Goal: Task Accomplishment & Management: Manage account settings

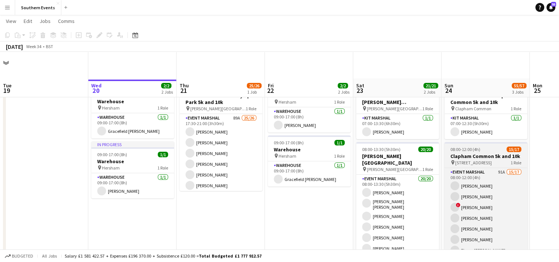
scroll to position [72, 0]
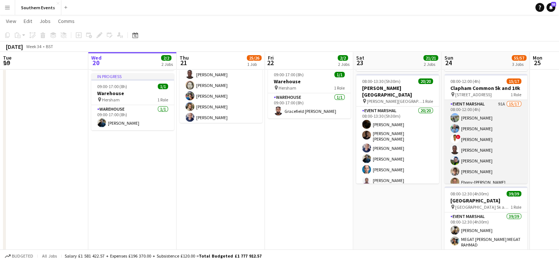
click at [499, 151] on app-card-role "Event Marshal 91A 15/17 08:00-12:00 (4h) [PERSON_NAME] [PERSON_NAME] ! [PERSON_…" at bounding box center [486, 198] width 83 height 197
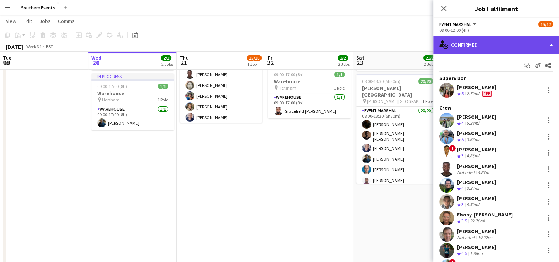
click at [484, 46] on div "single-neutral-actions-check-2 Confirmed" at bounding box center [496, 45] width 126 height 18
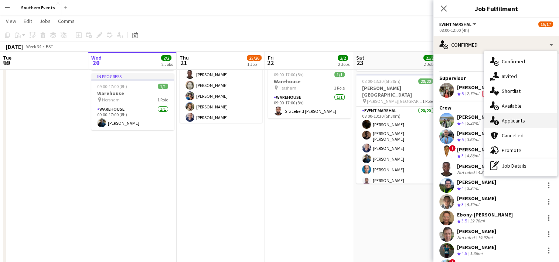
click at [514, 118] on div "single-neutral-actions-information Applicants" at bounding box center [520, 120] width 73 height 15
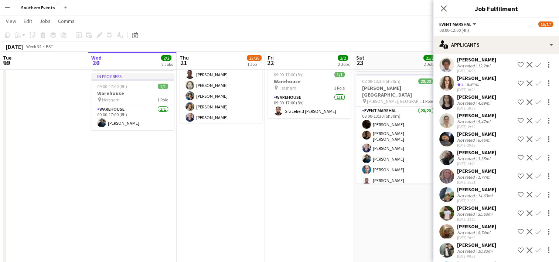
scroll to position [1232, 0]
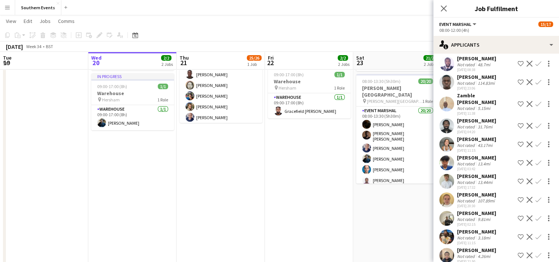
click at [535, 234] on app-icon "Confirm" at bounding box center [538, 237] width 6 height 6
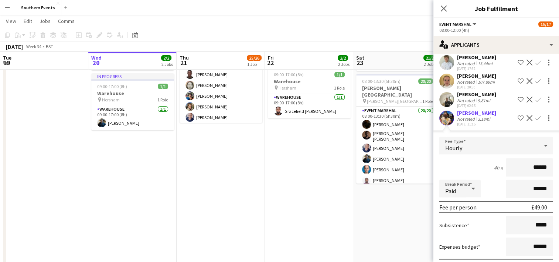
scroll to position [1394, 0]
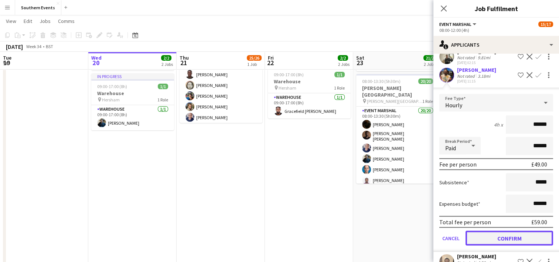
click at [492, 230] on button "Confirm" at bounding box center [510, 237] width 88 height 15
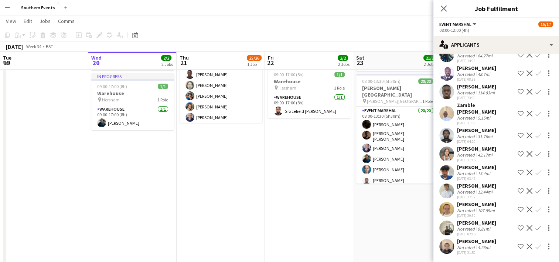
scroll to position [1214, 0]
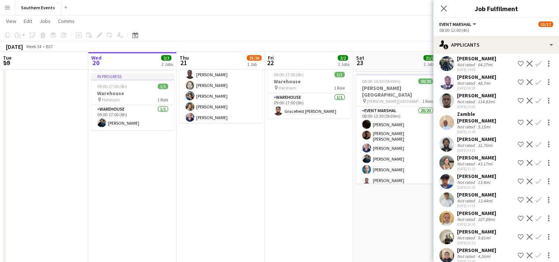
click at [402, 216] on app-date-cell "07:00-13:30 (6h30m) 1/1 RT Kit Assistant - [PERSON_NAME][GEOGRAPHIC_DATA] pin […" at bounding box center [397, 201] width 88 height 383
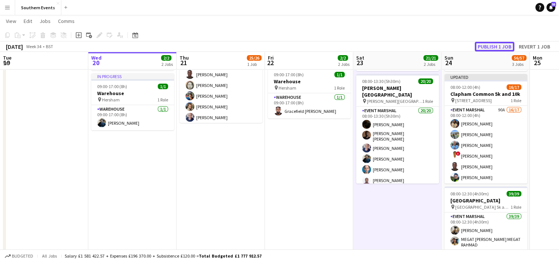
click at [496, 47] on button "Publish 1 job" at bounding box center [495, 47] width 40 height 10
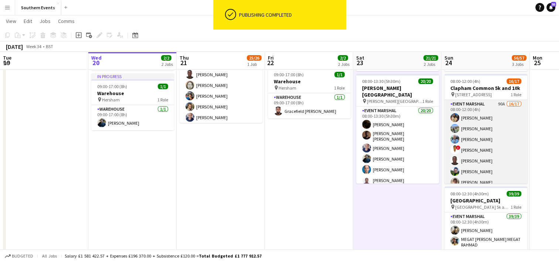
click at [499, 137] on app-card-role "Event Marshal 90A 16/17 08:00-12:00 (4h) [PERSON_NAME] [PERSON_NAME] [PERSON_NA…" at bounding box center [486, 198] width 83 height 197
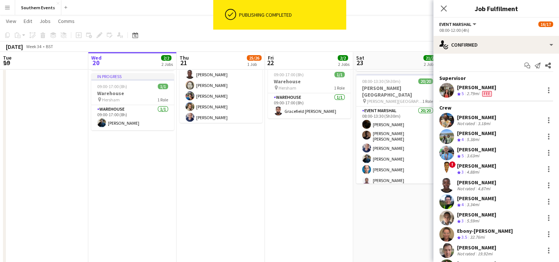
drag, startPoint x: 457, startPoint y: 117, endPoint x: 493, endPoint y: 119, distance: 35.9
click at [493, 119] on div "[PERSON_NAME] Not rated 3.18mi" at bounding box center [496, 120] width 126 height 15
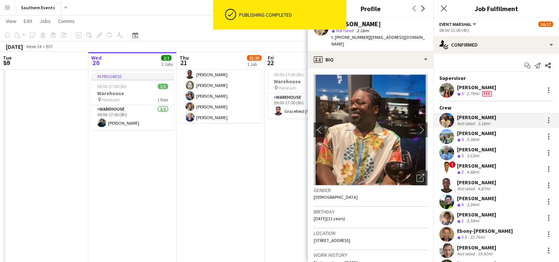
copy div "[PERSON_NAME]"
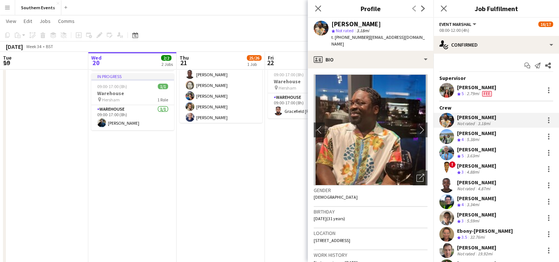
click at [224, 171] on app-date-cell "17:30-21:00 (3h30m) 25/26 Women's Run Series Olympic Park 5k and 10k pin [PERSO…" at bounding box center [221, 201] width 88 height 383
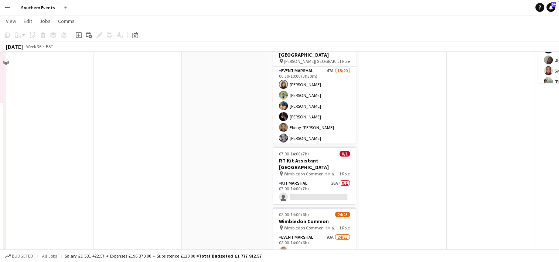
scroll to position [31, 0]
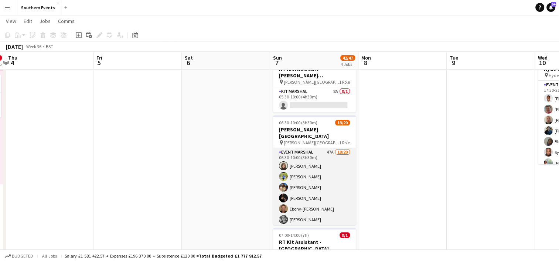
click at [309, 169] on app-card-role "Event Marshal 47A 18/20 06:30-10:00 (3h30m) [PERSON_NAME] [PERSON_NAME] [PERSON…" at bounding box center [314, 262] width 83 height 229
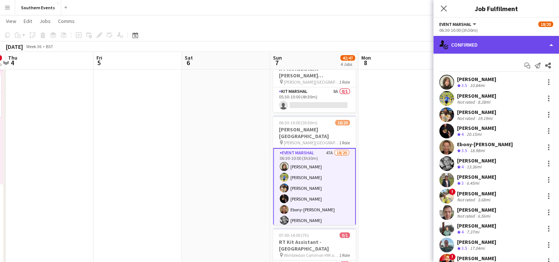
click at [500, 44] on div "single-neutral-actions-check-2 Confirmed" at bounding box center [496, 45] width 126 height 18
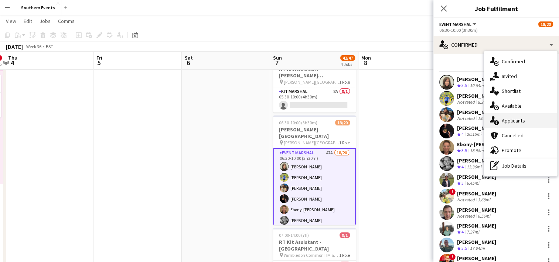
click at [521, 121] on div "single-neutral-actions-information Applicants" at bounding box center [520, 120] width 73 height 15
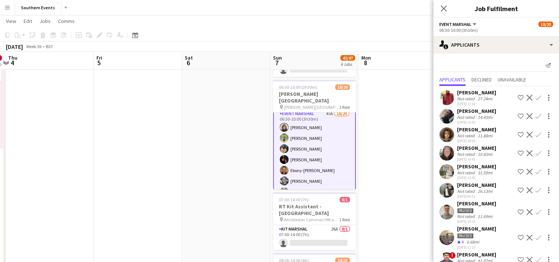
scroll to position [0, 0]
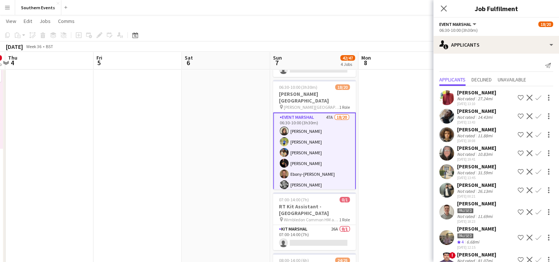
click at [360, 130] on app-date-cell at bounding box center [402, 207] width 88 height 383
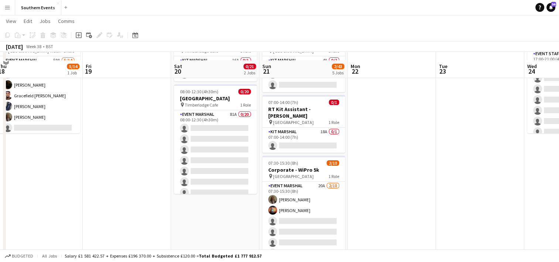
scroll to position [71, 0]
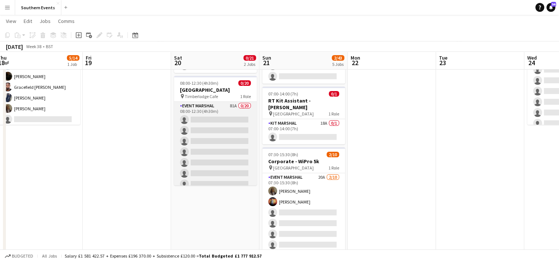
click at [210, 144] on app-card-role "Event Marshal 81A 0/20 08:00-12:30 (4h30m) single-neutral-actions single-neutra…" at bounding box center [215, 216] width 83 height 229
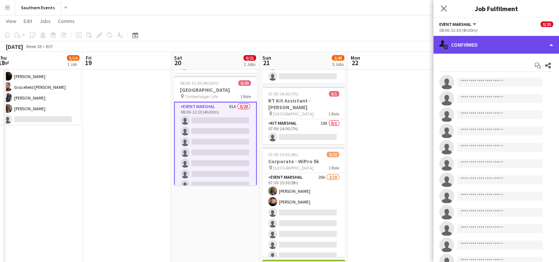
click at [497, 45] on div "single-neutral-actions-check-2 Confirmed" at bounding box center [496, 45] width 126 height 18
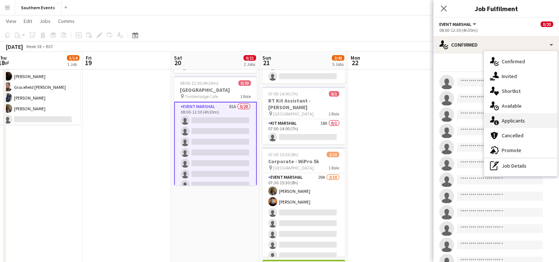
click at [511, 120] on div "single-neutral-actions-information Applicants" at bounding box center [520, 120] width 73 height 15
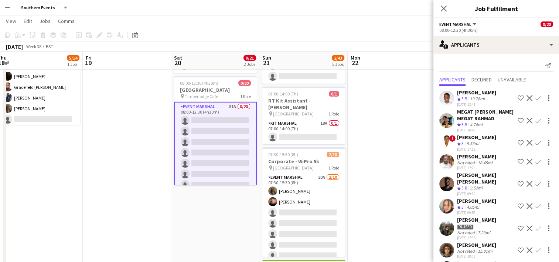
click at [535, 99] on app-icon "Confirm" at bounding box center [538, 98] width 6 height 6
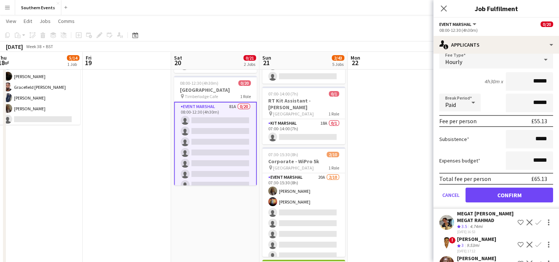
scroll to position [67, 0]
click at [498, 188] on button "Confirm" at bounding box center [510, 194] width 88 height 15
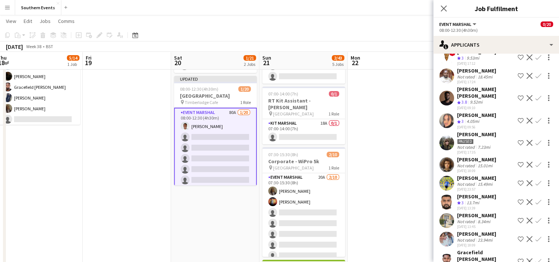
scroll to position [0, 0]
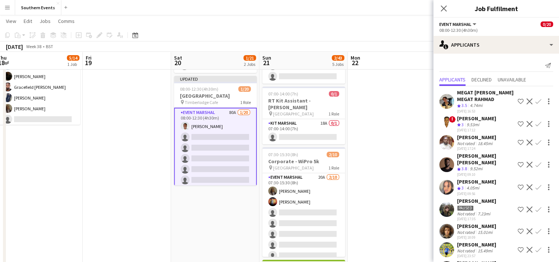
click at [535, 166] on app-icon "Confirm" at bounding box center [538, 164] width 6 height 6
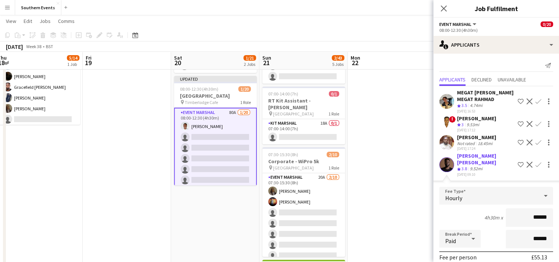
scroll to position [86, 0]
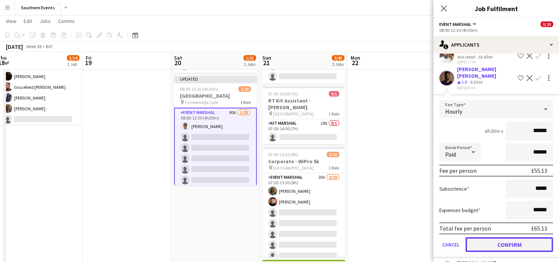
click at [484, 241] on button "Confirm" at bounding box center [510, 244] width 88 height 15
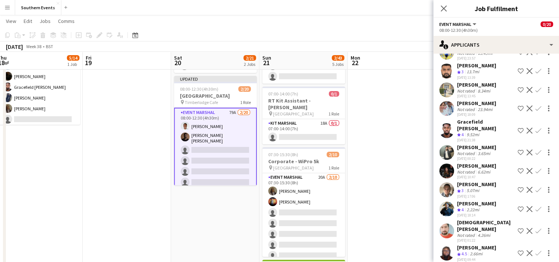
scroll to position [172, 0]
click at [535, 133] on app-icon "Confirm" at bounding box center [538, 130] width 6 height 6
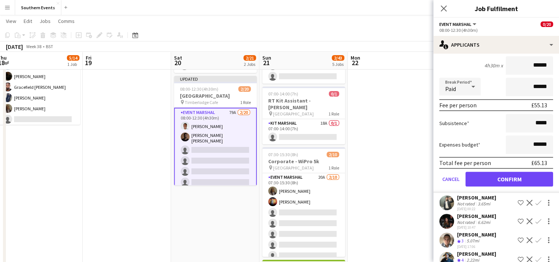
scroll to position [293, 0]
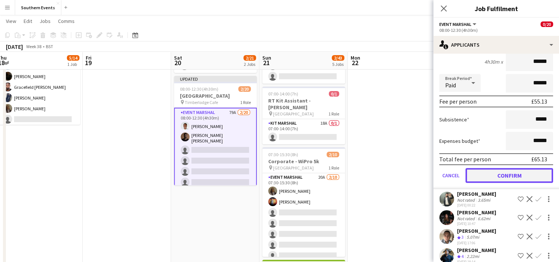
click at [497, 180] on button "Confirm" at bounding box center [510, 175] width 88 height 15
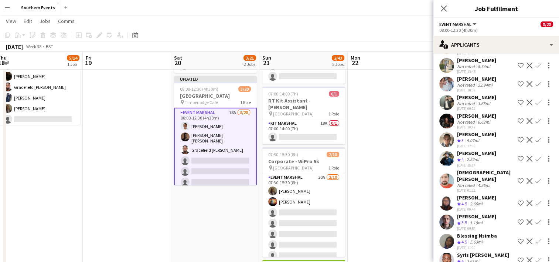
scroll to position [205, 0]
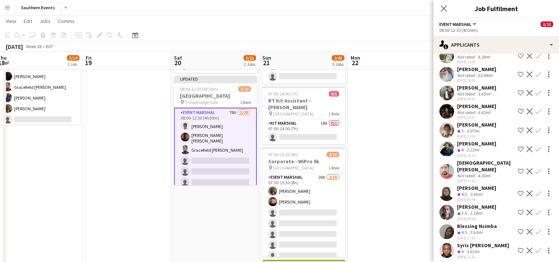
click at [535, 152] on app-icon "Confirm" at bounding box center [538, 149] width 6 height 6
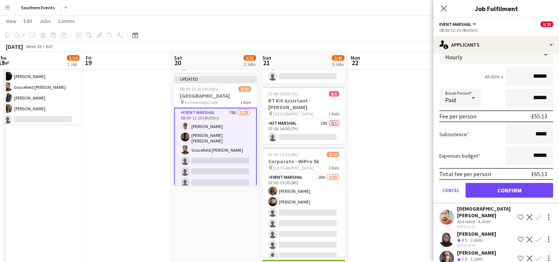
scroll to position [329, 0]
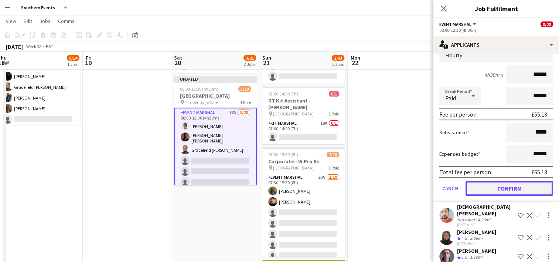
click at [504, 189] on button "Confirm" at bounding box center [510, 188] width 88 height 15
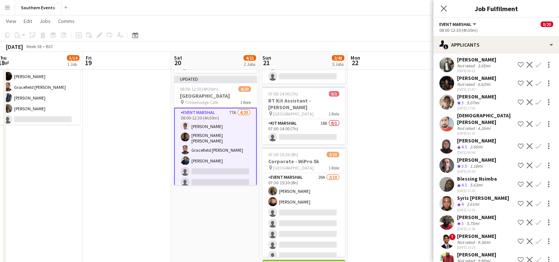
scroll to position [234, 0]
click at [535, 149] on app-icon "Confirm" at bounding box center [538, 146] width 6 height 6
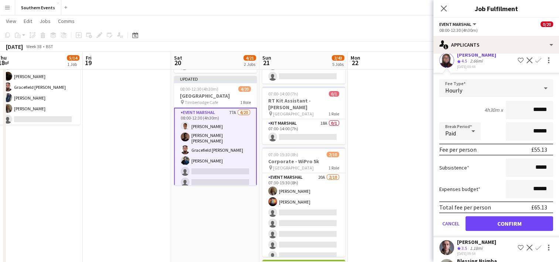
scroll to position [321, 0]
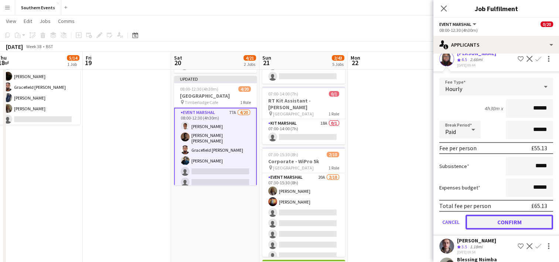
click at [491, 224] on button "Confirm" at bounding box center [510, 221] width 88 height 15
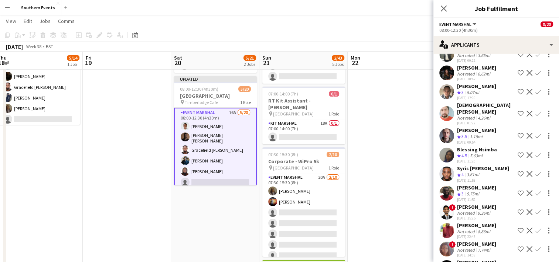
scroll to position [244, 0]
click at [535, 157] on app-icon "Confirm" at bounding box center [538, 155] width 6 height 6
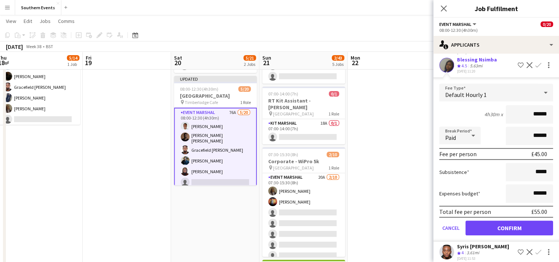
scroll to position [337, 0]
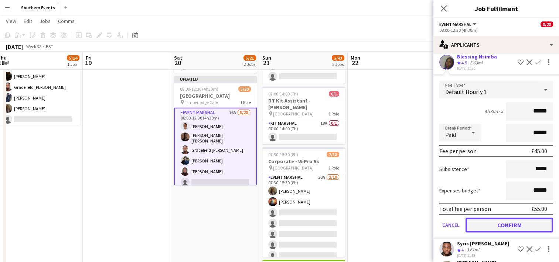
click at [490, 226] on button "Confirm" at bounding box center [510, 224] width 88 height 15
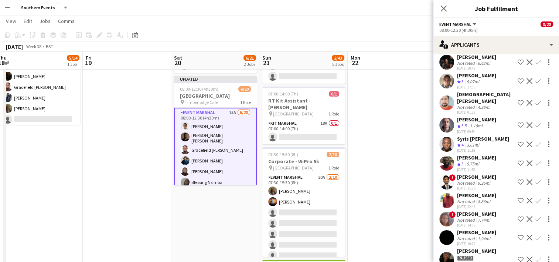
scroll to position [250, 0]
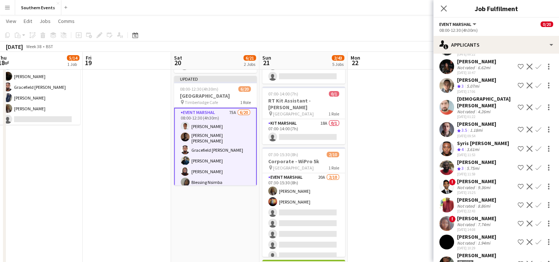
click at [535, 150] on app-icon "Confirm" at bounding box center [538, 149] width 6 height 6
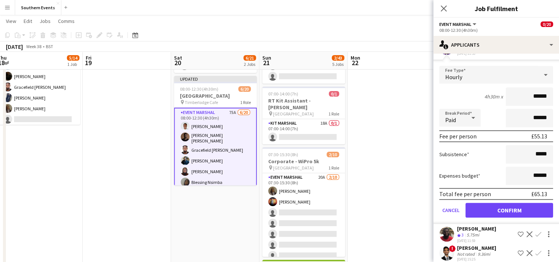
scroll to position [352, 0]
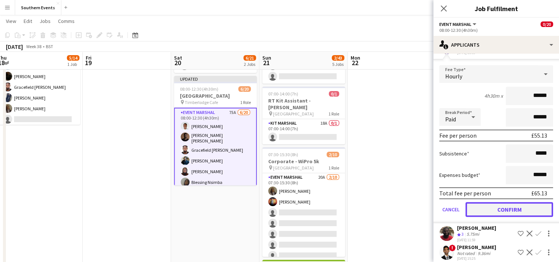
click at [490, 212] on button "Confirm" at bounding box center [510, 209] width 88 height 15
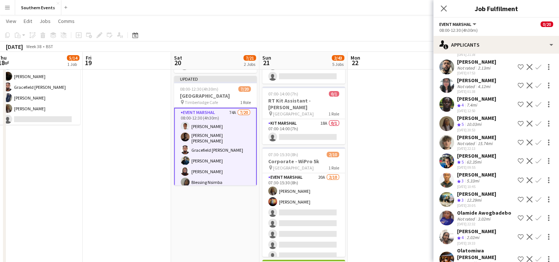
scroll to position [569, 0]
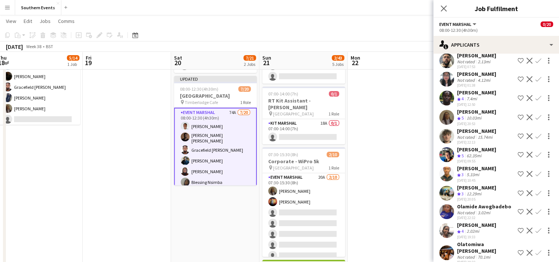
click at [534, 99] on button "Confirm" at bounding box center [538, 97] width 9 height 9
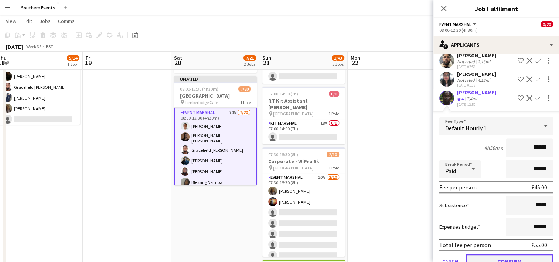
click at [491, 253] on button "Confirm" at bounding box center [510, 260] width 88 height 15
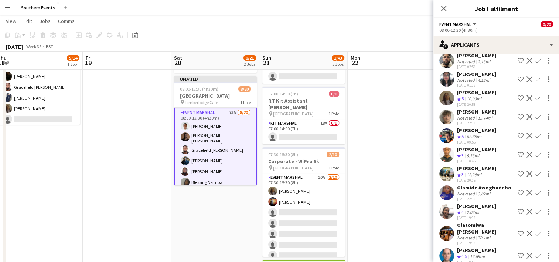
click at [535, 95] on app-icon "Confirm" at bounding box center [538, 98] width 6 height 6
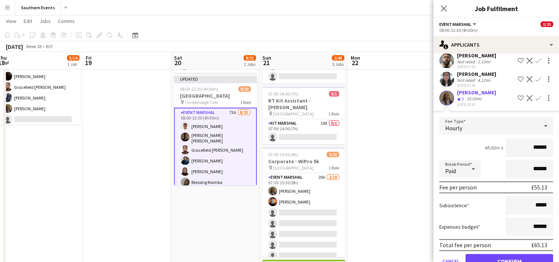
click at [535, 143] on input "******" at bounding box center [529, 147] width 47 height 18
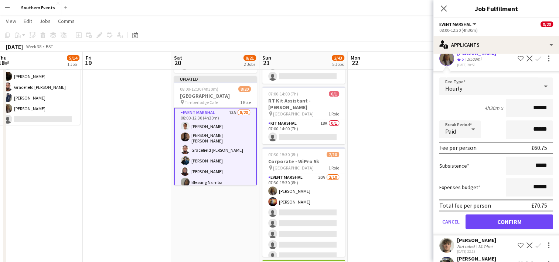
scroll to position [612, 0]
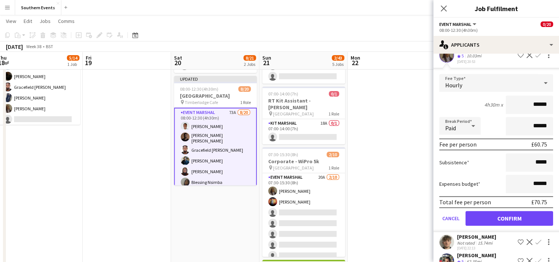
type input "******"
click at [497, 211] on button "Confirm" at bounding box center [510, 218] width 88 height 15
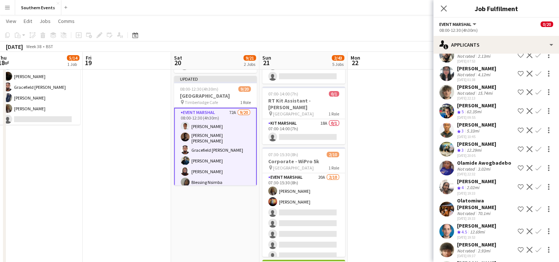
scroll to position [575, 0]
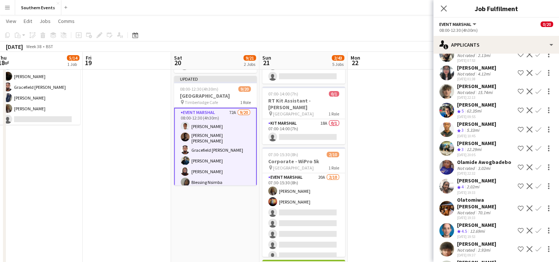
click at [535, 108] on app-icon "Confirm" at bounding box center [538, 110] width 6 height 6
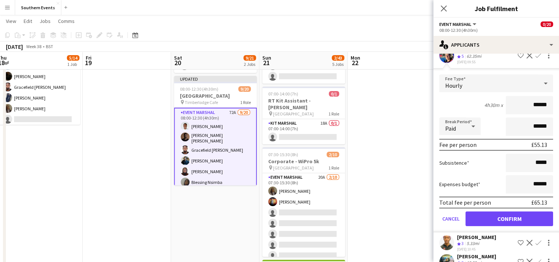
scroll to position [633, 0]
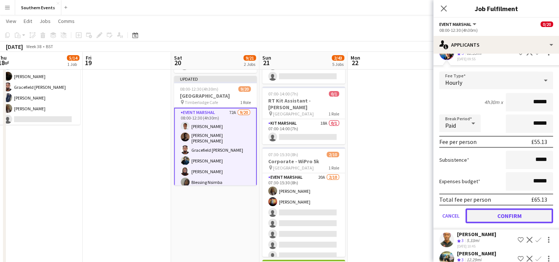
click at [492, 213] on button "Confirm" at bounding box center [510, 215] width 88 height 15
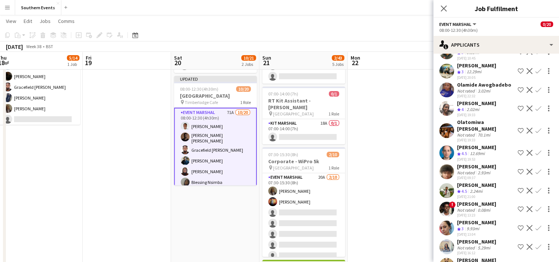
scroll to position [635, 0]
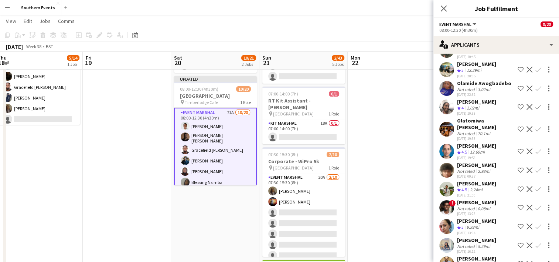
click at [535, 104] on app-icon "Confirm" at bounding box center [538, 107] width 6 height 6
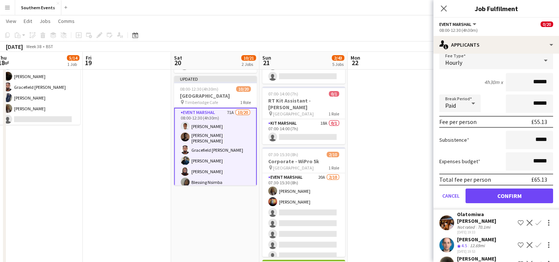
scroll to position [710, 0]
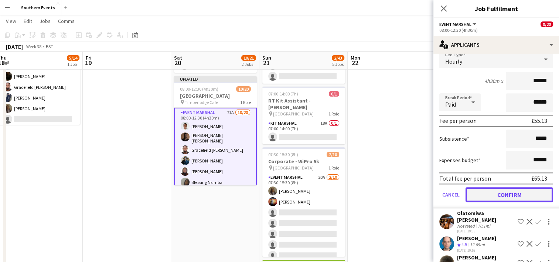
click at [489, 188] on button "Confirm" at bounding box center [510, 194] width 88 height 15
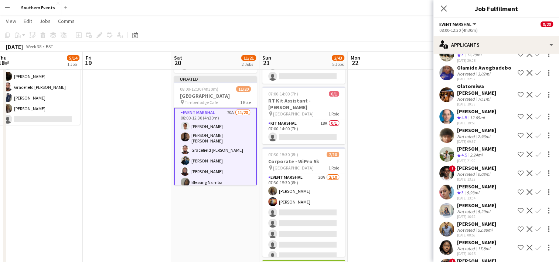
scroll to position [664, 0]
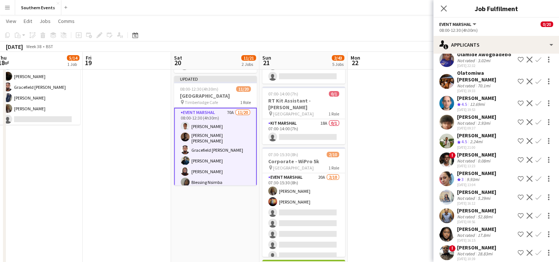
click at [535, 100] on app-icon "Confirm" at bounding box center [538, 103] width 6 height 6
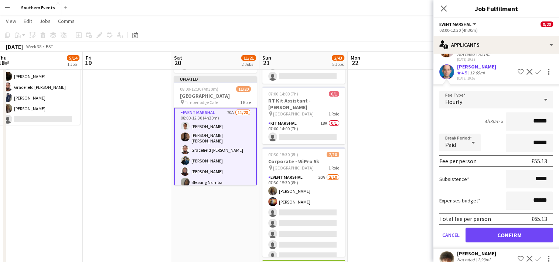
scroll to position [696, 0]
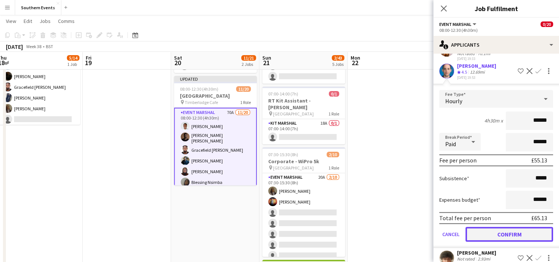
click at [491, 227] on button "Confirm" at bounding box center [510, 234] width 88 height 15
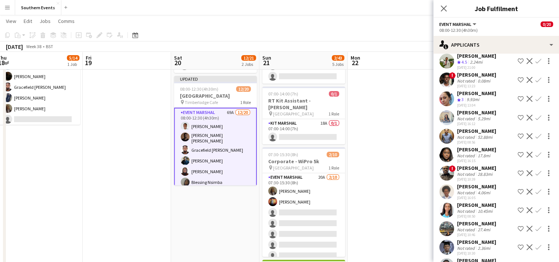
scroll to position [725, 0]
click at [535, 95] on app-icon "Confirm" at bounding box center [538, 98] width 6 height 6
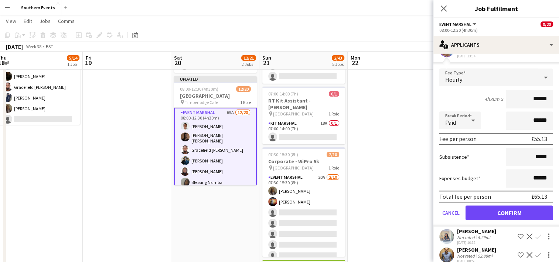
scroll to position [775, 0]
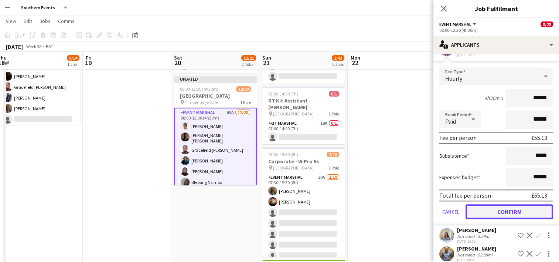
click at [483, 204] on button "Confirm" at bounding box center [510, 211] width 88 height 15
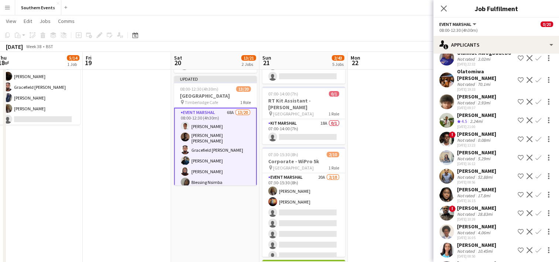
scroll to position [666, 0]
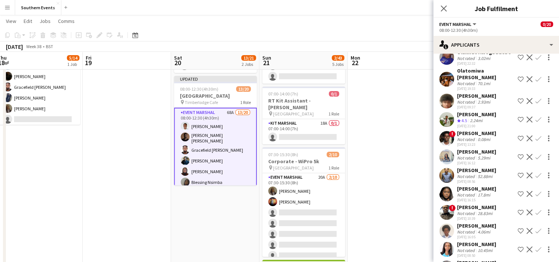
click at [535, 116] on app-icon "Confirm" at bounding box center [538, 119] width 6 height 6
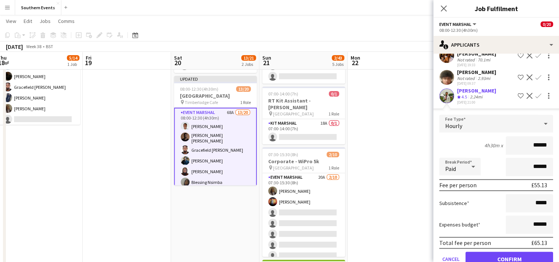
scroll to position [692, 0]
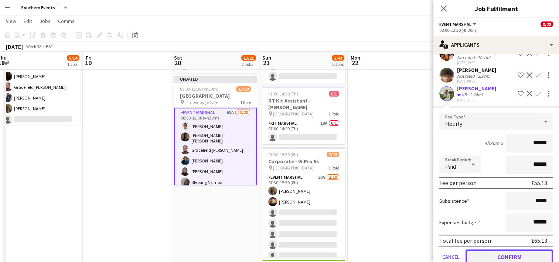
click at [480, 249] on button "Confirm" at bounding box center [510, 256] width 88 height 15
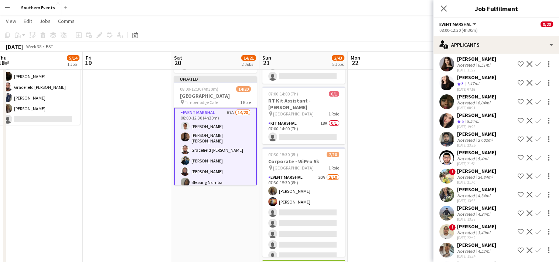
scroll to position [1024, 0]
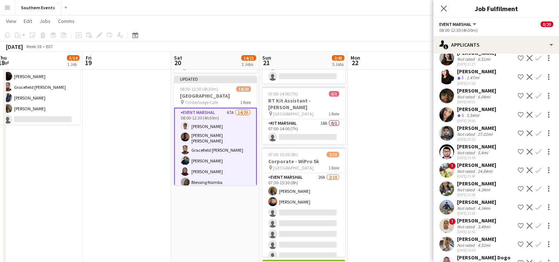
click at [535, 118] on app-icon "Confirm" at bounding box center [538, 115] width 6 height 6
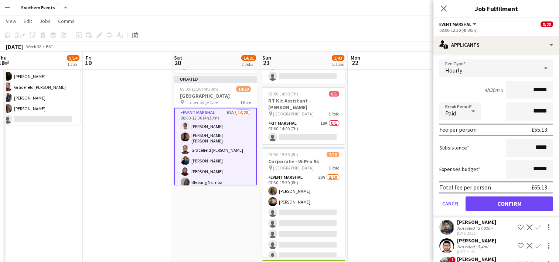
scroll to position [1101, 0]
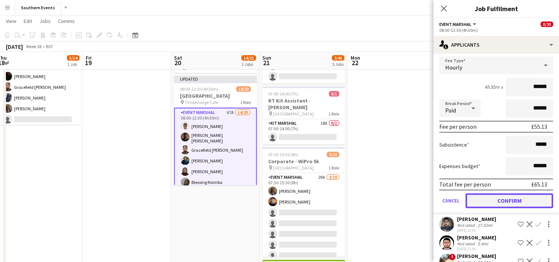
click at [492, 208] on button "Confirm" at bounding box center [510, 200] width 88 height 15
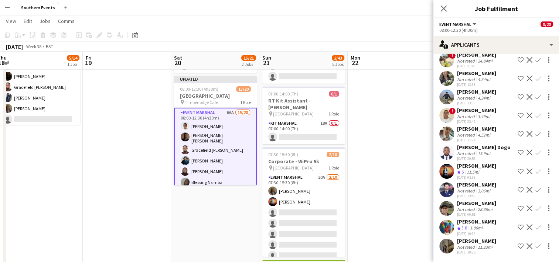
scroll to position [1124, 0]
click at [534, 169] on button "Confirm" at bounding box center [538, 171] width 9 height 9
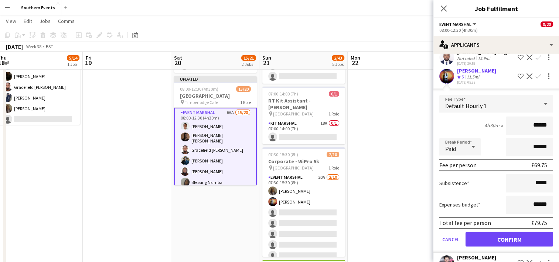
scroll to position [1211, 0]
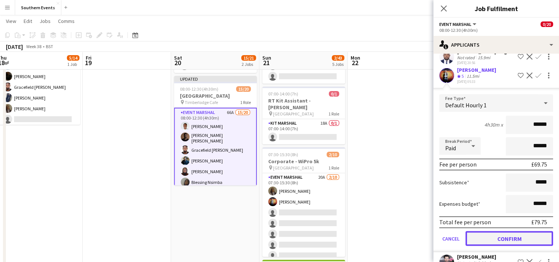
click at [497, 245] on button "Confirm" at bounding box center [510, 238] width 88 height 15
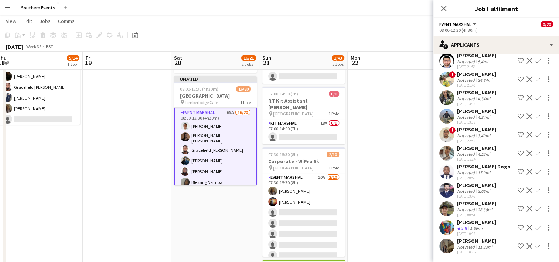
scroll to position [1105, 0]
click at [535, 227] on app-icon "Confirm" at bounding box center [538, 227] width 6 height 6
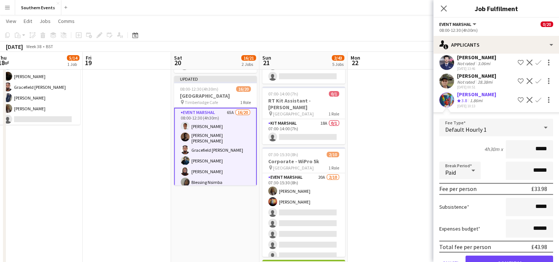
scroll to position [1272, 0]
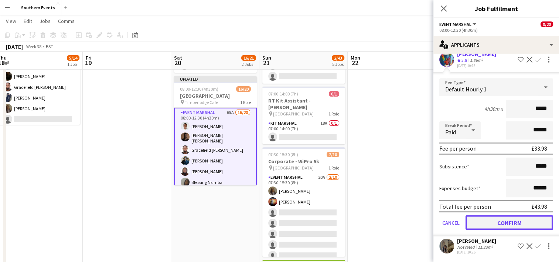
click at [486, 225] on button "Confirm" at bounding box center [510, 222] width 88 height 15
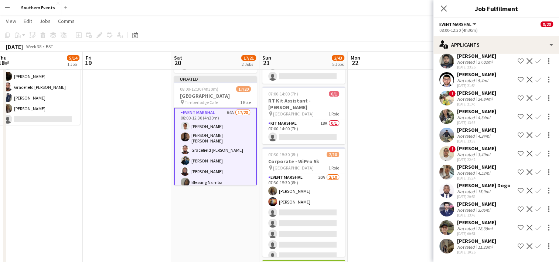
scroll to position [1086, 0]
click at [535, 115] on app-icon "Confirm" at bounding box center [538, 116] width 6 height 6
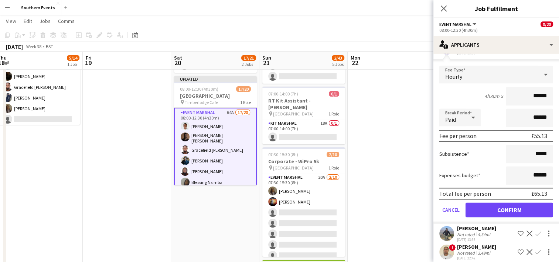
scroll to position [1149, 0]
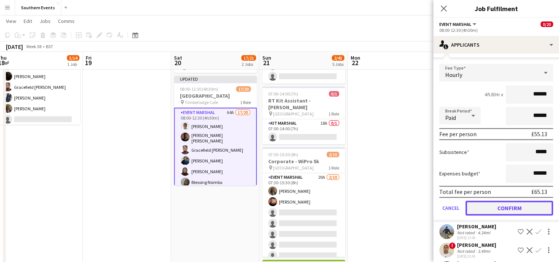
click at [477, 215] on button "Confirm" at bounding box center [510, 207] width 88 height 15
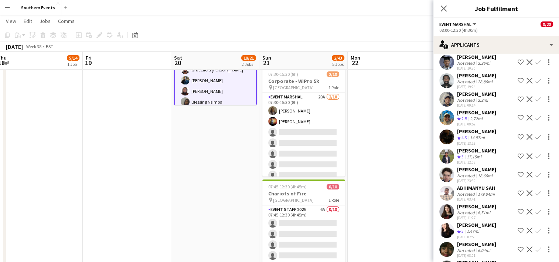
scroll to position [1068, 0]
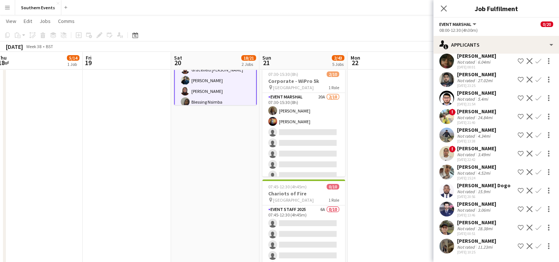
click at [531, 140] on div "[PERSON_NAME] Not rated 4.34mi [DATE] 13:38 Shortlist crew Decline Confirm" at bounding box center [496, 134] width 126 height 17
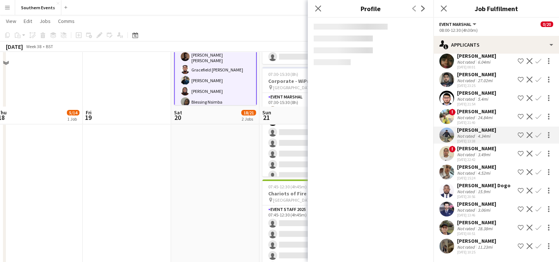
scroll to position [224, 0]
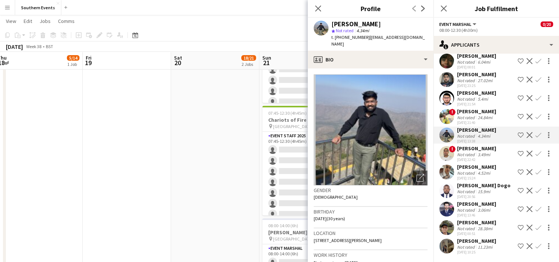
click at [535, 135] on app-icon "Confirm" at bounding box center [538, 135] width 6 height 6
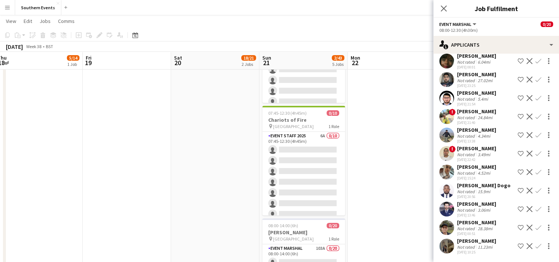
click at [535, 134] on app-icon "Confirm" at bounding box center [538, 135] width 6 height 6
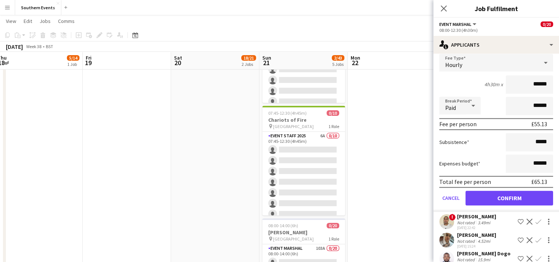
scroll to position [1162, 0]
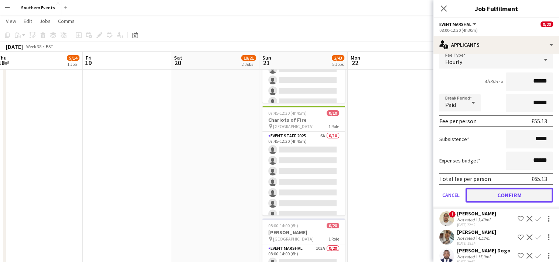
click at [498, 202] on button "Confirm" at bounding box center [510, 194] width 88 height 15
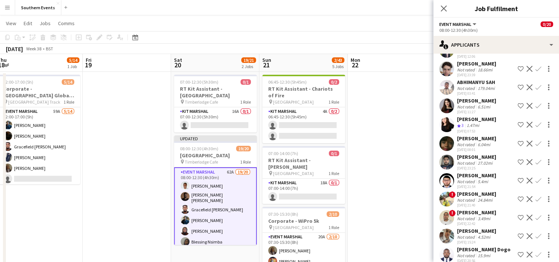
scroll to position [0, 0]
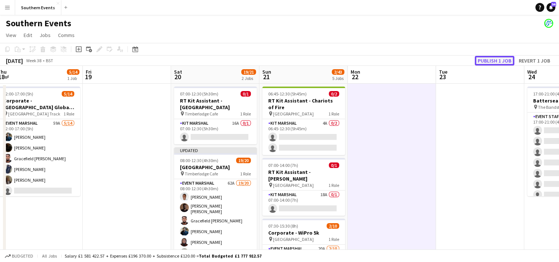
click at [486, 59] on button "Publish 1 job" at bounding box center [495, 61] width 40 height 10
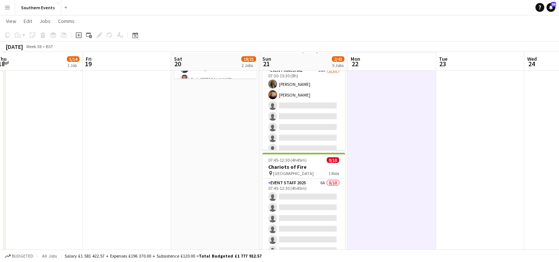
scroll to position [178, 0]
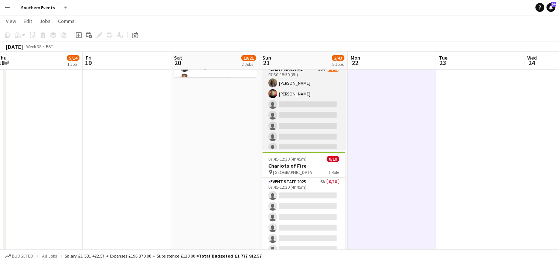
click at [317, 115] on app-card-role "Event Marshal 20A [DATE] 07:30-15:30 (8h) [PERSON_NAME] [PERSON_NAME] single-ne…" at bounding box center [303, 126] width 83 height 122
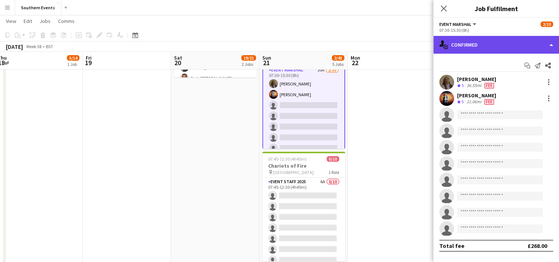
click at [495, 52] on div "single-neutral-actions-check-2 Confirmed" at bounding box center [496, 45] width 126 height 18
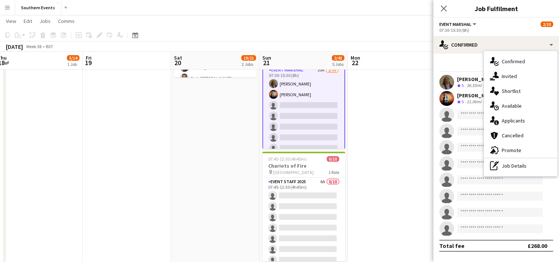
click at [396, 161] on app-date-cell at bounding box center [392, 146] width 88 height 485
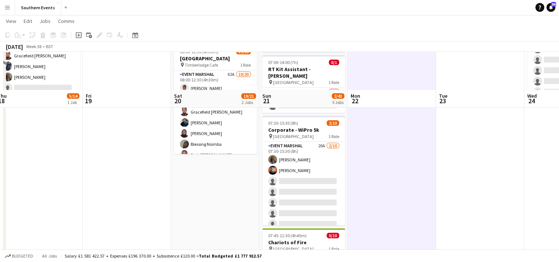
scroll to position [140, 0]
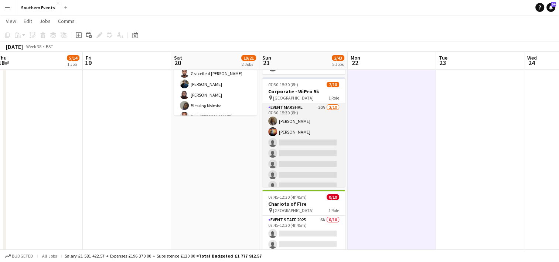
click at [322, 154] on app-card-role "Event Marshal 20A [DATE] 07:30-15:30 (8h) [PERSON_NAME] [PERSON_NAME] single-ne…" at bounding box center [303, 164] width 83 height 122
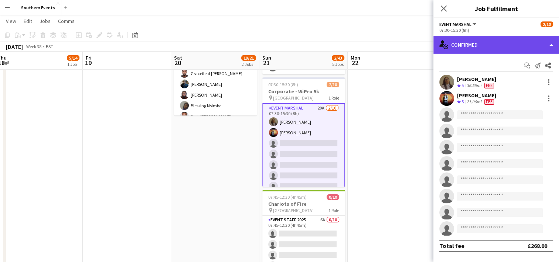
click at [496, 42] on div "single-neutral-actions-check-2 Confirmed" at bounding box center [496, 45] width 126 height 18
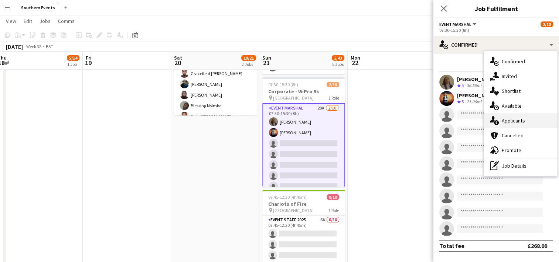
click at [513, 119] on div "single-neutral-actions-information Applicants" at bounding box center [520, 120] width 73 height 15
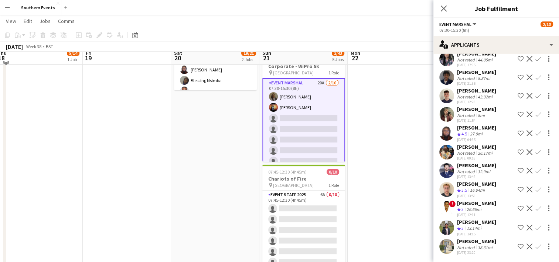
scroll to position [167, 0]
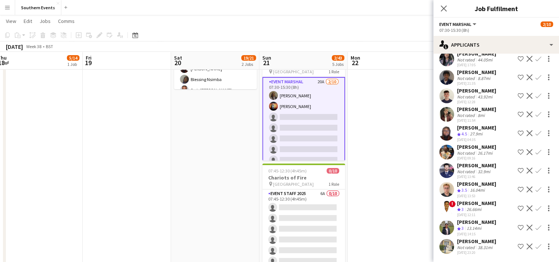
click at [408, 178] on app-date-cell at bounding box center [392, 158] width 88 height 485
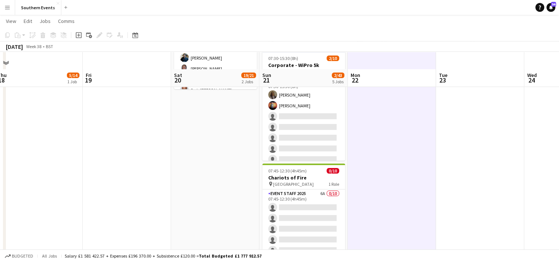
scroll to position [319, 0]
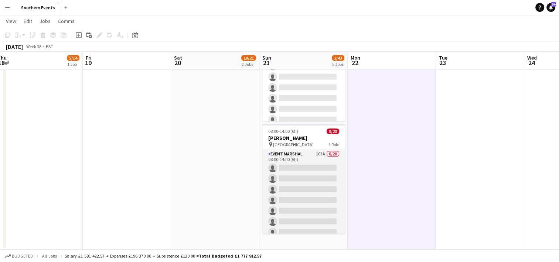
click at [321, 193] on app-card-role "Event Marshal 103A 0/20 08:00-14:00 (6h) single-neutral-actions single-neutral-…" at bounding box center [303, 264] width 83 height 229
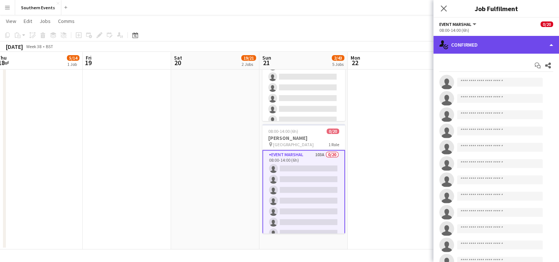
click at [494, 45] on div "single-neutral-actions-check-2 Confirmed" at bounding box center [496, 45] width 126 height 18
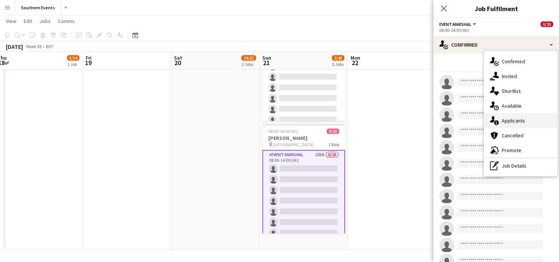
click at [518, 120] on div "single-neutral-actions-information Applicants" at bounding box center [520, 120] width 73 height 15
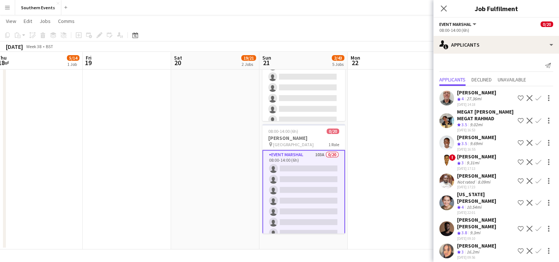
click at [535, 97] on app-icon "Confirm" at bounding box center [538, 98] width 6 height 6
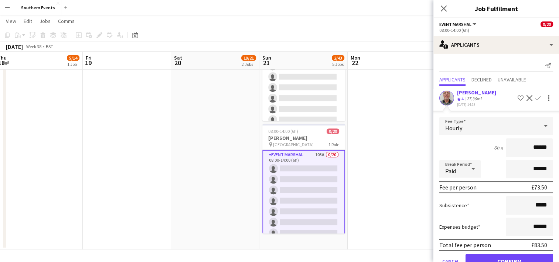
scroll to position [5, 0]
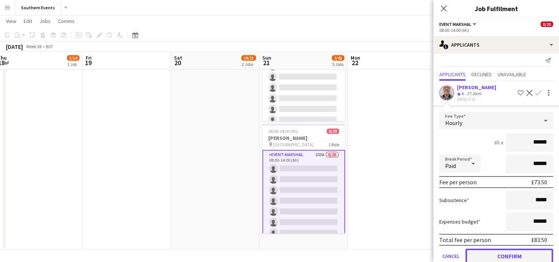
click at [491, 252] on button "Confirm" at bounding box center [510, 255] width 88 height 15
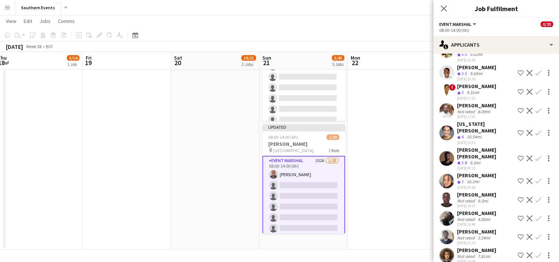
scroll to position [59, 0]
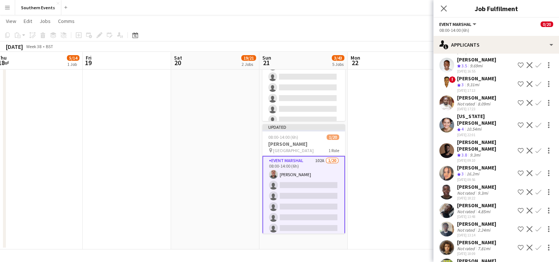
click at [535, 125] on app-icon "Confirm" at bounding box center [538, 125] width 6 height 6
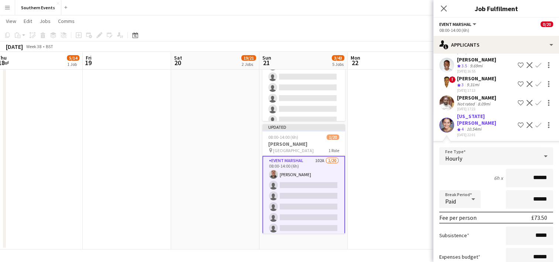
scroll to position [122, 0]
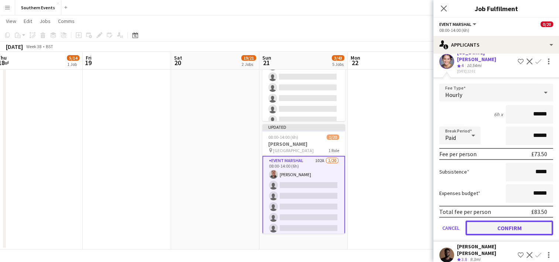
click at [485, 221] on button "Confirm" at bounding box center [510, 227] width 88 height 15
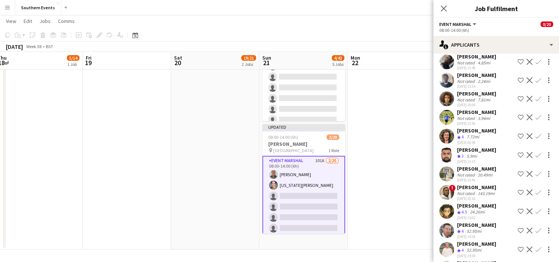
scroll to position [182, 0]
click at [535, 139] on app-icon "Confirm" at bounding box center [538, 136] width 6 height 6
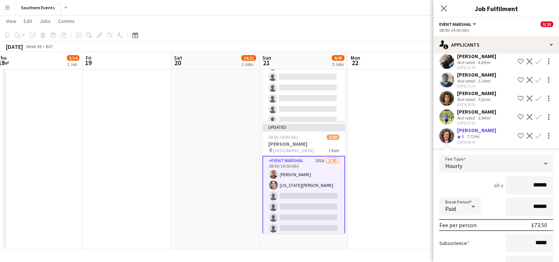
scroll to position [246, 0]
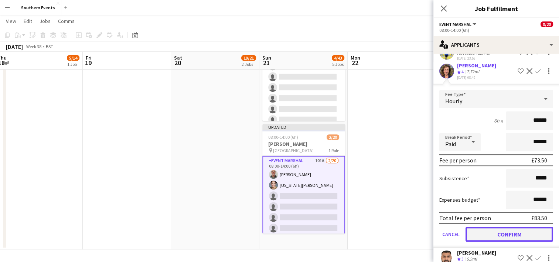
click at [492, 236] on button "Confirm" at bounding box center [510, 234] width 88 height 15
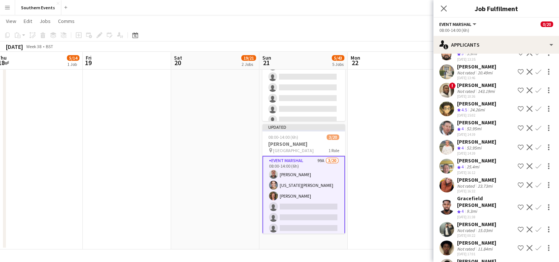
scroll to position [247, 0]
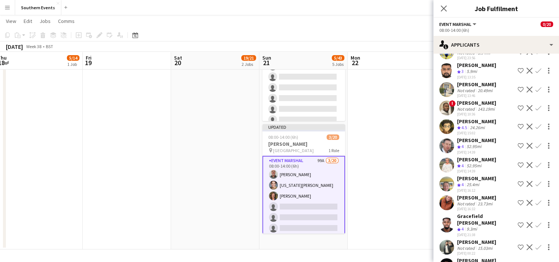
click at [535, 129] on app-icon "Confirm" at bounding box center [538, 126] width 6 height 6
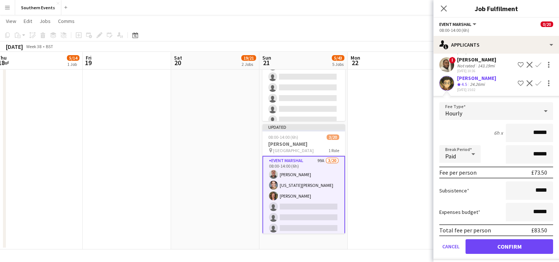
scroll to position [293, 0]
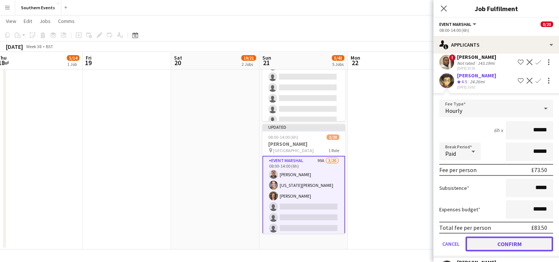
click at [492, 249] on button "Confirm" at bounding box center [510, 243] width 88 height 15
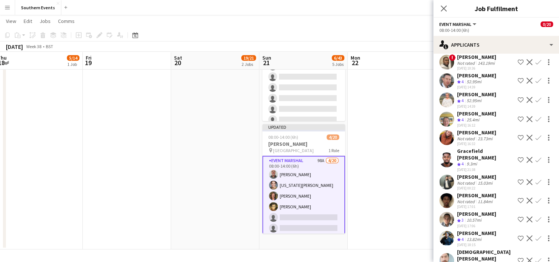
click at [535, 82] on app-icon "Confirm" at bounding box center [538, 81] width 6 height 6
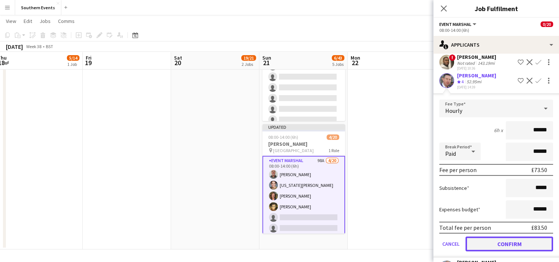
click at [498, 244] on button "Confirm" at bounding box center [510, 243] width 88 height 15
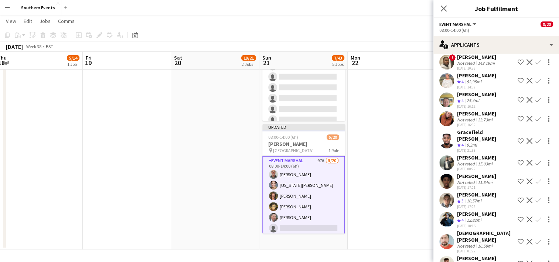
click at [535, 84] on app-icon "Confirm" at bounding box center [538, 81] width 6 height 6
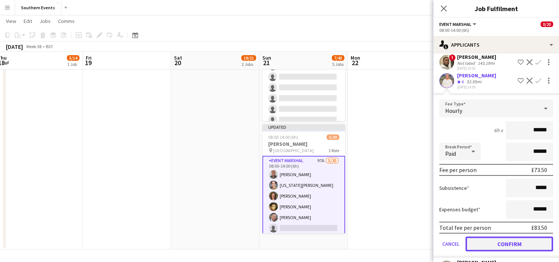
click at [486, 248] on button "Confirm" at bounding box center [510, 243] width 88 height 15
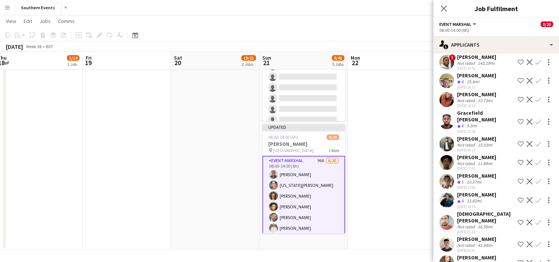
click at [535, 83] on app-icon "Confirm" at bounding box center [538, 81] width 6 height 6
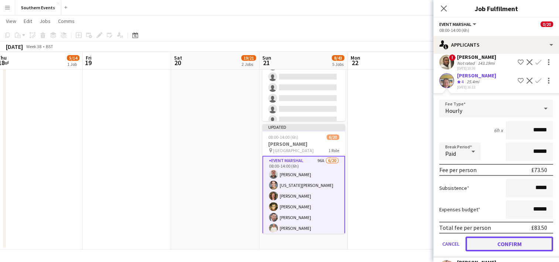
click at [501, 244] on button "Confirm" at bounding box center [510, 243] width 88 height 15
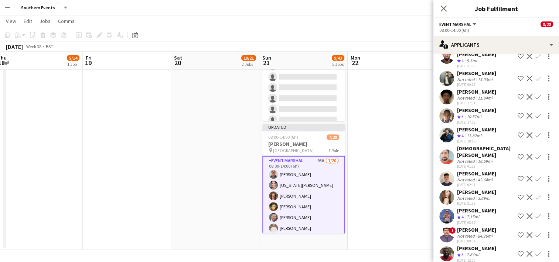
scroll to position [341, 0]
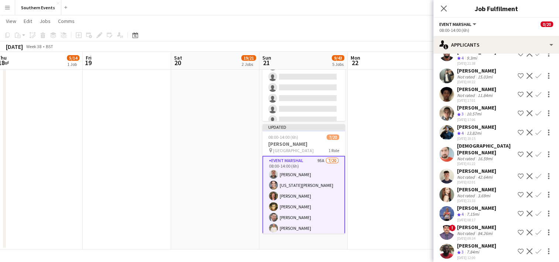
click at [535, 135] on app-icon "Confirm" at bounding box center [538, 132] width 6 height 6
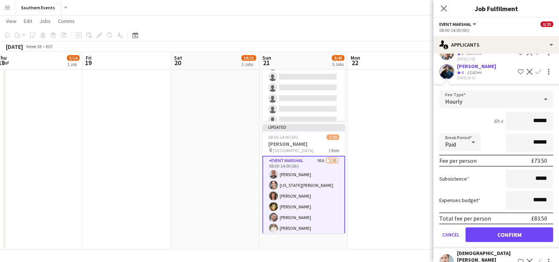
scroll to position [406, 0]
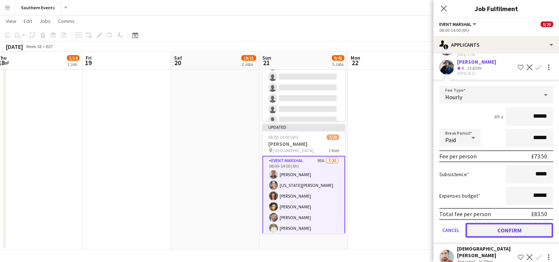
click at [489, 233] on button "Confirm" at bounding box center [510, 229] width 88 height 15
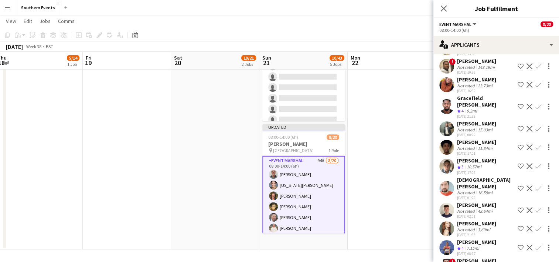
scroll to position [289, 0]
click at [535, 109] on app-icon "Confirm" at bounding box center [538, 106] width 6 height 6
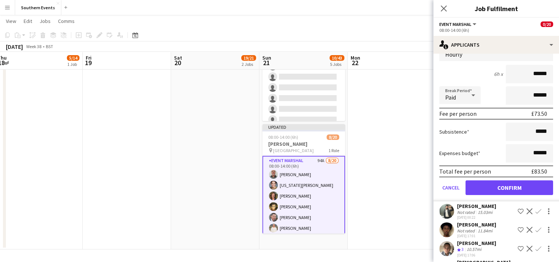
scroll to position [374, 0]
click at [492, 192] on button "Confirm" at bounding box center [510, 187] width 88 height 15
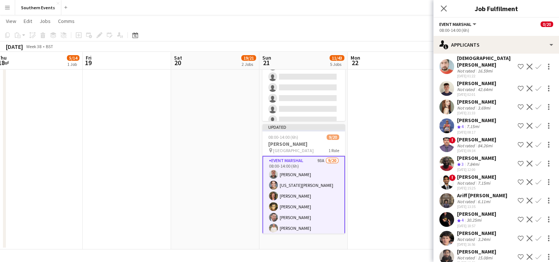
scroll to position [385, 0]
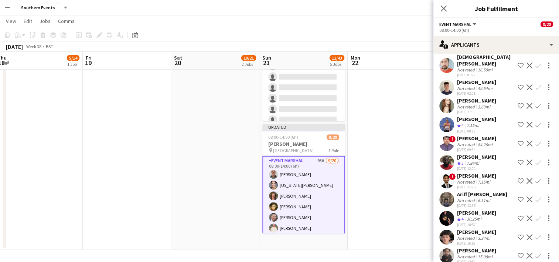
click at [535, 127] on app-icon "Confirm" at bounding box center [538, 125] width 6 height 6
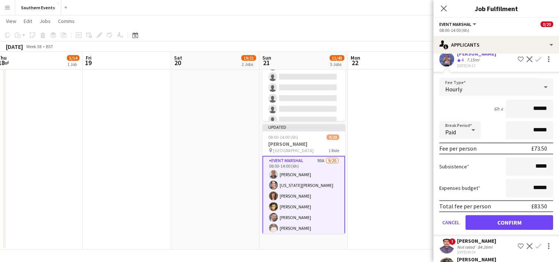
scroll to position [464, 0]
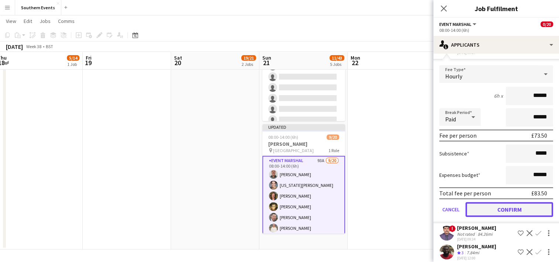
click at [492, 214] on button "Confirm" at bounding box center [510, 209] width 88 height 15
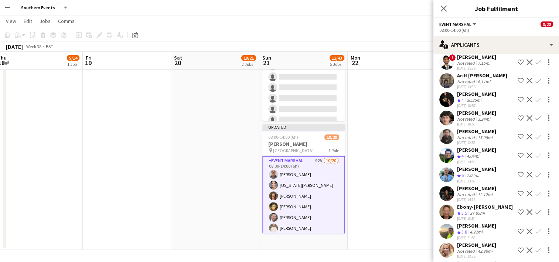
scroll to position [498, 0]
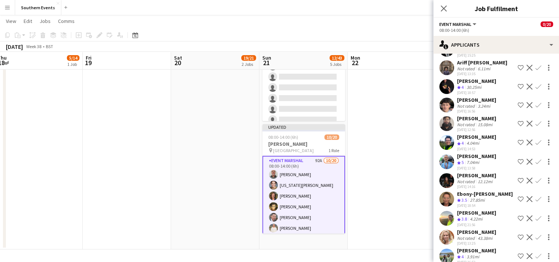
click at [535, 89] on app-icon "Confirm" at bounding box center [538, 87] width 6 height 6
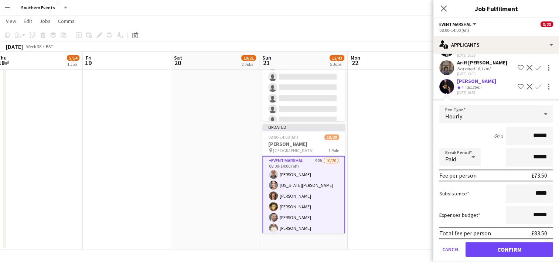
scroll to position [548, 0]
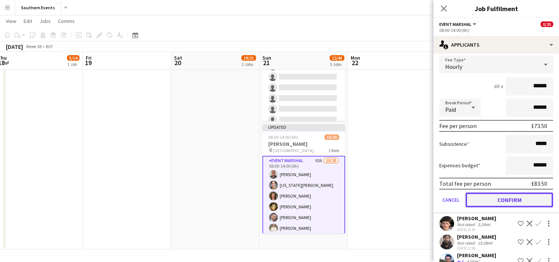
click at [489, 207] on button "Confirm" at bounding box center [510, 199] width 88 height 15
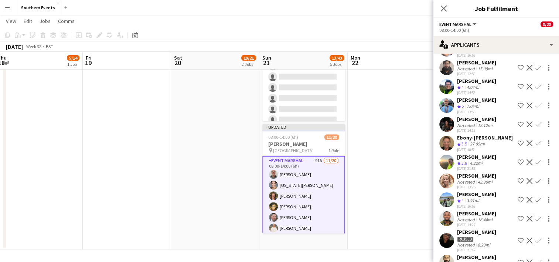
scroll to position [535, 0]
click at [535, 89] on app-icon "Confirm" at bounding box center [538, 87] width 6 height 6
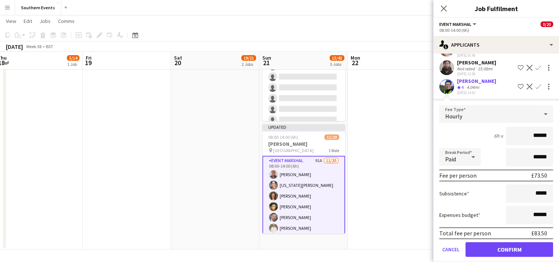
scroll to position [602, 0]
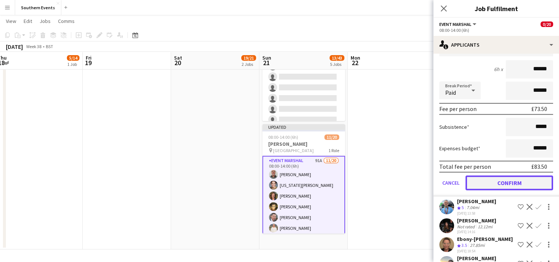
click at [497, 190] on button "Confirm" at bounding box center [510, 182] width 88 height 15
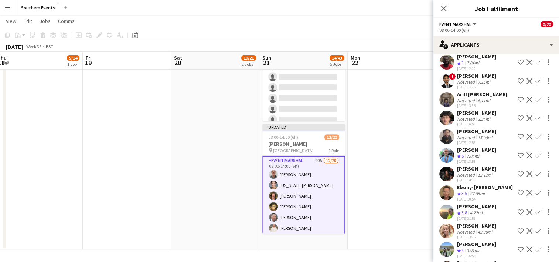
scroll to position [467, 0]
click at [535, 157] on app-icon "Confirm" at bounding box center [538, 155] width 6 height 6
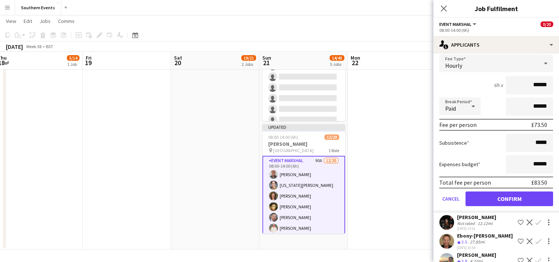
scroll to position [586, 0]
click at [500, 205] on button "Confirm" at bounding box center [510, 198] width 88 height 15
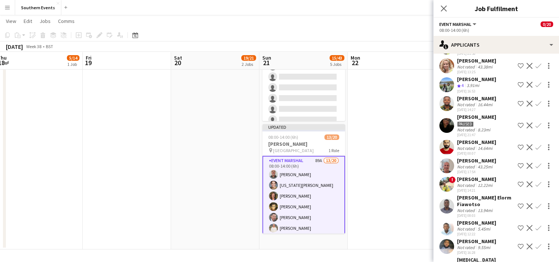
scroll to position [615, 0]
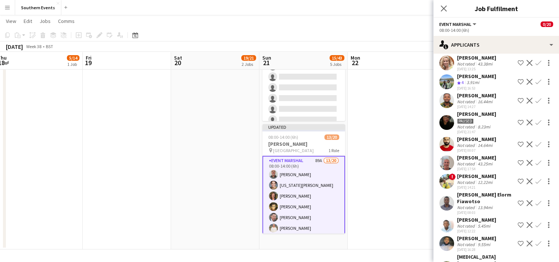
click at [535, 85] on app-icon "Confirm" at bounding box center [538, 82] width 6 height 6
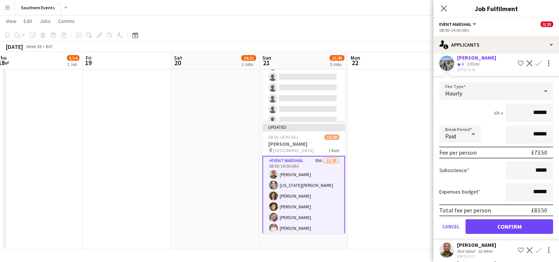
scroll to position [634, 0]
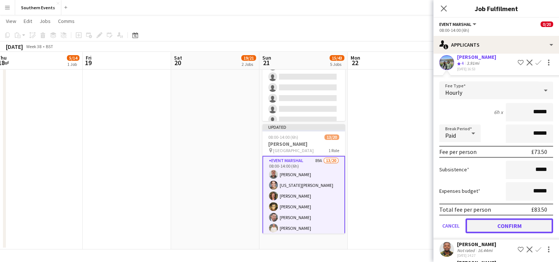
click at [492, 233] on button "Confirm" at bounding box center [510, 225] width 88 height 15
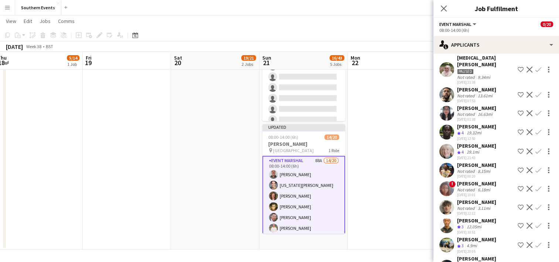
scroll to position [812, 0]
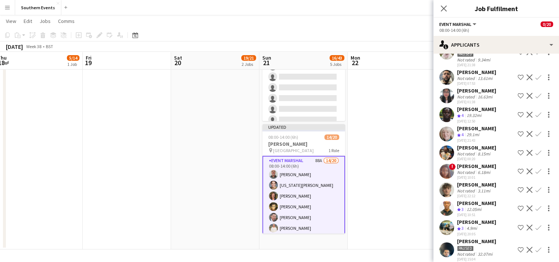
click at [535, 118] on app-icon "Confirm" at bounding box center [538, 115] width 6 height 6
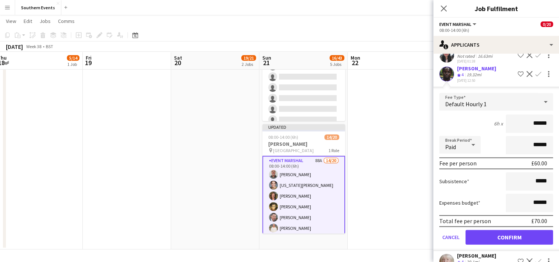
scroll to position [853, 0]
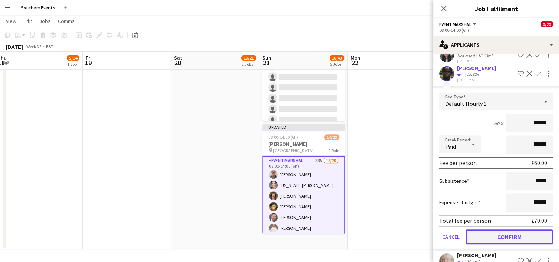
click at [494, 236] on button "Confirm" at bounding box center [510, 236] width 88 height 15
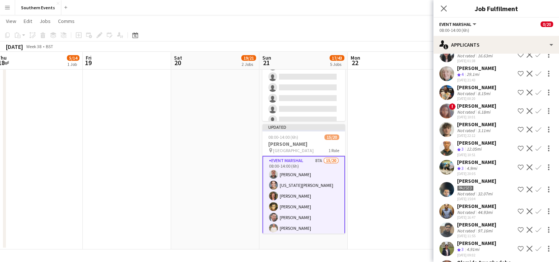
click at [535, 76] on app-icon "Confirm" at bounding box center [538, 74] width 6 height 6
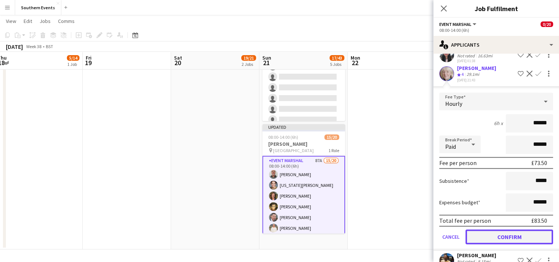
click at [506, 235] on button "Confirm" at bounding box center [510, 236] width 88 height 15
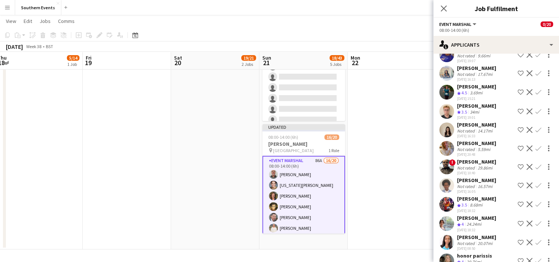
scroll to position [1047, 0]
click at [535, 94] on app-icon "Confirm" at bounding box center [538, 91] width 6 height 6
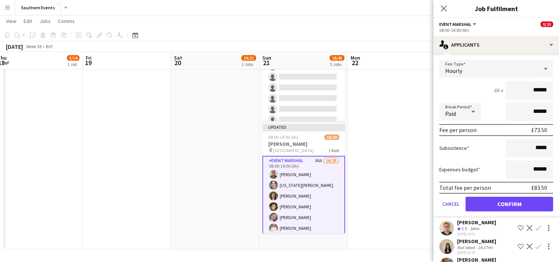
scroll to position [1099, 0]
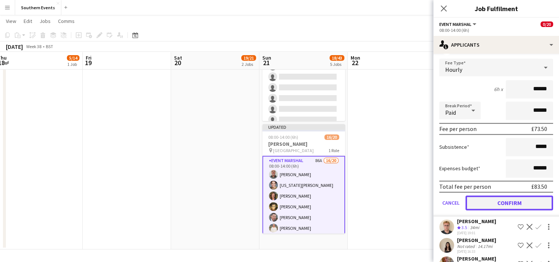
click at [498, 209] on button "Confirm" at bounding box center [510, 202] width 88 height 15
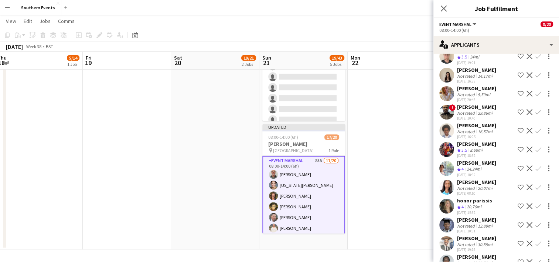
scroll to position [1122, 0]
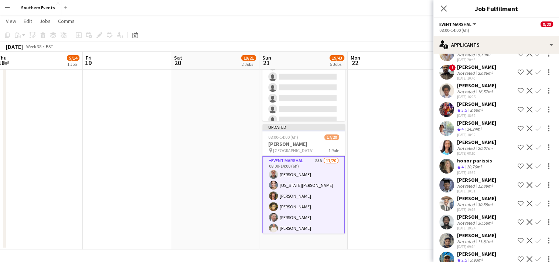
click at [535, 112] on app-icon "Confirm" at bounding box center [538, 109] width 6 height 6
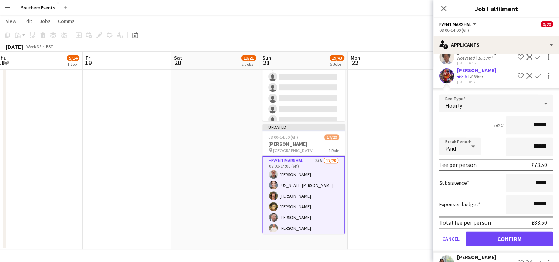
scroll to position [1156, 0]
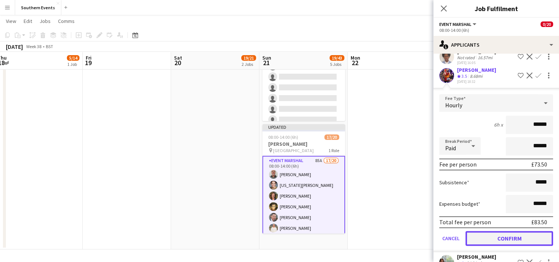
click at [505, 242] on button "Confirm" at bounding box center [510, 238] width 88 height 15
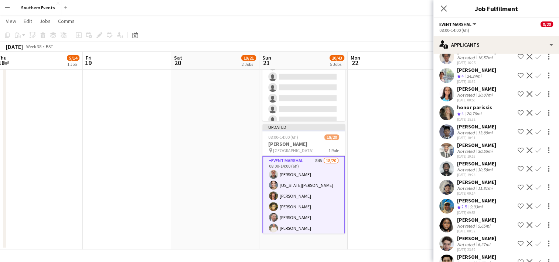
click at [535, 78] on app-icon "Confirm" at bounding box center [538, 75] width 6 height 6
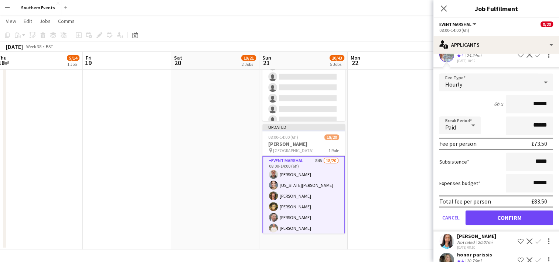
scroll to position [1178, 0]
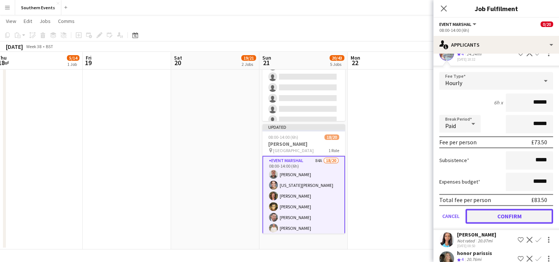
click at [492, 218] on button "Confirm" at bounding box center [510, 215] width 88 height 15
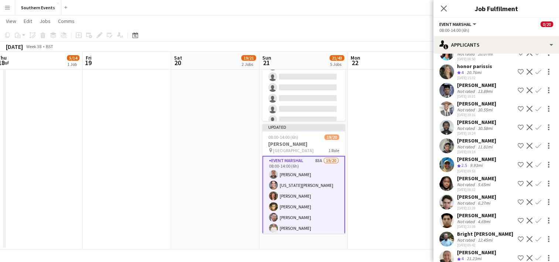
scroll to position [993, 0]
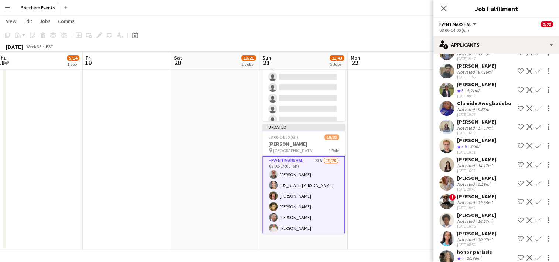
click at [367, 195] on app-date-cell at bounding box center [392, 6] width 88 height 485
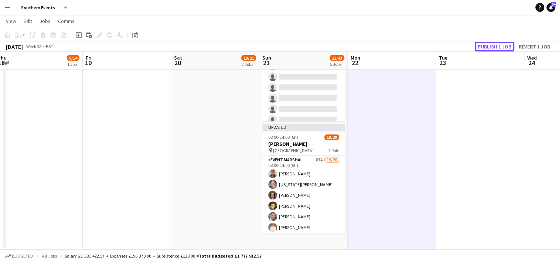
drag, startPoint x: 488, startPoint y: 44, endPoint x: 405, endPoint y: 152, distance: 136.0
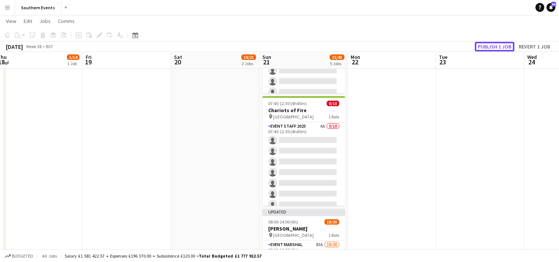
scroll to position [233, 0]
click at [493, 48] on button "Publish 1 job" at bounding box center [495, 47] width 40 height 10
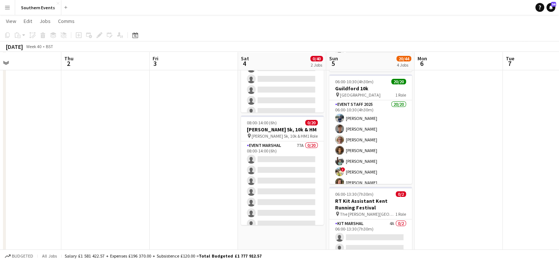
scroll to position [86, 0]
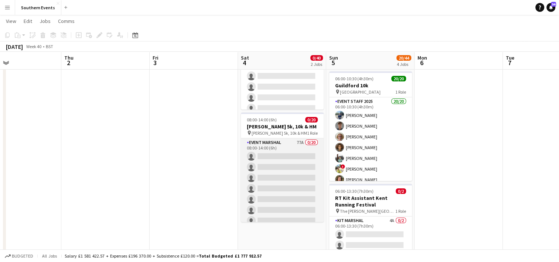
click at [267, 167] on app-card-role "Event Marshal 77A 0/20 08:00-14:00 (6h) single-neutral-actions single-neutral-a…" at bounding box center [282, 252] width 83 height 229
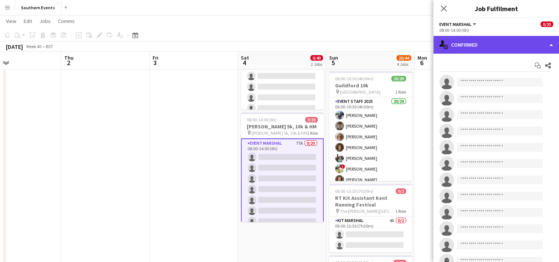
click at [472, 43] on div "single-neutral-actions-check-2 Confirmed" at bounding box center [496, 45] width 126 height 18
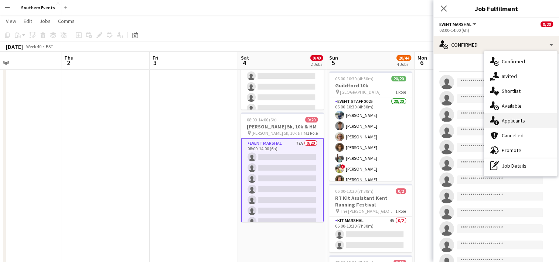
click at [509, 120] on div "single-neutral-actions-information Applicants" at bounding box center [520, 120] width 73 height 15
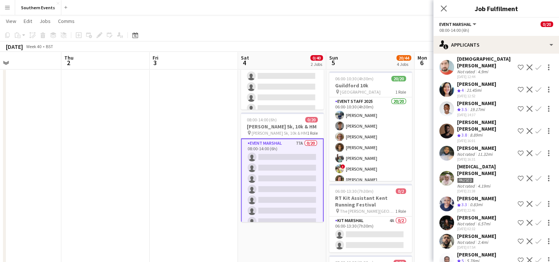
scroll to position [34, 0]
click at [535, 87] on app-icon "Confirm" at bounding box center [538, 89] width 6 height 6
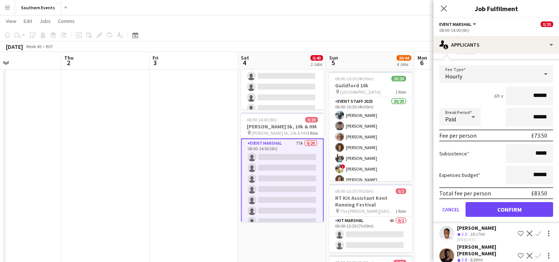
scroll to position [78, 0]
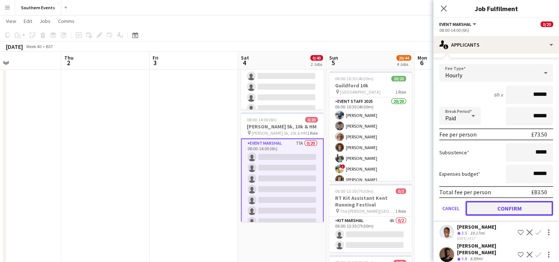
click at [491, 211] on button "Confirm" at bounding box center [510, 208] width 88 height 15
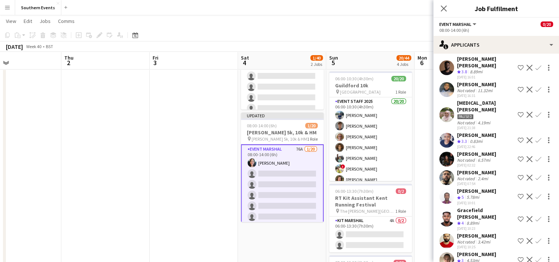
scroll to position [0, 0]
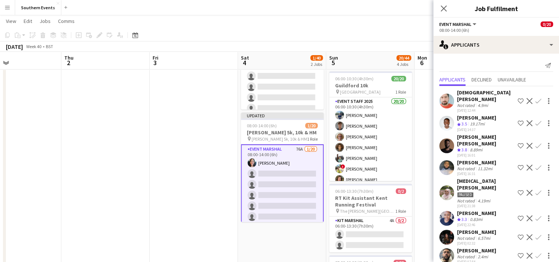
click at [535, 121] on app-icon "Confirm" at bounding box center [538, 123] width 6 height 6
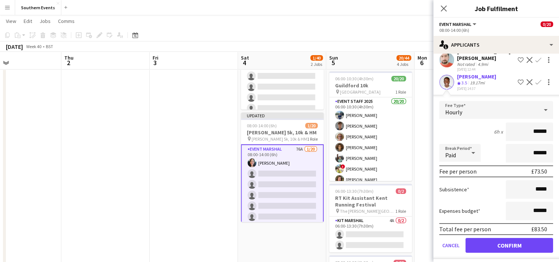
scroll to position [45, 0]
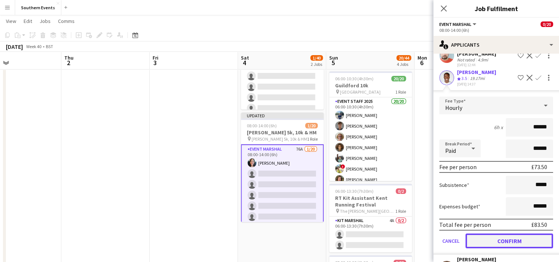
click at [500, 238] on button "Confirm" at bounding box center [510, 240] width 88 height 15
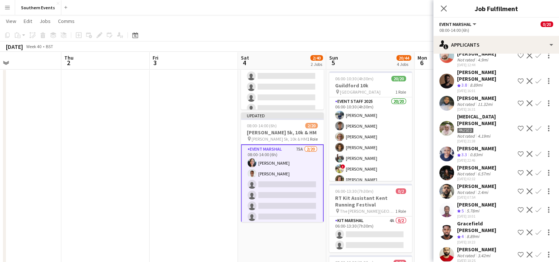
click at [535, 78] on app-icon "Confirm" at bounding box center [538, 81] width 6 height 6
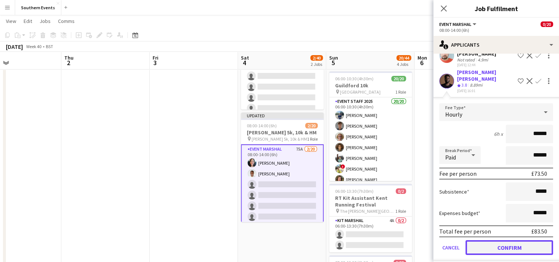
click at [510, 240] on button "Confirm" at bounding box center [510, 247] width 88 height 15
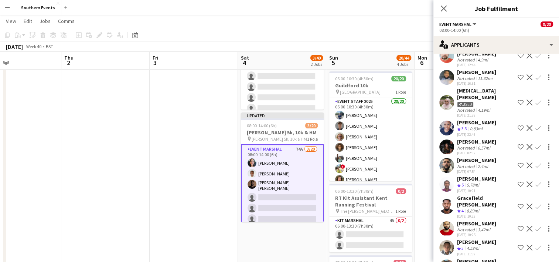
click at [535, 125] on app-icon "Confirm" at bounding box center [538, 128] width 6 height 6
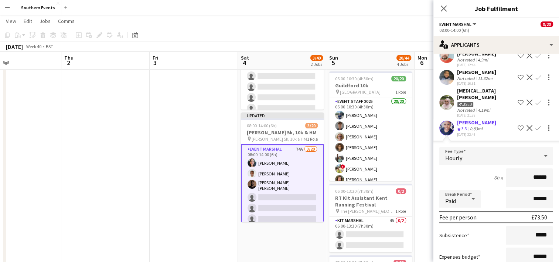
scroll to position [86, 0]
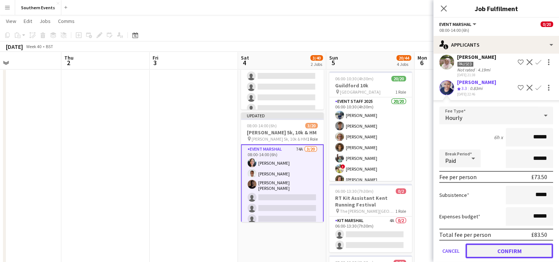
click at [490, 243] on button "Confirm" at bounding box center [510, 250] width 88 height 15
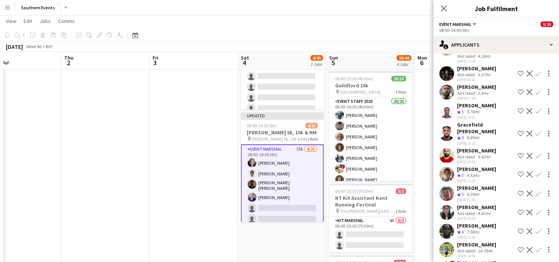
scroll to position [101, 0]
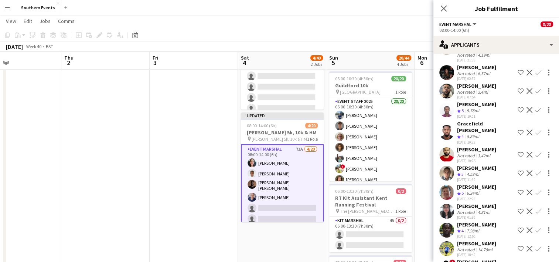
click at [535, 107] on app-icon "Confirm" at bounding box center [538, 110] width 6 height 6
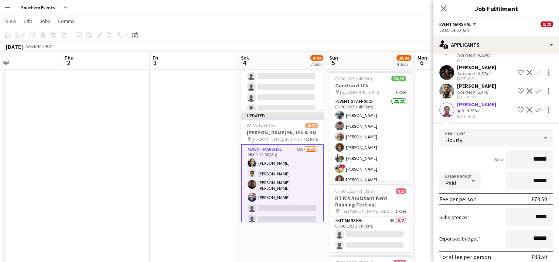
scroll to position [105, 0]
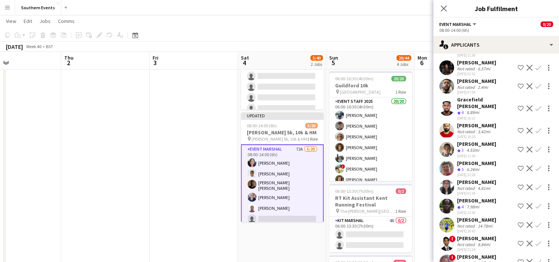
click at [535, 105] on app-icon "Confirm" at bounding box center [538, 108] width 6 height 6
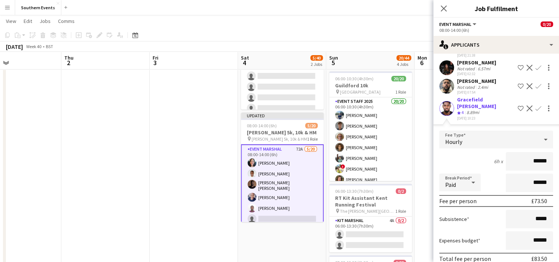
scroll to position [135, 0]
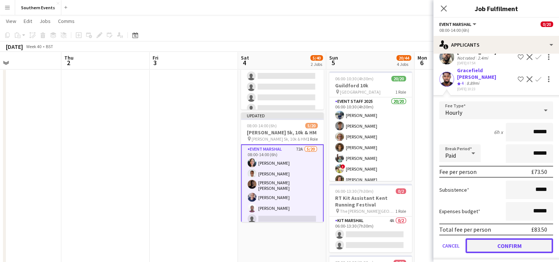
click at [489, 238] on button "Confirm" at bounding box center [510, 245] width 88 height 15
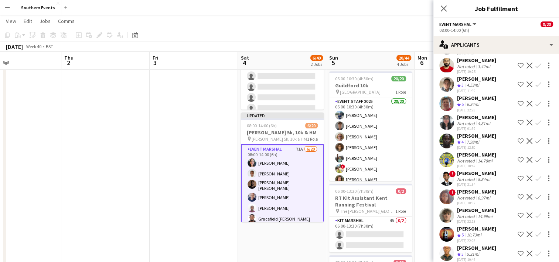
scroll to position [147, 0]
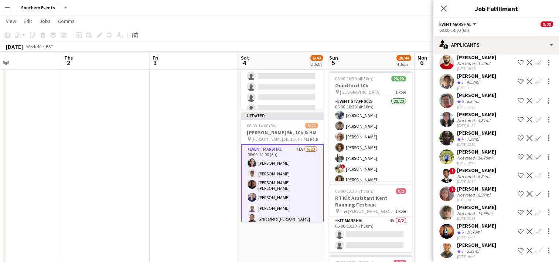
click at [535, 98] on app-icon "Confirm" at bounding box center [538, 101] width 6 height 6
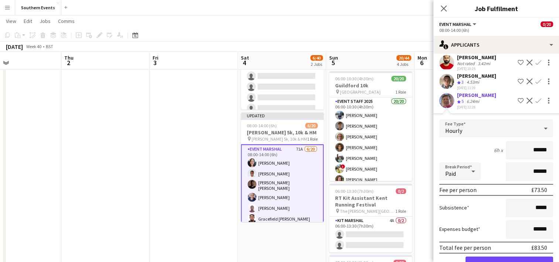
scroll to position [189, 0]
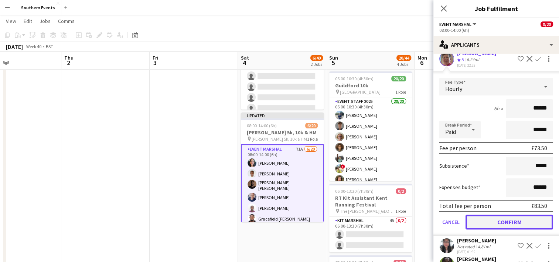
click at [490, 216] on button "Confirm" at bounding box center [510, 221] width 88 height 15
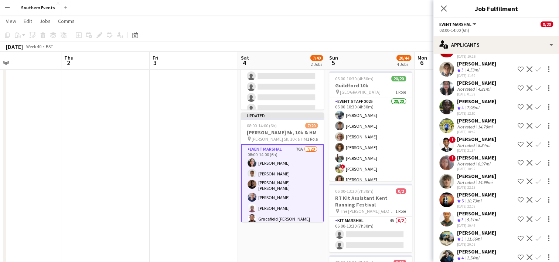
scroll to position [166, 0]
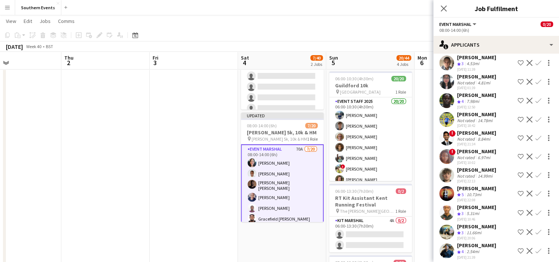
click at [535, 98] on app-icon "Confirm" at bounding box center [538, 101] width 6 height 6
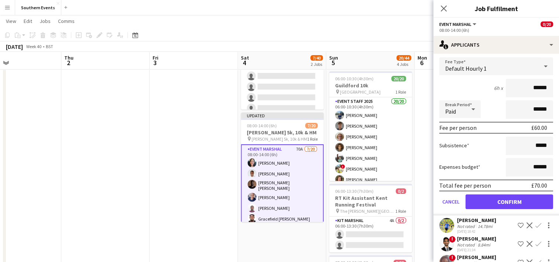
scroll to position [230, 0]
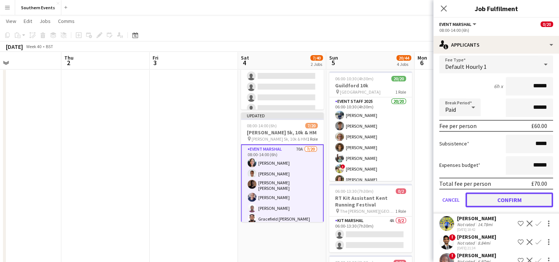
click at [497, 192] on button "Confirm" at bounding box center [510, 199] width 88 height 15
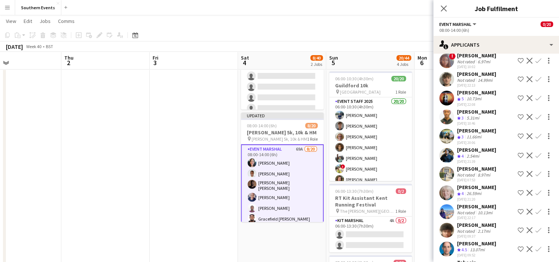
scroll to position [245, 0]
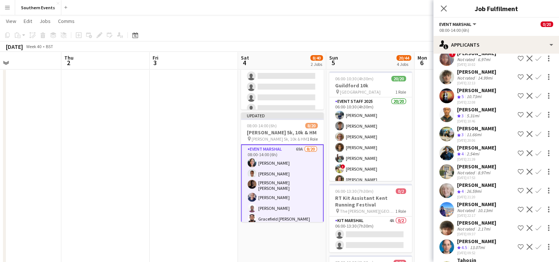
click at [535, 93] on app-icon "Confirm" at bounding box center [538, 96] width 6 height 6
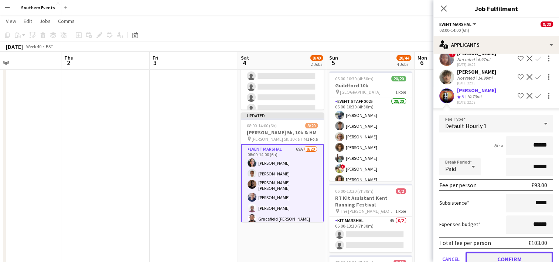
click at [495, 251] on button "Confirm" at bounding box center [510, 258] width 88 height 15
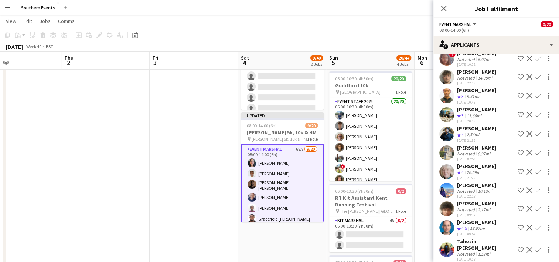
click at [535, 131] on app-icon "Confirm" at bounding box center [538, 134] width 6 height 6
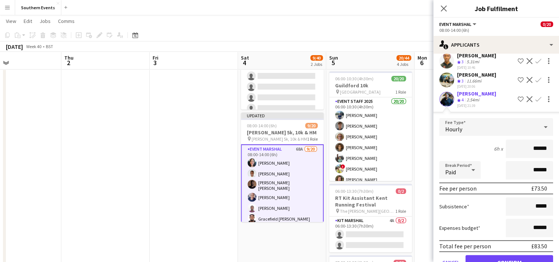
scroll to position [280, 0]
click at [486, 254] on button "Confirm" at bounding box center [510, 261] width 88 height 15
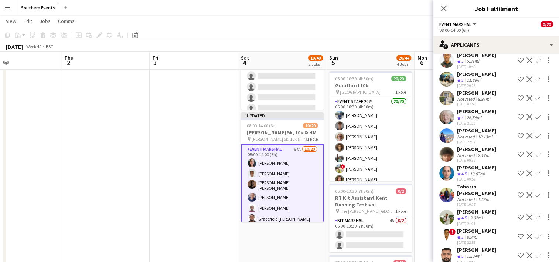
click at [535, 114] on app-icon "Confirm" at bounding box center [538, 117] width 6 height 6
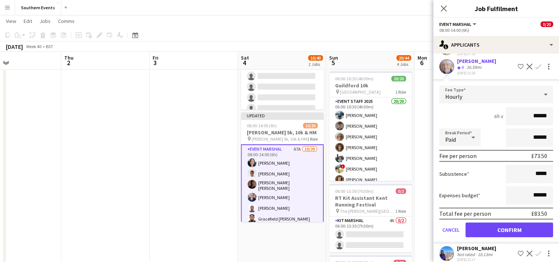
scroll to position [332, 0]
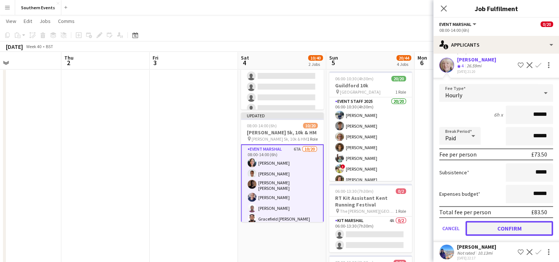
click at [497, 221] on button "Confirm" at bounding box center [510, 228] width 88 height 15
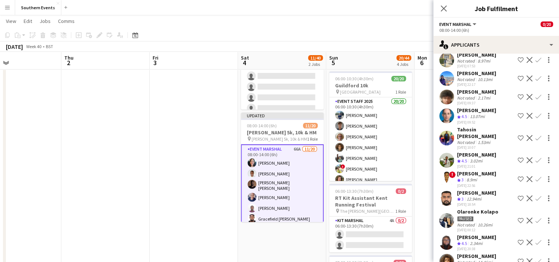
scroll to position [324, 0]
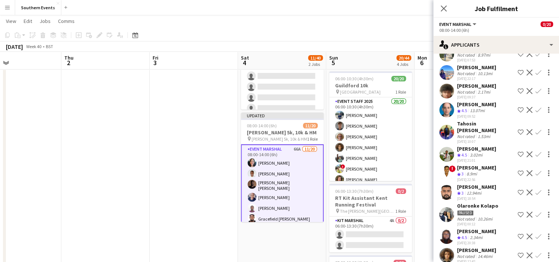
click at [535, 107] on app-icon "Confirm" at bounding box center [538, 110] width 6 height 6
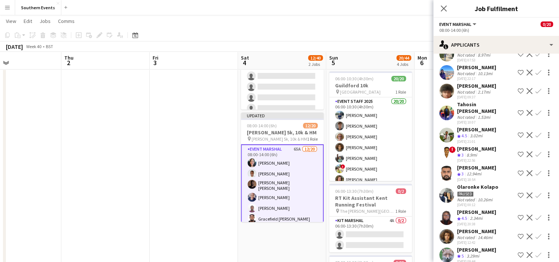
click at [535, 132] on app-icon "Confirm" at bounding box center [538, 135] width 6 height 6
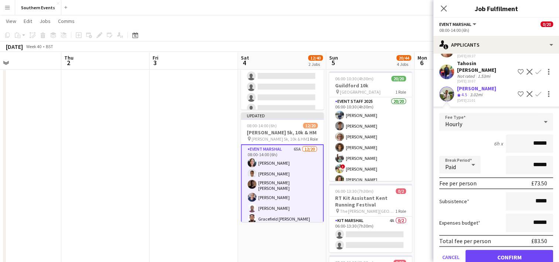
scroll to position [366, 0]
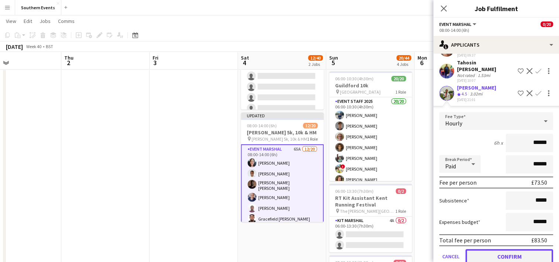
click at [482, 249] on button "Confirm" at bounding box center [510, 256] width 88 height 15
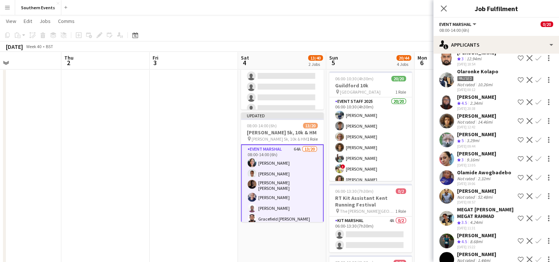
scroll to position [421, 0]
click at [535, 99] on app-icon "Confirm" at bounding box center [538, 102] width 6 height 6
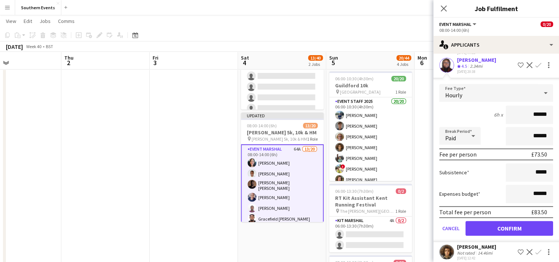
scroll to position [457, 0]
click at [494, 220] on button "Confirm" at bounding box center [510, 227] width 88 height 15
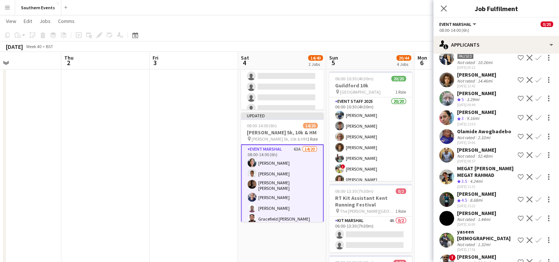
scroll to position [443, 0]
click at [535, 95] on app-icon "Confirm" at bounding box center [538, 98] width 6 height 6
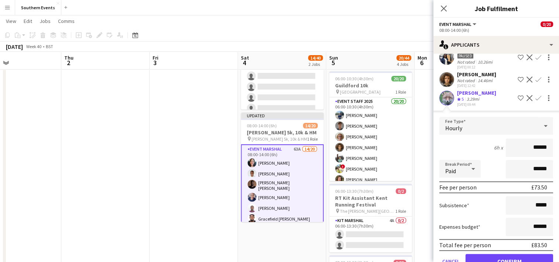
click at [533, 138] on input "******" at bounding box center [529, 147] width 47 height 18
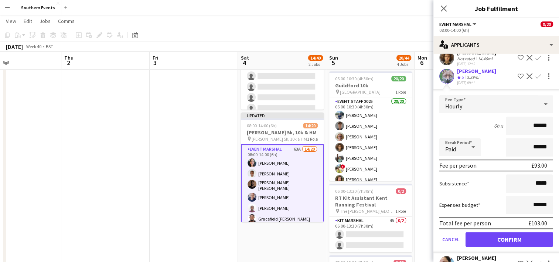
scroll to position [465, 0]
type input "******"
click at [497, 231] on button "Confirm" at bounding box center [510, 238] width 88 height 15
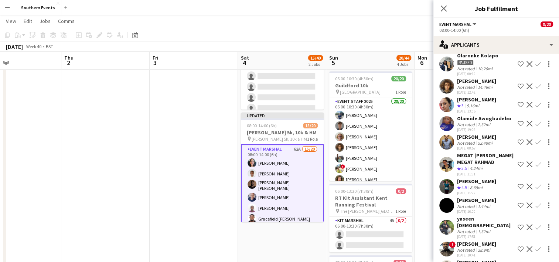
scroll to position [438, 0]
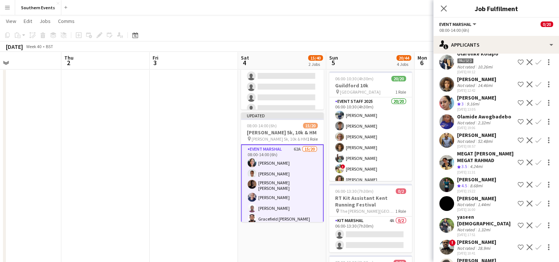
click at [535, 100] on app-icon "Confirm" at bounding box center [538, 103] width 6 height 6
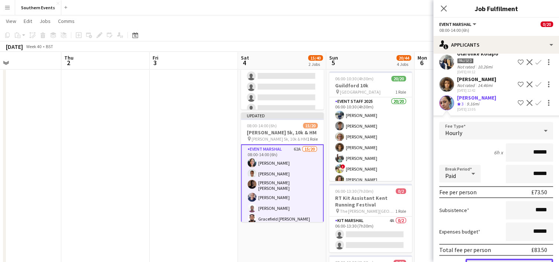
click at [498, 258] on button "Confirm" at bounding box center [510, 265] width 88 height 15
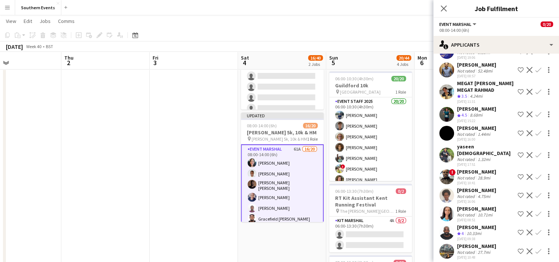
scroll to position [491, 0]
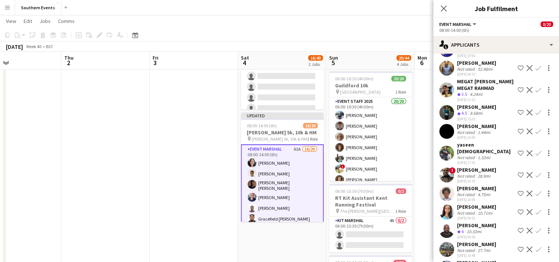
click at [535, 109] on app-icon "Confirm" at bounding box center [538, 112] width 6 height 6
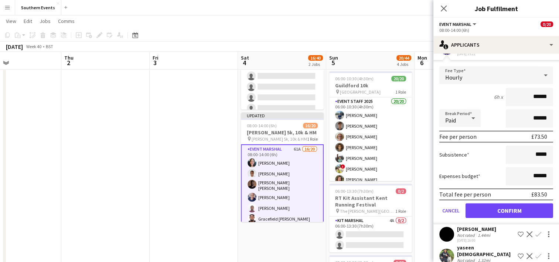
scroll to position [557, 0]
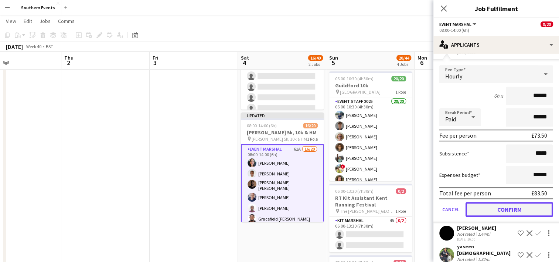
click at [491, 202] on button "Confirm" at bounding box center [510, 209] width 88 height 15
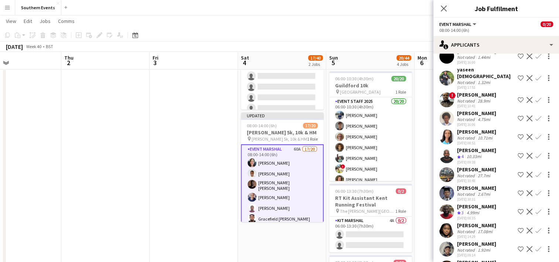
scroll to position [547, 0]
click at [535, 152] on app-icon "Confirm" at bounding box center [538, 155] width 6 height 6
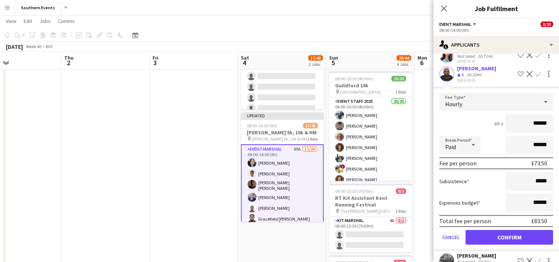
scroll to position [635, 0]
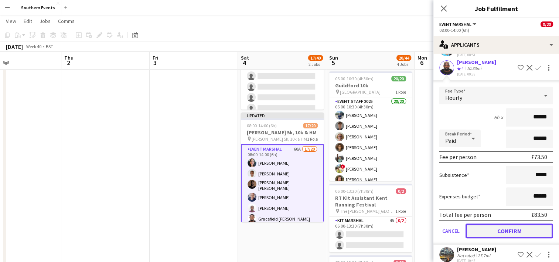
click at [493, 223] on button "Confirm" at bounding box center [510, 230] width 88 height 15
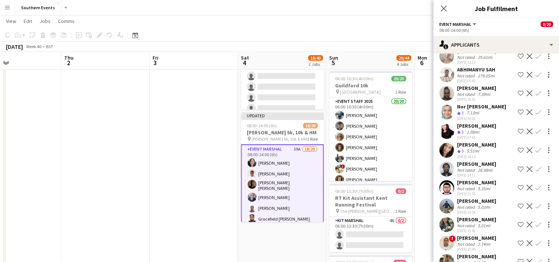
scroll to position [883, 0]
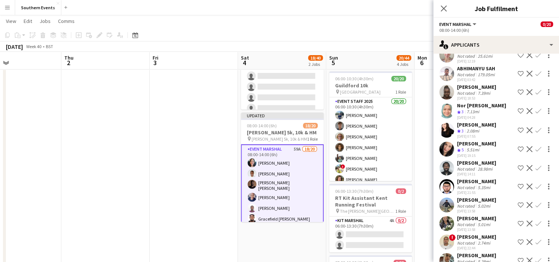
click at [535, 146] on app-icon "Confirm" at bounding box center [538, 149] width 6 height 6
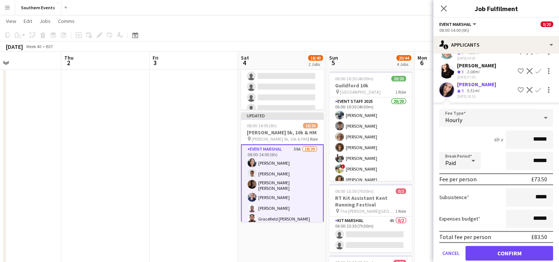
scroll to position [944, 0]
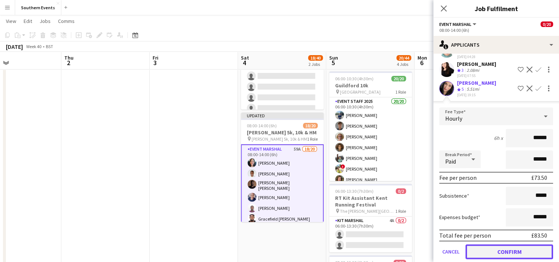
click at [486, 244] on button "Confirm" at bounding box center [510, 251] width 88 height 15
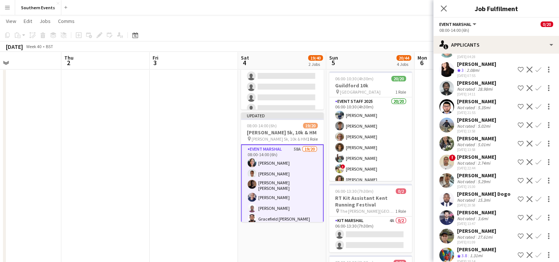
scroll to position [968, 0]
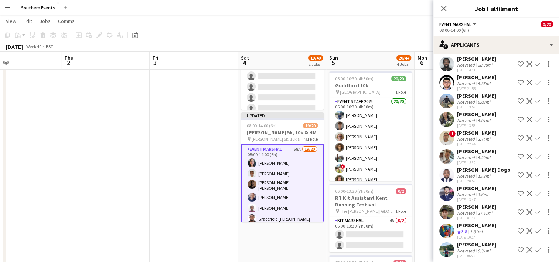
click at [293, 241] on app-date-cell "07:45-13:30 (5h45m) 0/20 [PERSON_NAME] + Run pin [PERSON_NAME][GEOGRAPHIC_DATA]…" at bounding box center [282, 239] width 88 height 485
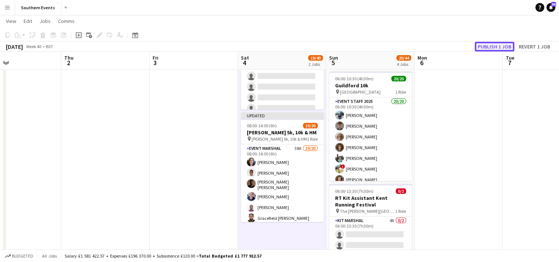
click at [494, 46] on button "Publish 1 job" at bounding box center [495, 47] width 40 height 10
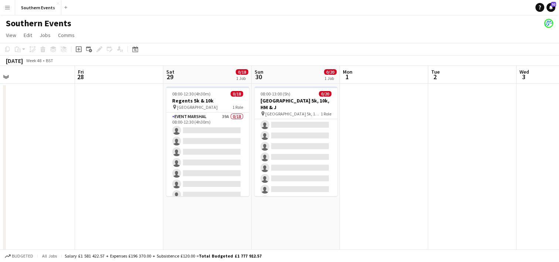
scroll to position [89, 0]
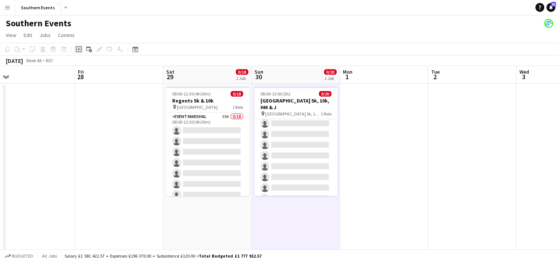
click at [76, 48] on icon "Add job" at bounding box center [79, 49] width 6 height 6
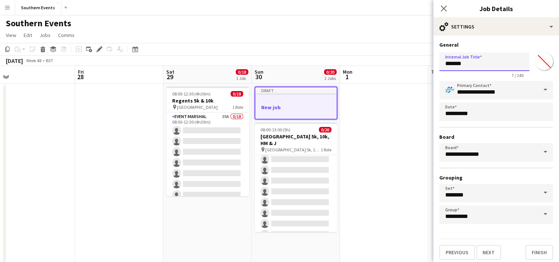
click at [455, 64] on input "*******" at bounding box center [484, 61] width 90 height 18
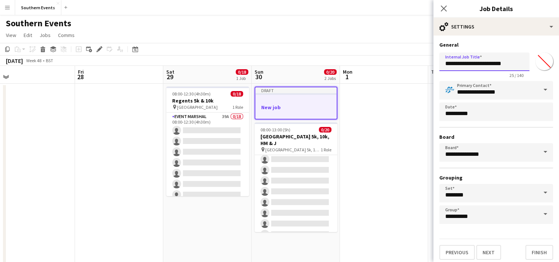
scroll to position [0, 4]
type input "**********"
click at [486, 252] on button "Next" at bounding box center [488, 252] width 25 height 15
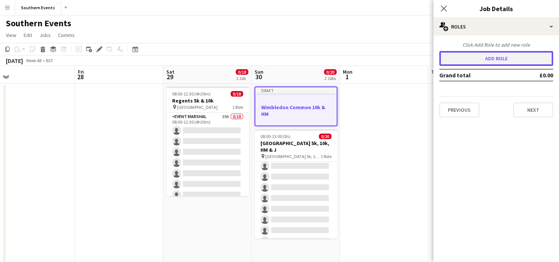
click at [470, 62] on button "Add role" at bounding box center [496, 58] width 114 height 15
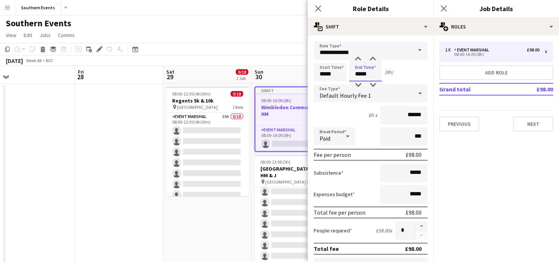
click at [359, 75] on input "*****" at bounding box center [365, 72] width 33 height 18
type input "*****"
click at [406, 194] on input "*****" at bounding box center [403, 194] width 47 height 18
type input "******"
click at [416, 225] on button "button" at bounding box center [422, 226] width 12 height 10
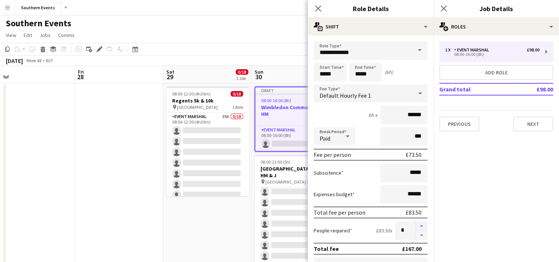
click at [416, 225] on button "button" at bounding box center [422, 226] width 12 height 10
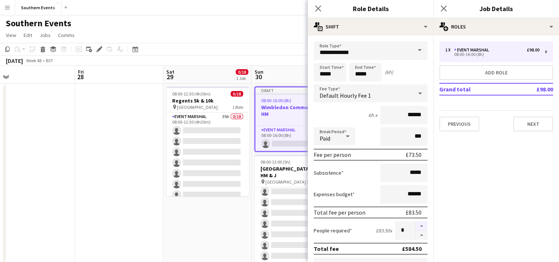
click at [416, 225] on button "button" at bounding box center [422, 226] width 12 height 10
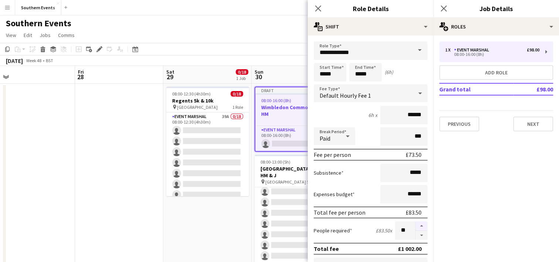
click at [416, 225] on button "button" at bounding box center [422, 226] width 12 height 10
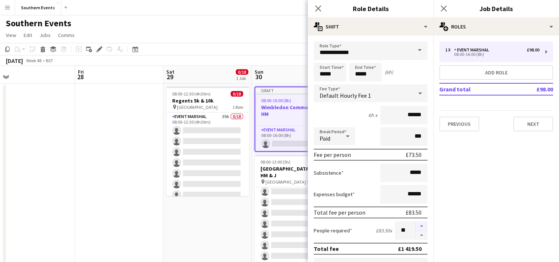
click at [416, 225] on button "button" at bounding box center [422, 226] width 12 height 10
type input "**"
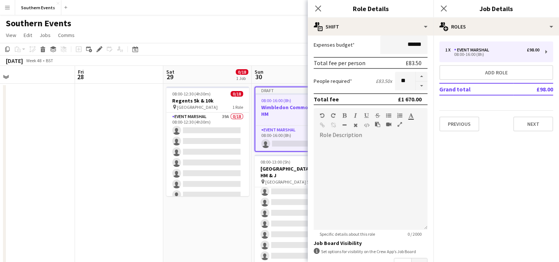
scroll to position [237, 0]
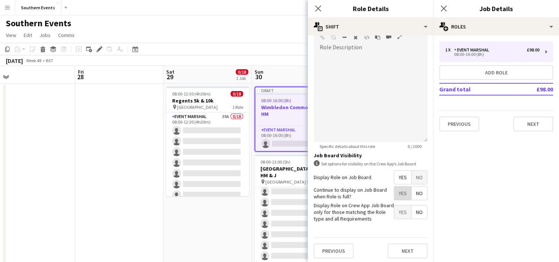
click at [396, 196] on span "Yes" at bounding box center [402, 192] width 17 height 13
click at [537, 127] on button "Next" at bounding box center [533, 123] width 40 height 15
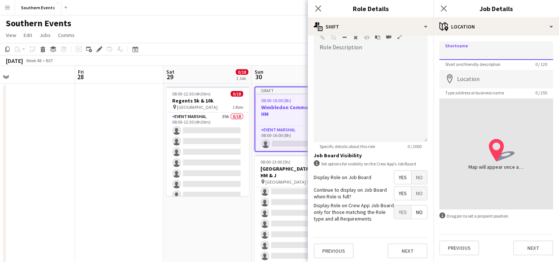
click at [464, 55] on input "Shortname" at bounding box center [496, 50] width 114 height 18
type input "**********"
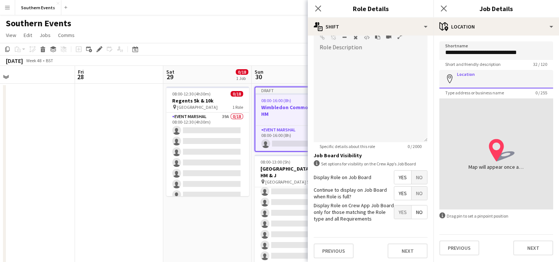
click at [458, 81] on input "Location" at bounding box center [496, 79] width 114 height 18
type input "**********"
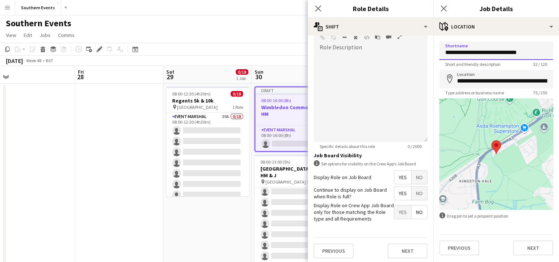
click at [489, 54] on input "**********" at bounding box center [496, 50] width 114 height 18
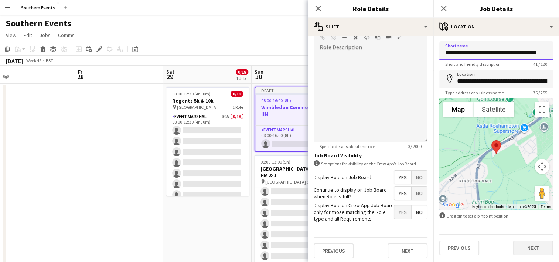
type input "**********"
click at [525, 248] on button "Next" at bounding box center [533, 247] width 40 height 15
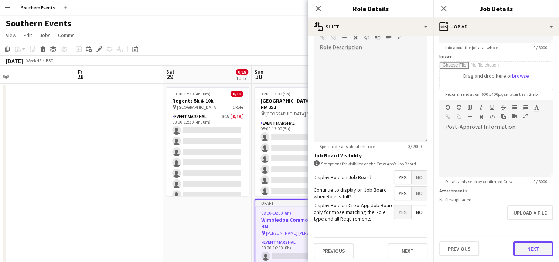
scroll to position [103, 0]
click at [517, 221] on form "**********" at bounding box center [496, 97] width 126 height 318
click at [518, 249] on button "Next" at bounding box center [533, 249] width 40 height 15
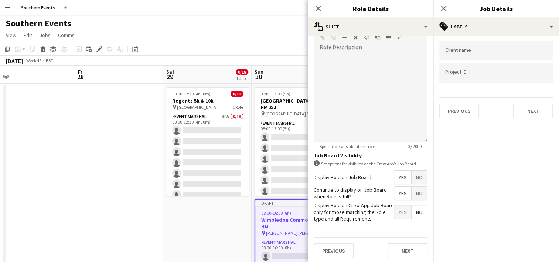
scroll to position [0, 0]
click at [525, 115] on button "Next" at bounding box center [533, 110] width 40 height 15
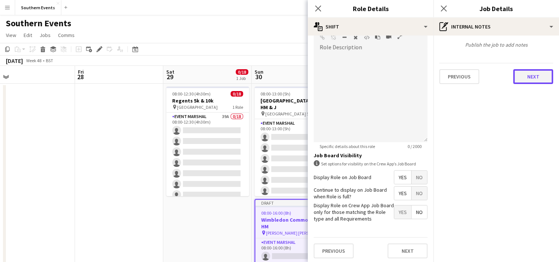
click at [528, 79] on button "Next" at bounding box center [533, 76] width 40 height 15
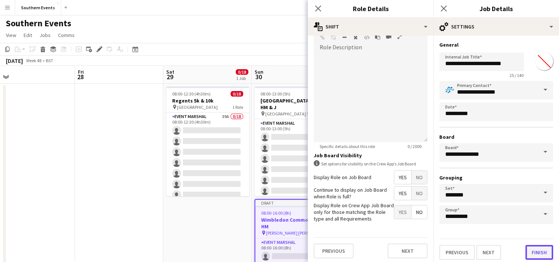
click at [525, 251] on button "Finish" at bounding box center [539, 252] width 28 height 15
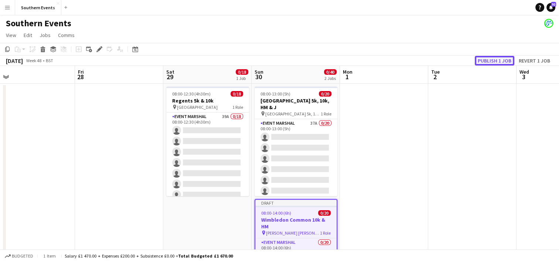
click at [481, 58] on button "Publish 1 job" at bounding box center [495, 61] width 40 height 10
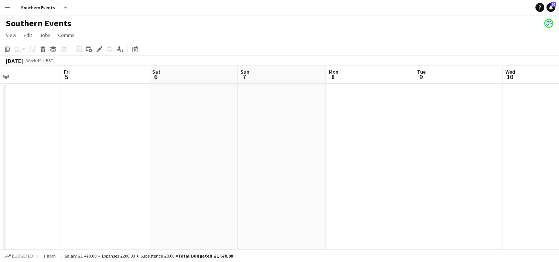
scroll to position [0, 201]
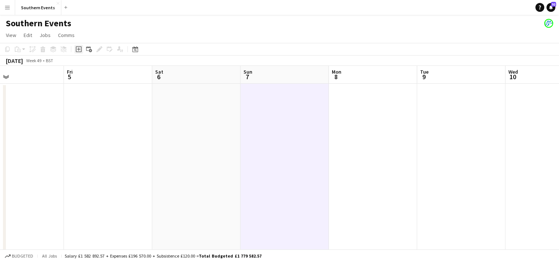
click at [79, 50] on icon "Add job" at bounding box center [79, 49] width 6 height 6
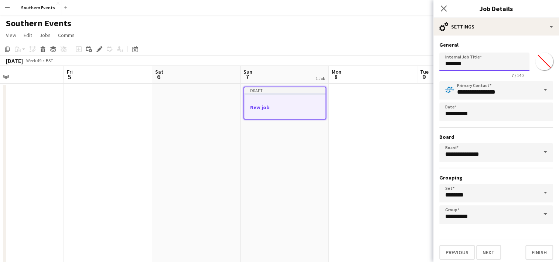
click at [455, 65] on input "*******" at bounding box center [484, 61] width 90 height 18
type input "**********"
click at [486, 253] on button "Next" at bounding box center [488, 252] width 25 height 15
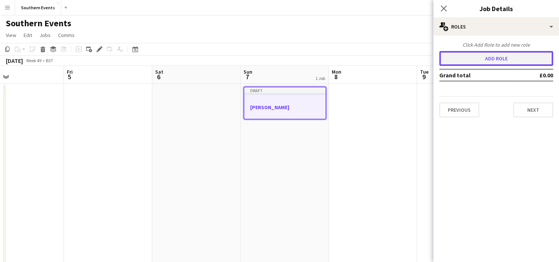
click at [483, 61] on button "Add role" at bounding box center [496, 58] width 114 height 15
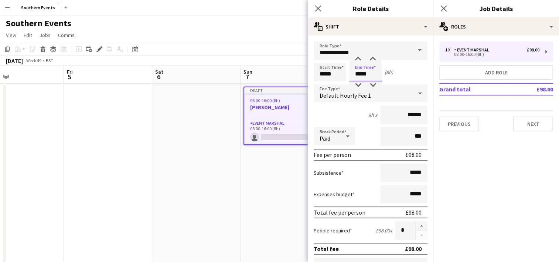
click at [360, 74] on input "*****" at bounding box center [365, 72] width 33 height 18
type input "*****"
click at [406, 194] on input "*****" at bounding box center [403, 194] width 47 height 18
type input "******"
click at [416, 224] on button "button" at bounding box center [422, 226] width 12 height 10
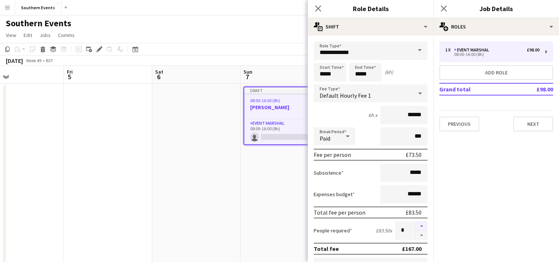
click at [416, 224] on button "button" at bounding box center [422, 226] width 12 height 10
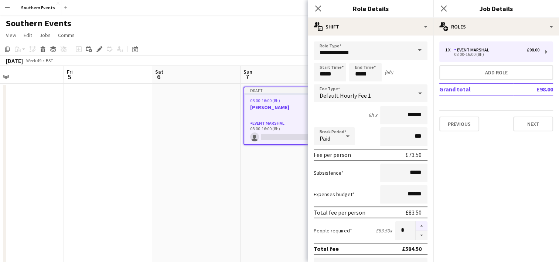
click at [416, 224] on button "button" at bounding box center [422, 226] width 12 height 10
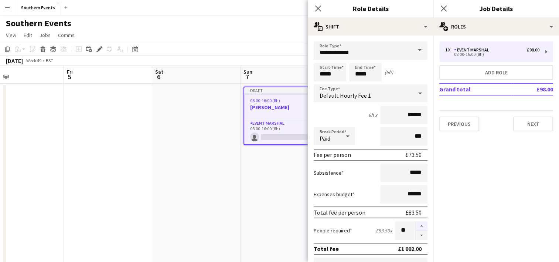
click at [416, 224] on button "button" at bounding box center [422, 226] width 12 height 10
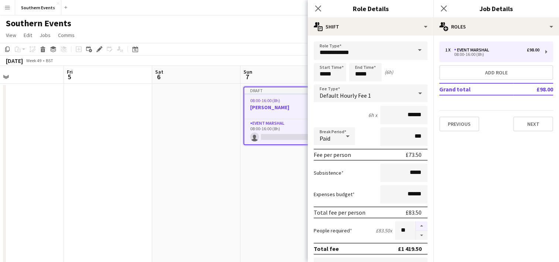
click at [416, 224] on button "button" at bounding box center [422, 226] width 12 height 10
type input "**"
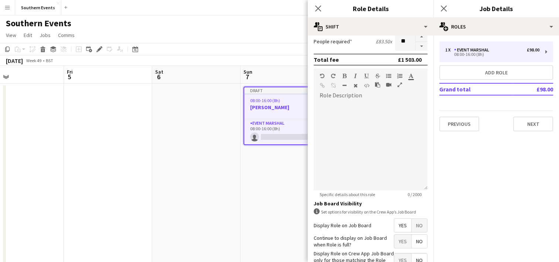
scroll to position [221, 0]
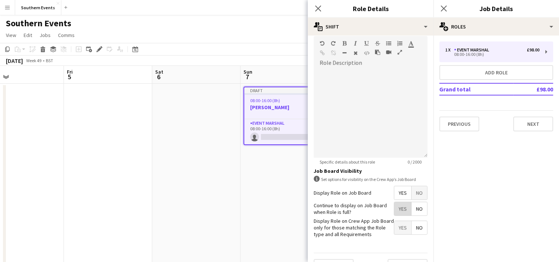
click at [398, 207] on span "Yes" at bounding box center [402, 208] width 17 height 13
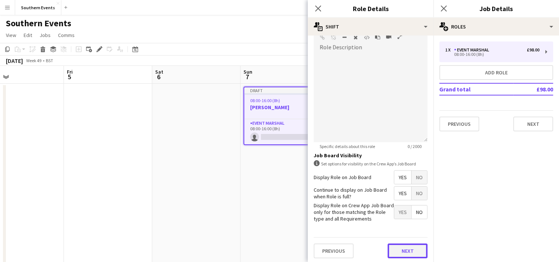
click at [399, 243] on button "Next" at bounding box center [408, 250] width 40 height 15
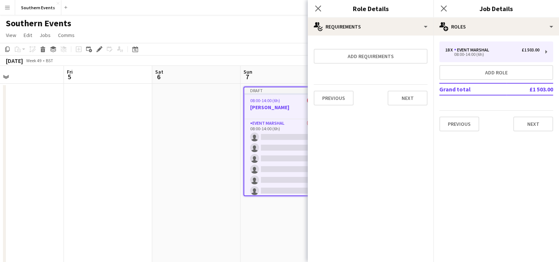
scroll to position [0, 0]
click at [531, 120] on button "Next" at bounding box center [533, 123] width 40 height 15
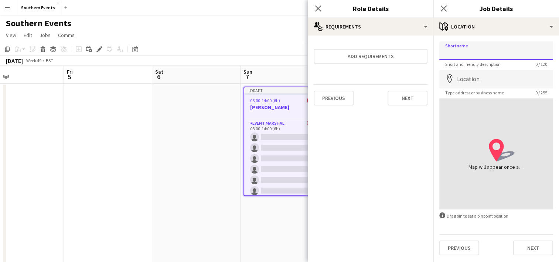
click at [472, 52] on input "Shortname" at bounding box center [496, 50] width 114 height 18
type input "**********"
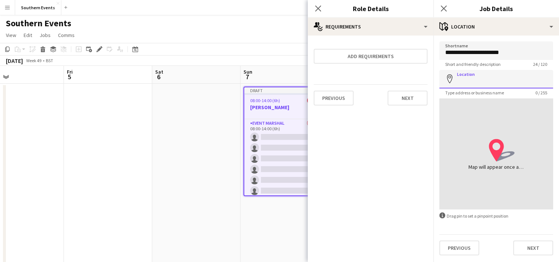
click at [460, 81] on input "Location" at bounding box center [496, 79] width 114 height 18
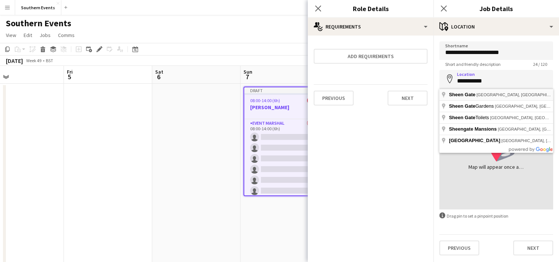
type input "**********"
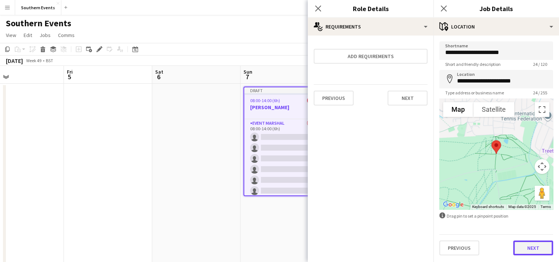
click at [523, 245] on button "Next" at bounding box center [533, 247] width 40 height 15
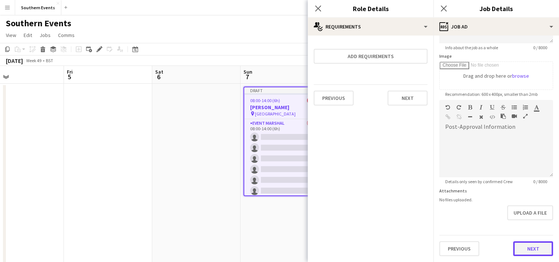
scroll to position [103, 0]
click at [519, 222] on form "**********" at bounding box center [496, 97] width 126 height 318
click at [517, 247] on button "Next" at bounding box center [533, 249] width 40 height 15
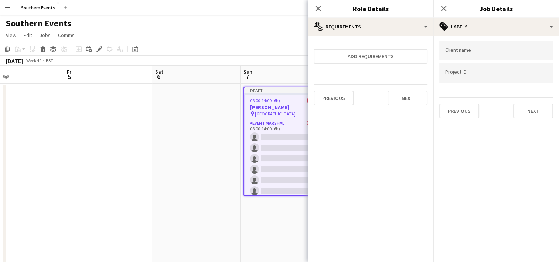
scroll to position [0, 0]
click at [533, 109] on button "Next" at bounding box center [533, 110] width 40 height 15
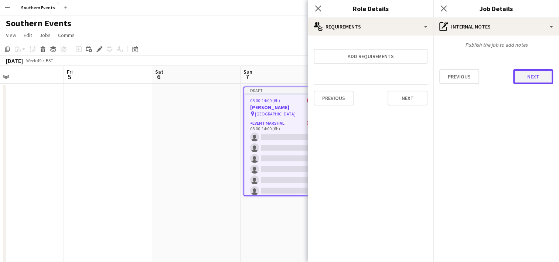
click at [531, 78] on button "Next" at bounding box center [533, 76] width 40 height 15
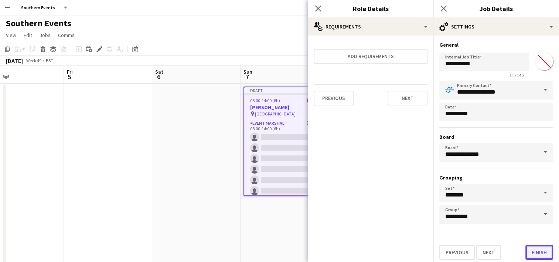
click at [530, 253] on button "Finish" at bounding box center [539, 252] width 28 height 15
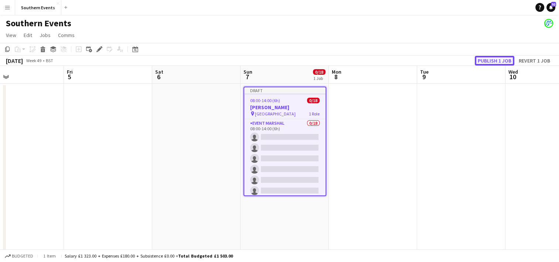
click at [496, 61] on button "Publish 1 job" at bounding box center [495, 61] width 40 height 10
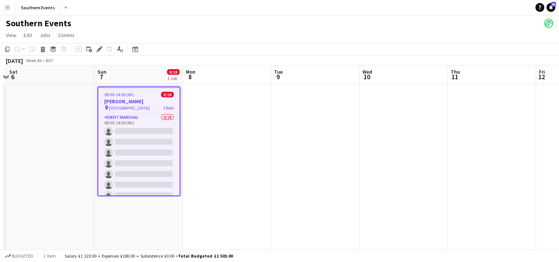
scroll to position [0, 350]
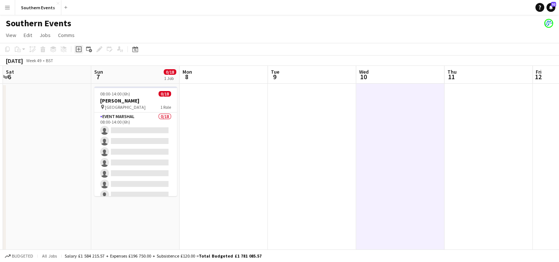
click at [79, 49] on icon "Add job" at bounding box center [79, 49] width 6 height 6
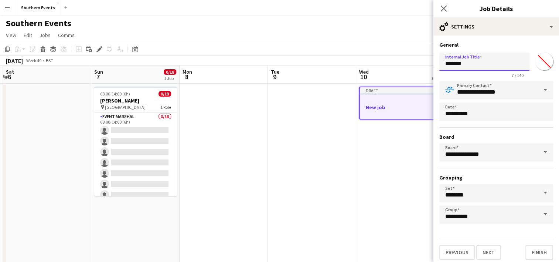
click at [460, 64] on input "*******" at bounding box center [484, 61] width 90 height 18
type input "**********"
click at [489, 249] on button "Next" at bounding box center [488, 252] width 25 height 15
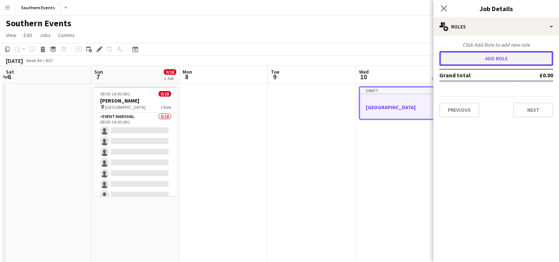
click at [482, 58] on button "Add role" at bounding box center [496, 58] width 114 height 15
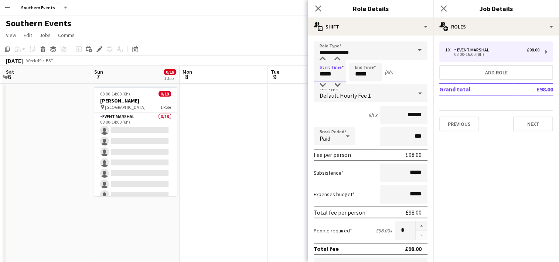
click at [322, 72] on input "*****" at bounding box center [330, 72] width 33 height 18
type input "*****"
click at [358, 74] on input "*****" at bounding box center [365, 72] width 33 height 18
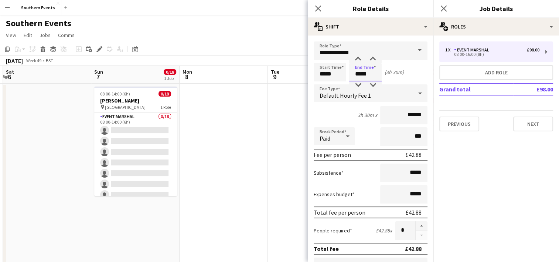
type input "*****"
click at [407, 194] on input "*****" at bounding box center [403, 194] width 47 height 18
click at [406, 194] on input "*****" at bounding box center [403, 194] width 47 height 18
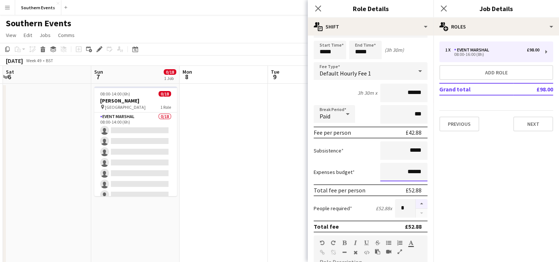
type input "******"
click at [416, 203] on button "button" at bounding box center [422, 204] width 12 height 10
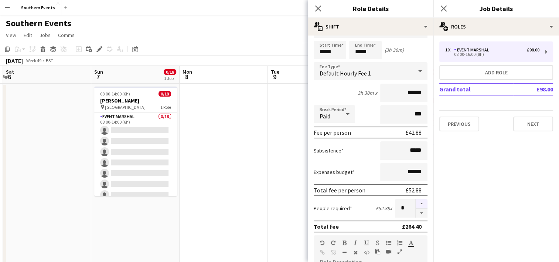
click at [416, 203] on button "button" at bounding box center [422, 204] width 12 height 10
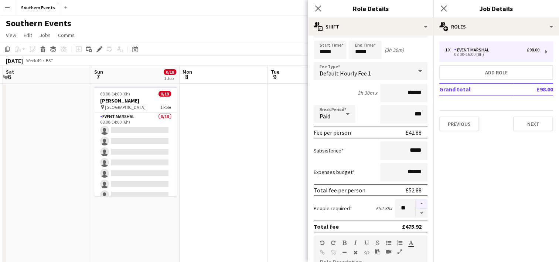
click at [416, 203] on button "button" at bounding box center [422, 204] width 12 height 10
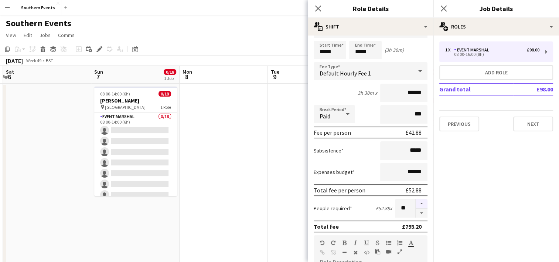
click at [416, 203] on button "button" at bounding box center [422, 204] width 12 height 10
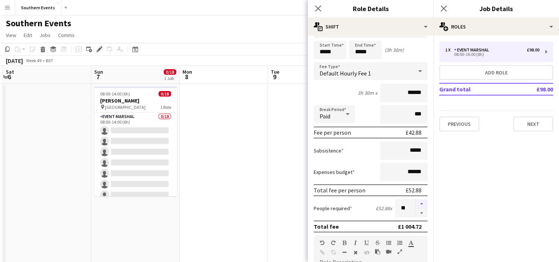
type input "**"
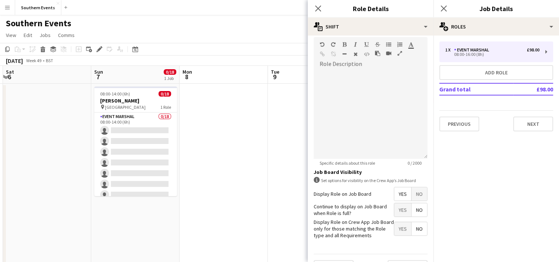
scroll to position [237, 0]
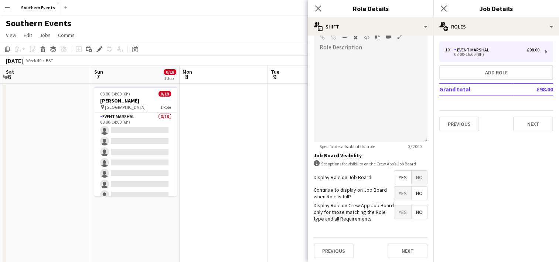
click at [396, 192] on span "Yes" at bounding box center [402, 192] width 17 height 13
click at [403, 253] on button "Next" at bounding box center [408, 250] width 40 height 15
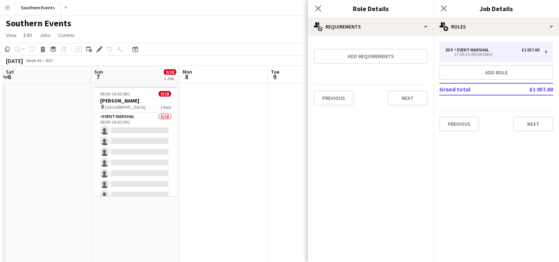
scroll to position [0, 0]
click at [526, 119] on button "Next" at bounding box center [533, 123] width 40 height 15
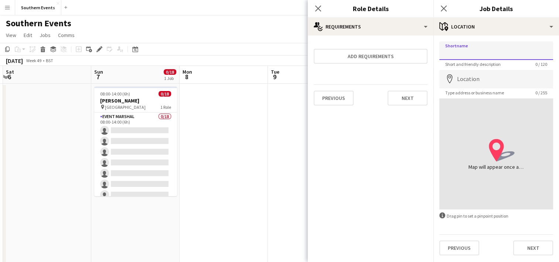
click at [454, 52] on input "Shortname" at bounding box center [496, 50] width 114 height 18
type input "**********"
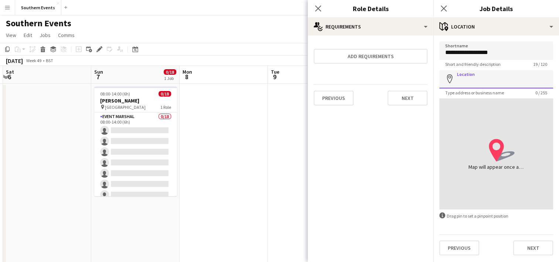
click at [464, 81] on input "Location" at bounding box center [496, 79] width 114 height 18
type input "**********"
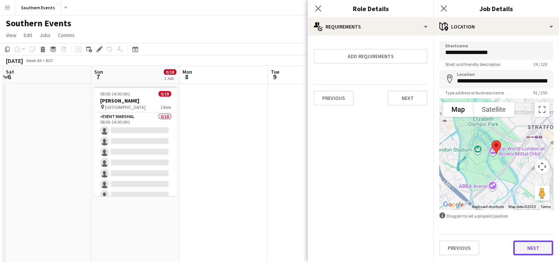
click at [521, 246] on button "Next" at bounding box center [533, 247] width 40 height 15
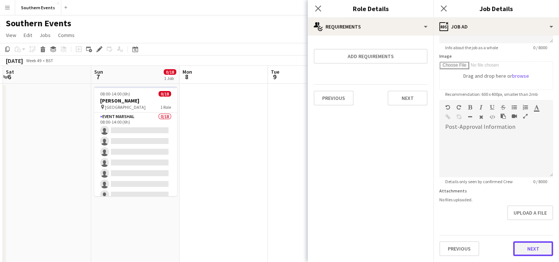
scroll to position [103, 0]
click at [521, 224] on form "**********" at bounding box center [496, 97] width 126 height 318
click at [518, 242] on button "Next" at bounding box center [533, 249] width 40 height 15
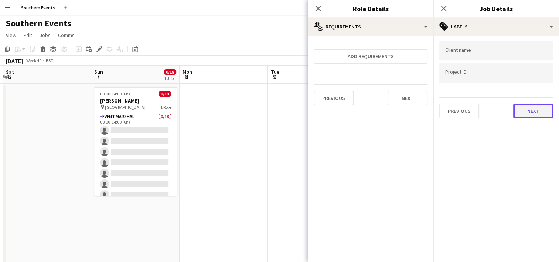
click at [528, 110] on button "Next" at bounding box center [533, 110] width 40 height 15
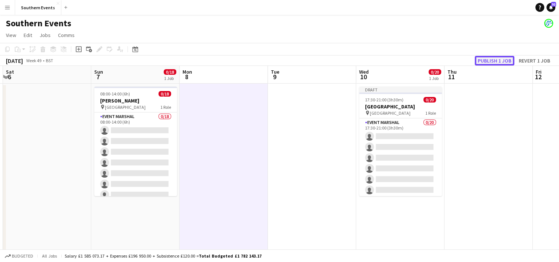
click at [486, 60] on button "Publish 1 job" at bounding box center [495, 61] width 40 height 10
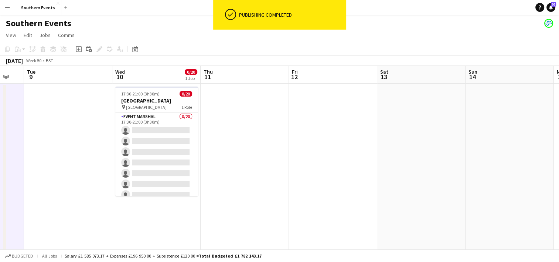
scroll to position [0, 242]
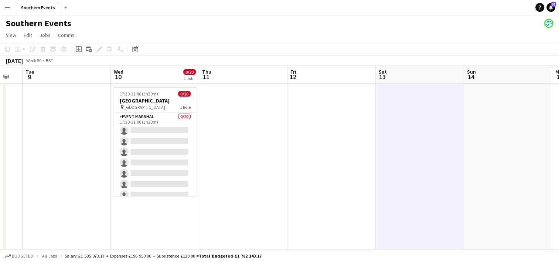
click at [78, 52] on icon at bounding box center [79, 49] width 6 height 6
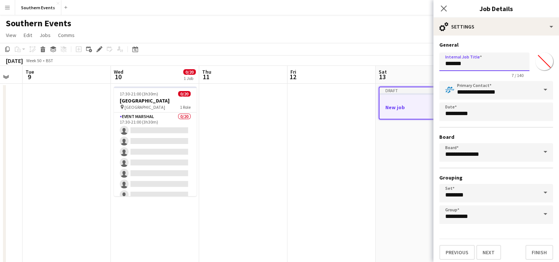
click at [460, 62] on input "*******" at bounding box center [484, 61] width 90 height 18
type input "**********"
click at [484, 246] on button "Next" at bounding box center [488, 252] width 25 height 15
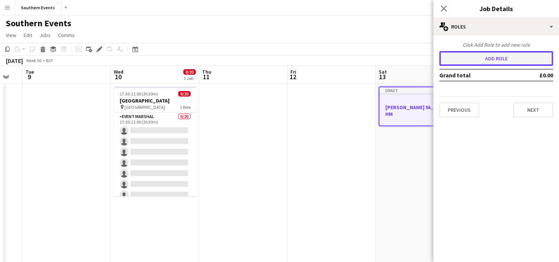
click at [480, 61] on button "Add role" at bounding box center [496, 58] width 114 height 15
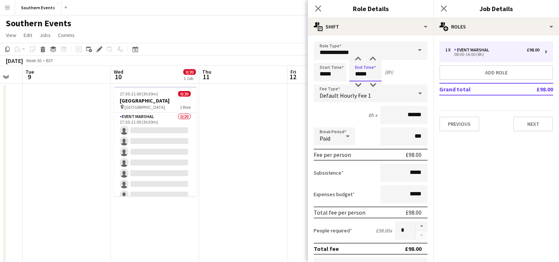
click at [359, 74] on input "*****" at bounding box center [365, 72] width 33 height 18
type input "*****"
click at [365, 131] on div "Break Period Paid ***" at bounding box center [371, 136] width 114 height 18
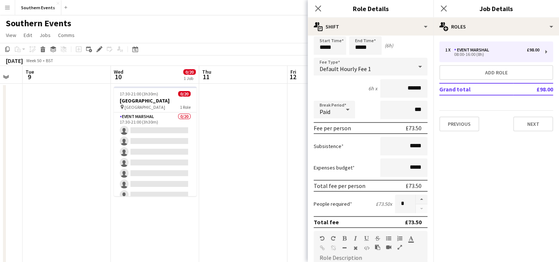
scroll to position [28, 0]
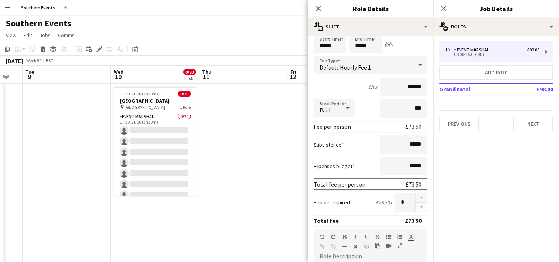
click at [406, 165] on input "*****" at bounding box center [403, 166] width 47 height 18
type input "******"
click at [416, 195] on button "button" at bounding box center [422, 198] width 12 height 10
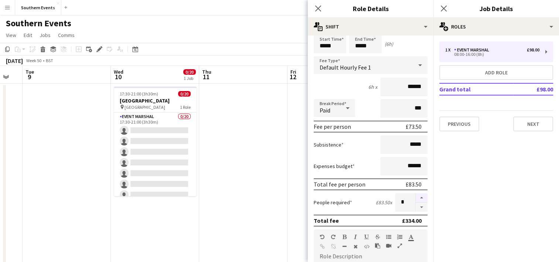
click at [416, 195] on button "button" at bounding box center [422, 198] width 12 height 10
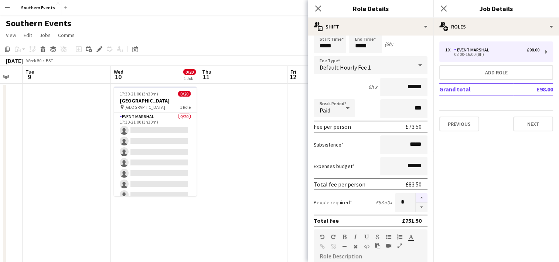
click at [416, 195] on button "button" at bounding box center [422, 198] width 12 height 10
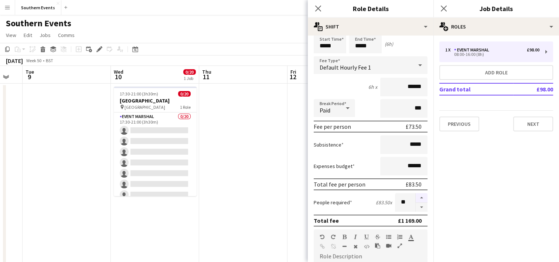
click at [416, 195] on button "button" at bounding box center [422, 198] width 12 height 10
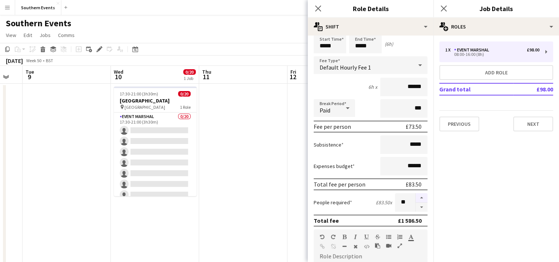
click at [416, 195] on button "button" at bounding box center [422, 198] width 12 height 10
type input "**"
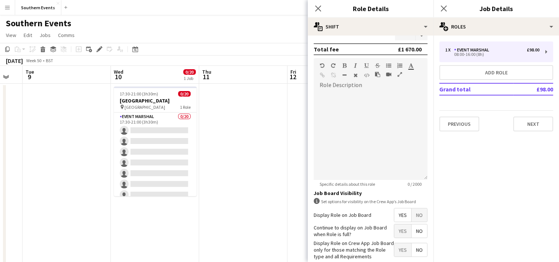
scroll to position [202, 0]
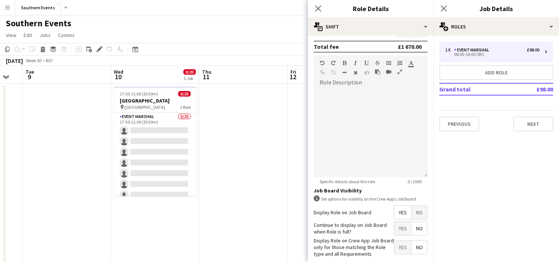
click at [398, 219] on form "**********" at bounding box center [371, 69] width 126 height 459
click at [397, 225] on span "Yes" at bounding box center [402, 227] width 17 height 13
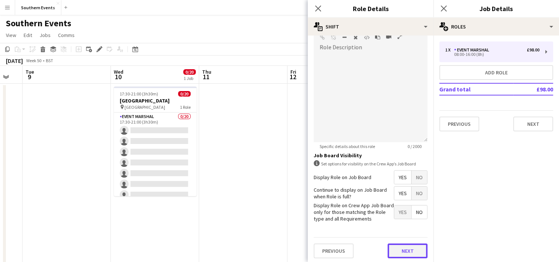
click at [398, 243] on button "Next" at bounding box center [408, 250] width 40 height 15
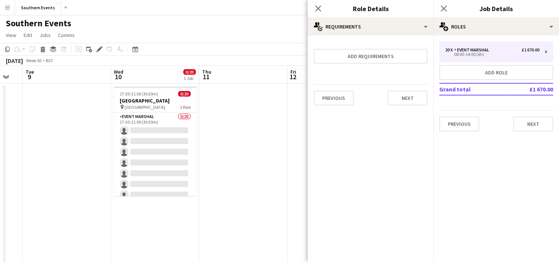
scroll to position [0, 0]
click at [530, 124] on button "Next" at bounding box center [533, 123] width 40 height 15
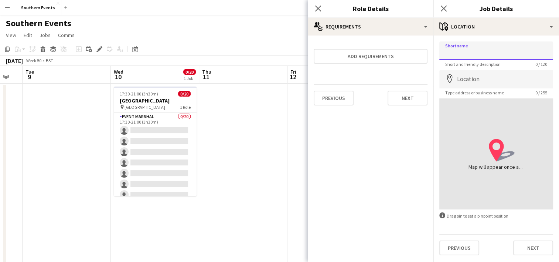
click at [457, 54] on input "Shortname" at bounding box center [496, 50] width 114 height 18
click at [452, 52] on input "**********" at bounding box center [496, 50] width 114 height 18
type input "**********"
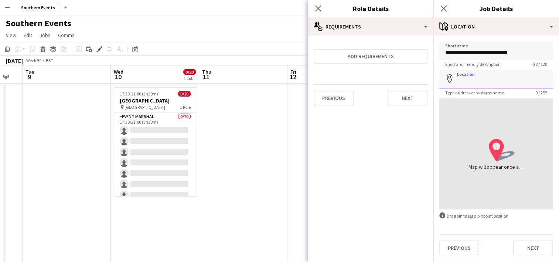
click at [458, 79] on input "Location" at bounding box center [496, 79] width 114 height 18
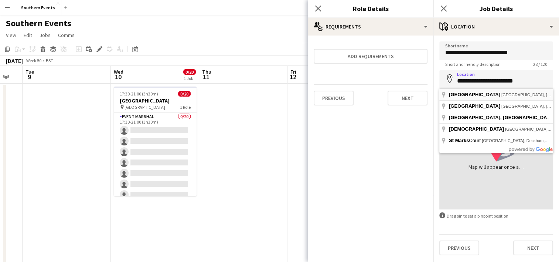
type input "**********"
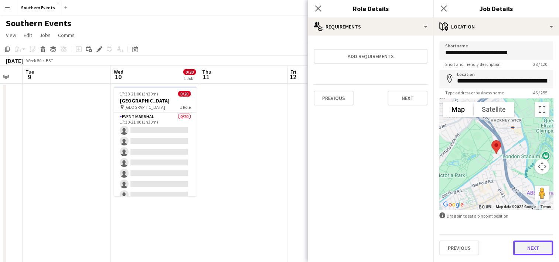
click at [525, 245] on button "Next" at bounding box center [533, 247] width 40 height 15
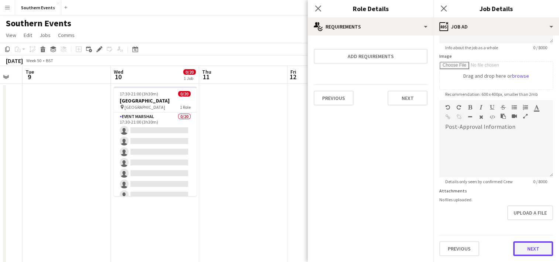
scroll to position [103, 0]
click at [517, 215] on form "**********" at bounding box center [496, 97] width 126 height 318
click at [525, 253] on button "Next" at bounding box center [533, 249] width 40 height 15
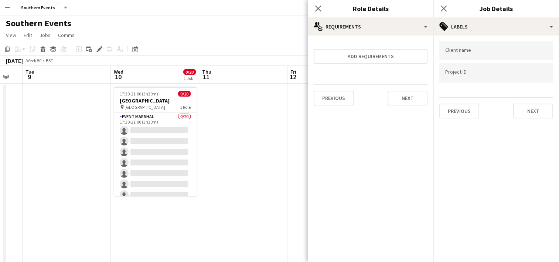
scroll to position [0, 0]
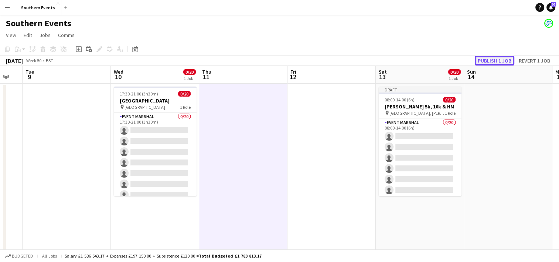
click at [495, 59] on button "Publish 1 job" at bounding box center [495, 61] width 40 height 10
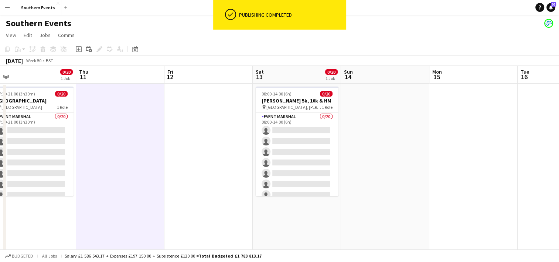
scroll to position [0, 189]
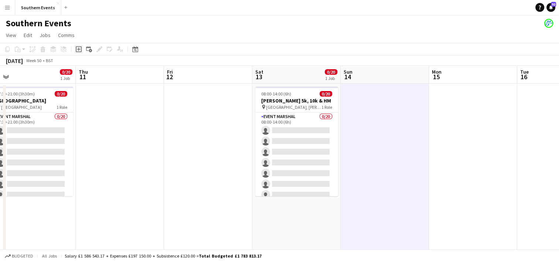
click at [78, 50] on icon "Add job" at bounding box center [79, 49] width 6 height 6
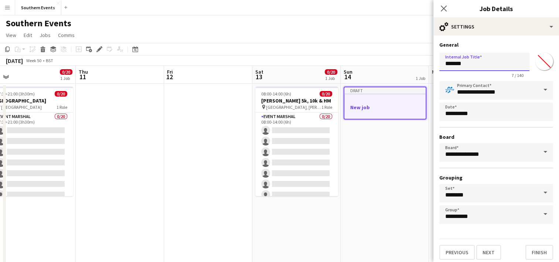
click at [455, 63] on input "*******" at bounding box center [484, 61] width 90 height 18
click at [498, 64] on input "**********" at bounding box center [484, 61] width 90 height 18
type input "**********"
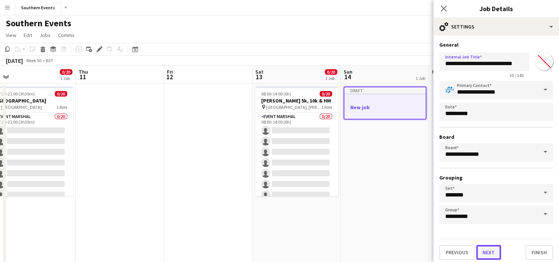
click at [485, 251] on button "Next" at bounding box center [488, 252] width 25 height 15
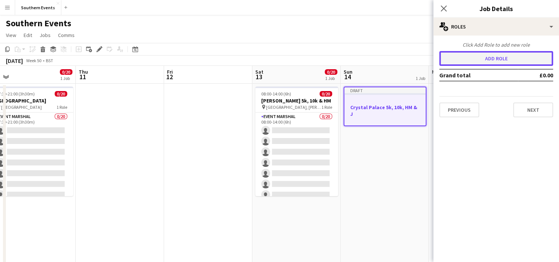
click at [490, 59] on button "Add role" at bounding box center [496, 58] width 114 height 15
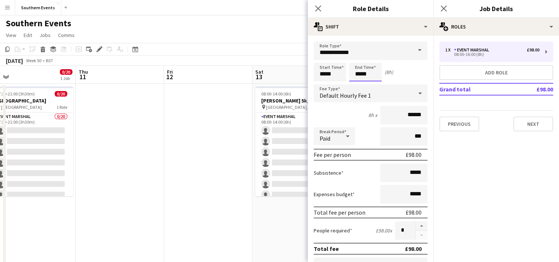
click at [360, 74] on input "*****" at bounding box center [365, 72] width 33 height 18
click at [358, 75] on input "*****" at bounding box center [365, 72] width 33 height 18
type input "*****"
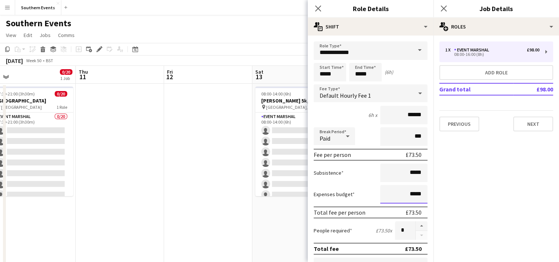
click at [405, 192] on input "*****" at bounding box center [403, 194] width 47 height 18
type input "******"
click at [416, 227] on button "button" at bounding box center [422, 226] width 12 height 10
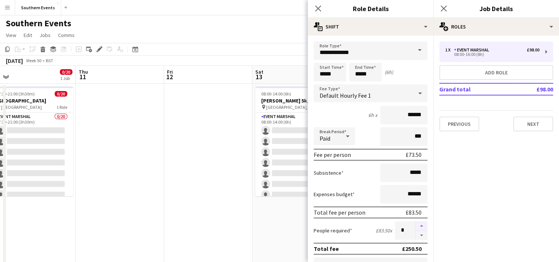
click at [416, 227] on button "button" at bounding box center [422, 226] width 12 height 10
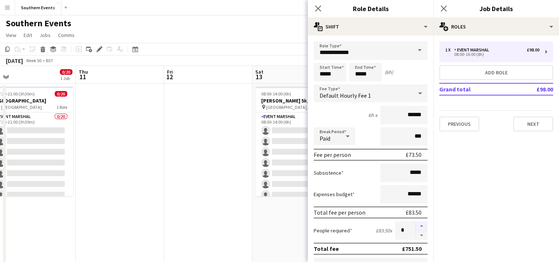
click at [416, 227] on button "button" at bounding box center [422, 226] width 12 height 10
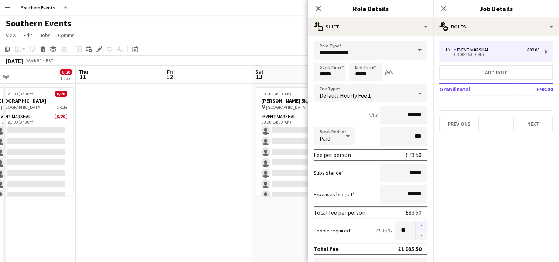
click at [416, 227] on button "button" at bounding box center [422, 226] width 12 height 10
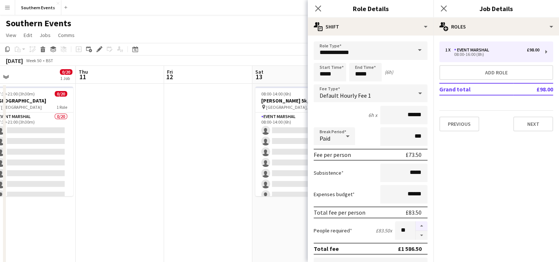
click at [416, 227] on button "button" at bounding box center [422, 226] width 12 height 10
type input "**"
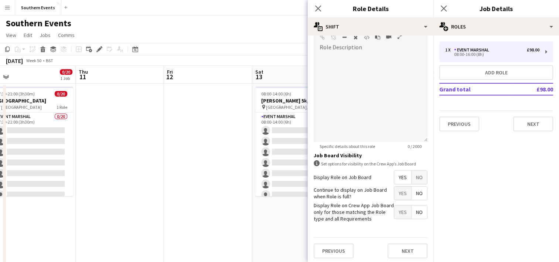
scroll to position [236, 0]
click at [399, 196] on span "Yes" at bounding box center [402, 193] width 17 height 13
click at [401, 245] on button "Next" at bounding box center [408, 251] width 40 height 15
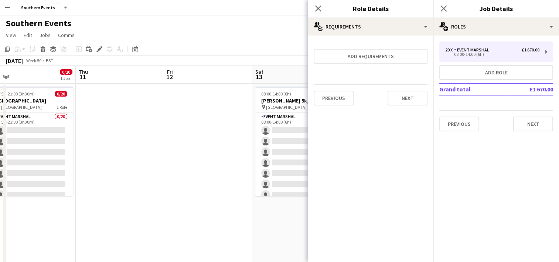
scroll to position [0, 0]
click at [531, 124] on button "Next" at bounding box center [533, 123] width 40 height 15
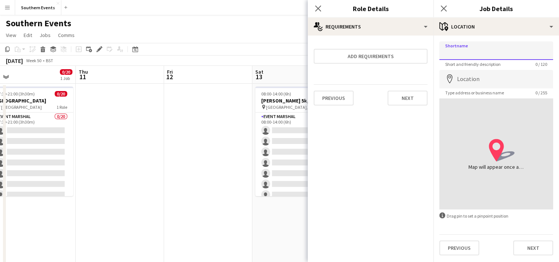
click at [453, 50] on input "Shortname" at bounding box center [496, 50] width 114 height 18
click at [453, 54] on input "**********" at bounding box center [496, 50] width 114 height 18
type input "**********"
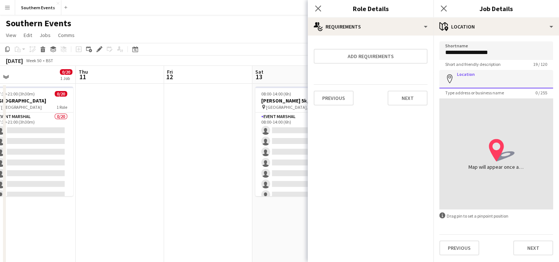
click at [460, 82] on input "Location" at bounding box center [496, 79] width 114 height 18
type input "**********"
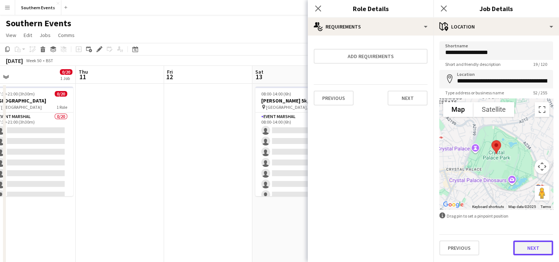
click at [527, 247] on button "Next" at bounding box center [533, 247] width 40 height 15
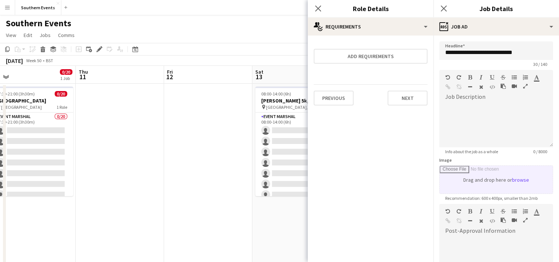
scroll to position [132, 0]
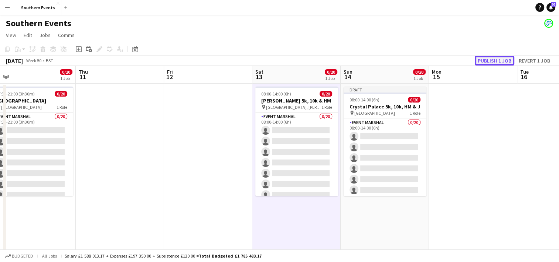
click at [490, 59] on button "Publish 1 job" at bounding box center [495, 61] width 40 height 10
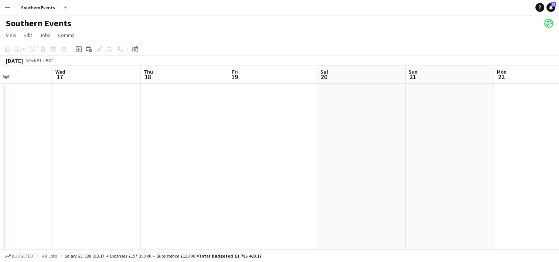
scroll to position [0, 262]
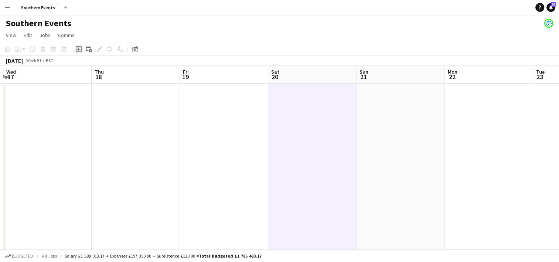
click at [78, 52] on div "Add job" at bounding box center [78, 49] width 9 height 9
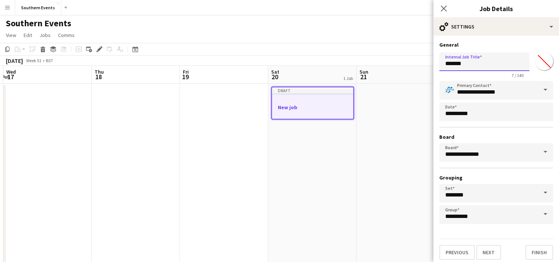
click at [462, 65] on input "*******" at bounding box center [484, 61] width 90 height 18
type input "**********"
click at [483, 248] on button "Next" at bounding box center [488, 252] width 25 height 15
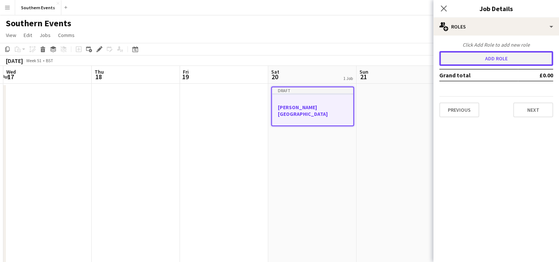
click at [479, 62] on button "Add role" at bounding box center [496, 58] width 114 height 15
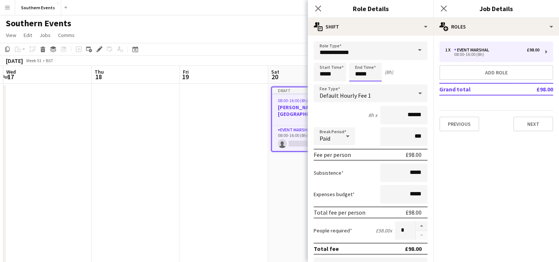
click at [355, 71] on input "*****" at bounding box center [365, 72] width 33 height 18
type input "*****"
click at [404, 193] on input "*****" at bounding box center [403, 194] width 47 height 18
type input "******"
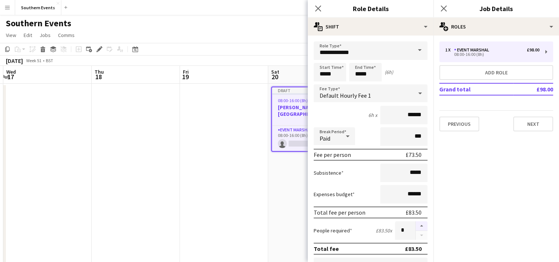
click at [415, 229] on div at bounding box center [421, 230] width 12 height 18
click at [416, 225] on button "button" at bounding box center [422, 226] width 12 height 10
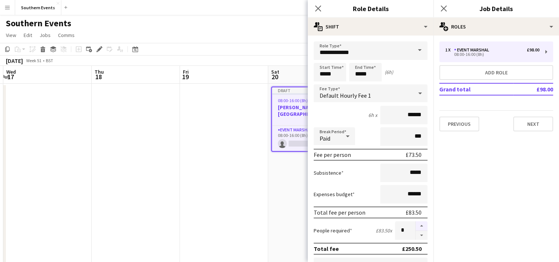
click at [416, 225] on button "button" at bounding box center [422, 226] width 12 height 10
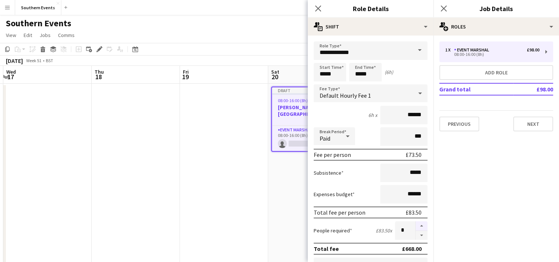
click at [416, 225] on button "button" at bounding box center [422, 226] width 12 height 10
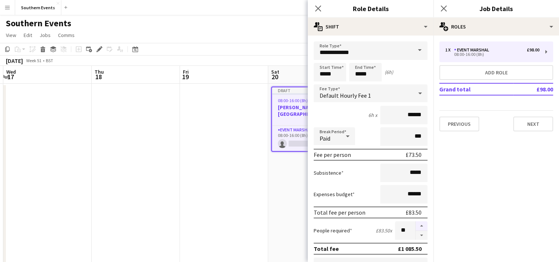
click at [416, 225] on button "button" at bounding box center [422, 226] width 12 height 10
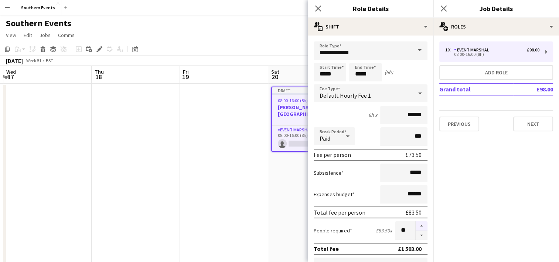
click at [416, 225] on button "button" at bounding box center [422, 226] width 12 height 10
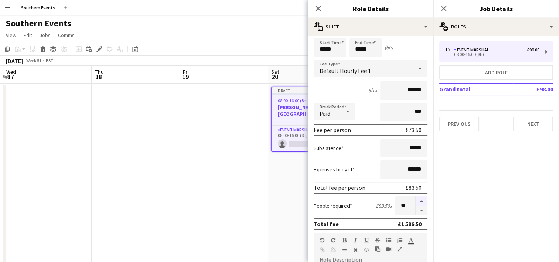
scroll to position [26, 0]
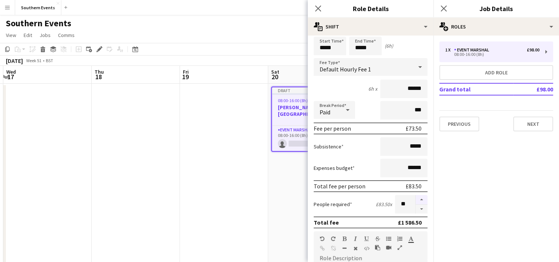
click at [418, 198] on button "button" at bounding box center [422, 200] width 12 height 10
type input "**"
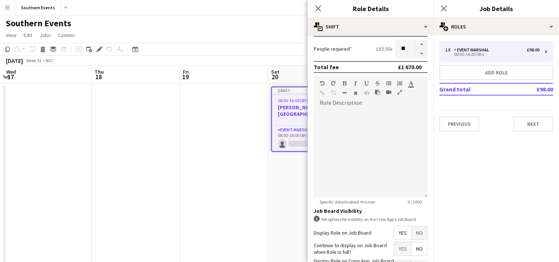
scroll to position [183, 0]
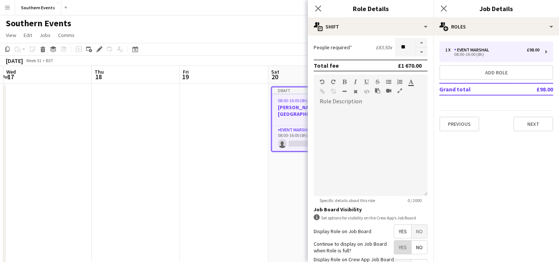
click at [398, 242] on span "Yes" at bounding box center [402, 246] width 17 height 13
click at [533, 119] on button "Next" at bounding box center [533, 123] width 40 height 15
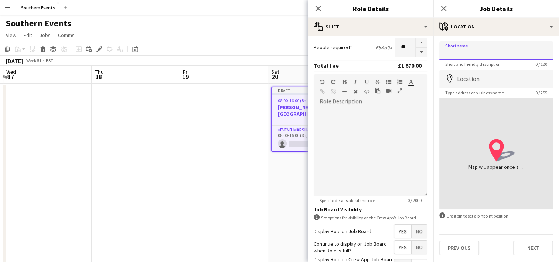
click at [462, 52] on input "Shortname" at bounding box center [496, 50] width 114 height 18
type input "*"
type input "**********"
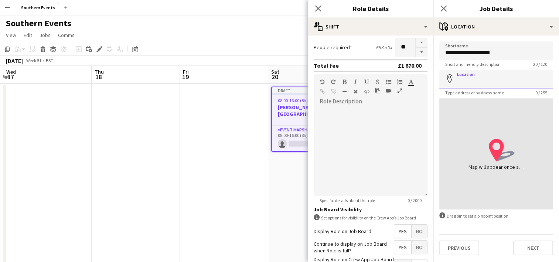
click at [466, 79] on input "Location" at bounding box center [496, 79] width 114 height 18
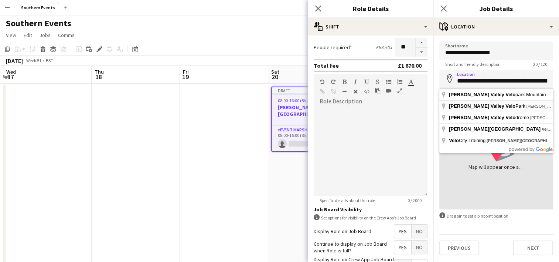
type input "**********"
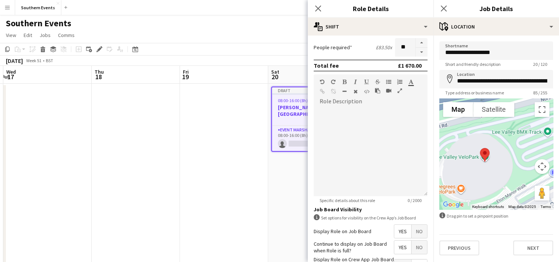
drag, startPoint x: 463, startPoint y: 151, endPoint x: 562, endPoint y: 145, distance: 99.2
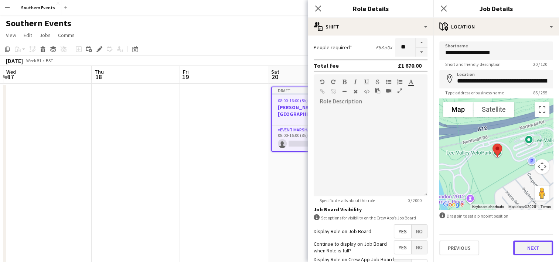
click at [534, 253] on button "Next" at bounding box center [533, 247] width 40 height 15
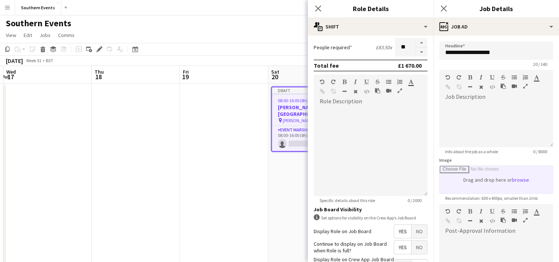
scroll to position [132, 0]
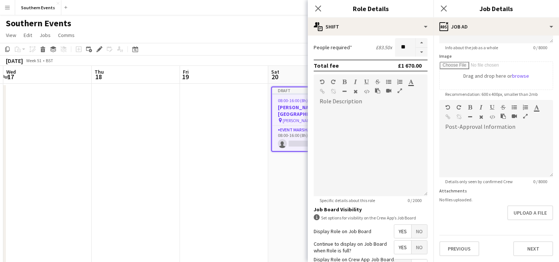
click at [524, 231] on div "**********" at bounding box center [496, 97] width 126 height 330
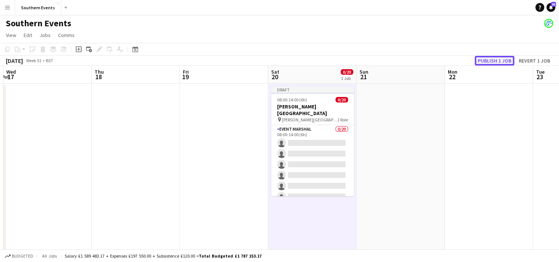
click at [487, 59] on button "Publish 1 job" at bounding box center [495, 61] width 40 height 10
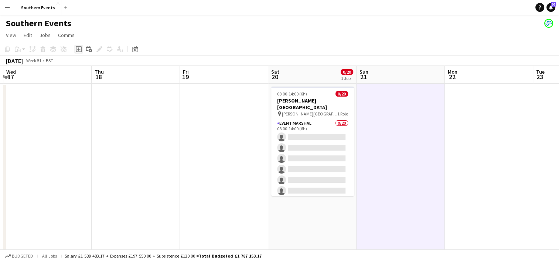
click at [78, 48] on icon at bounding box center [78, 49] width 3 height 3
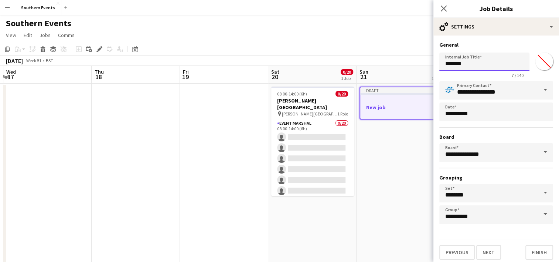
click at [458, 62] on input "*******" at bounding box center [484, 61] width 90 height 18
type input "**********"
click at [485, 251] on button "Next" at bounding box center [488, 252] width 25 height 15
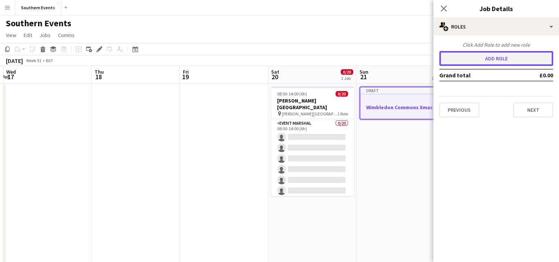
click at [487, 61] on button "Add role" at bounding box center [496, 58] width 114 height 15
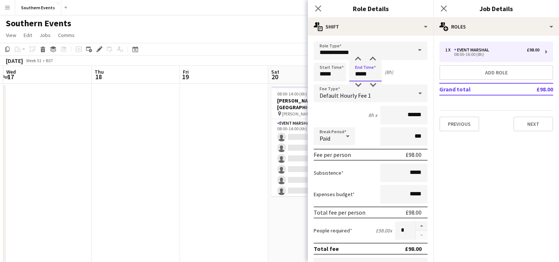
click at [358, 74] on input "*****" at bounding box center [365, 72] width 33 height 18
type input "*****"
click at [406, 193] on input "******" at bounding box center [403, 194] width 47 height 18
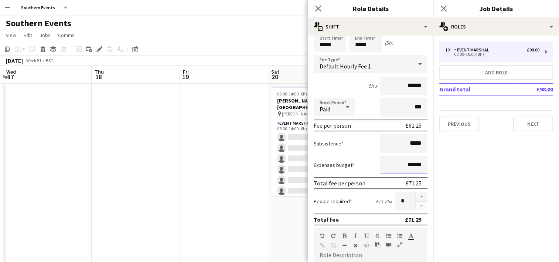
scroll to position [31, 0]
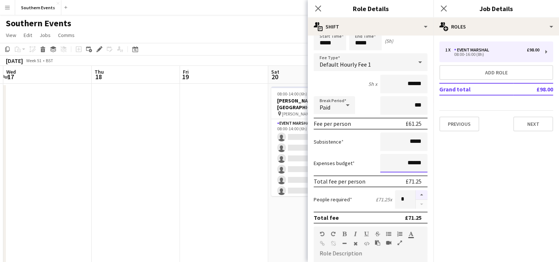
type input "******"
click at [416, 191] on button "button" at bounding box center [422, 195] width 12 height 10
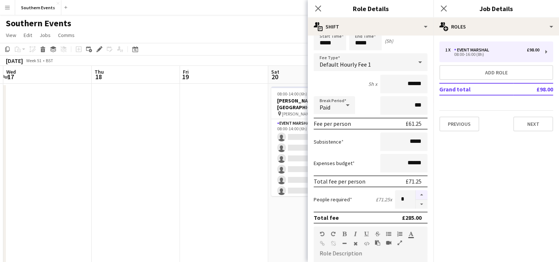
click at [416, 191] on button "button" at bounding box center [422, 195] width 12 height 10
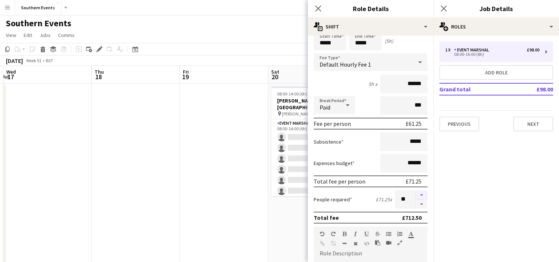
click at [416, 191] on button "button" at bounding box center [422, 195] width 12 height 10
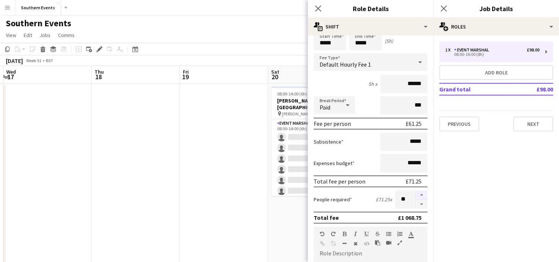
click at [416, 191] on button "button" at bounding box center [422, 195] width 12 height 10
type input "**"
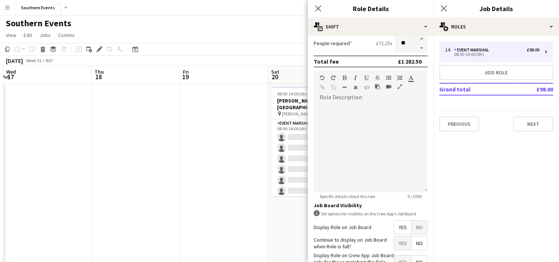
scroll to position [237, 0]
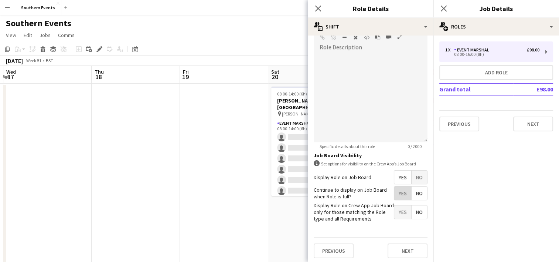
click at [395, 193] on span "Yes" at bounding box center [402, 192] width 17 height 13
click at [534, 117] on button "Next" at bounding box center [533, 123] width 40 height 15
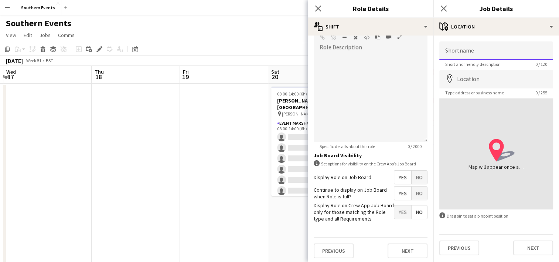
click at [460, 54] on input "Shortname" at bounding box center [496, 50] width 114 height 18
drag, startPoint x: 530, startPoint y: 50, endPoint x: 498, endPoint y: 53, distance: 31.9
click at [498, 53] on input "**********" at bounding box center [496, 50] width 114 height 18
type input "**********"
click at [442, 81] on input "Location" at bounding box center [496, 79] width 114 height 18
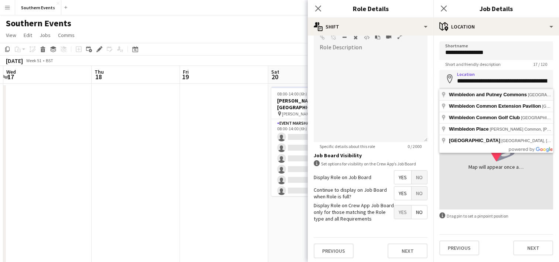
type input "**********"
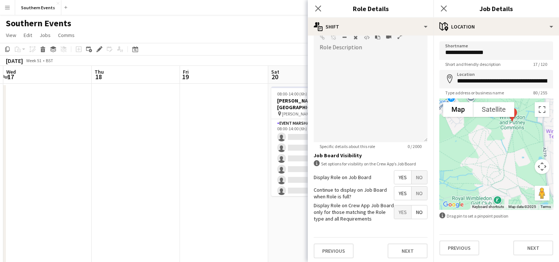
drag, startPoint x: 511, startPoint y: 158, endPoint x: 525, endPoint y: 131, distance: 30.2
click at [525, 131] on div at bounding box center [496, 153] width 114 height 111
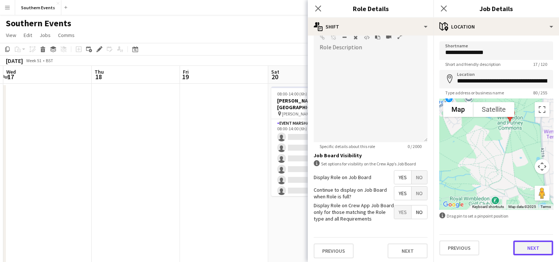
click at [527, 248] on button "Next" at bounding box center [533, 247] width 40 height 15
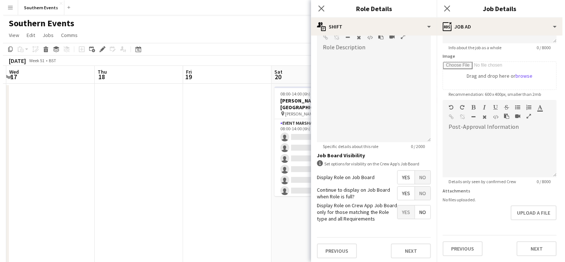
scroll to position [0, 0]
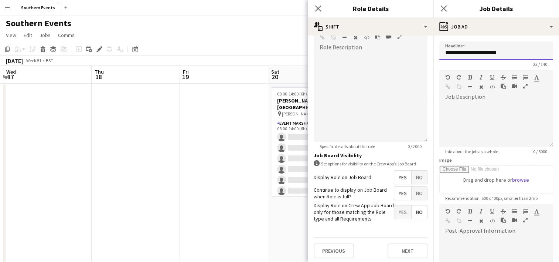
click at [489, 51] on input "**********" at bounding box center [496, 50] width 114 height 18
click at [490, 52] on input "**********" at bounding box center [496, 50] width 114 height 18
type input "**********"
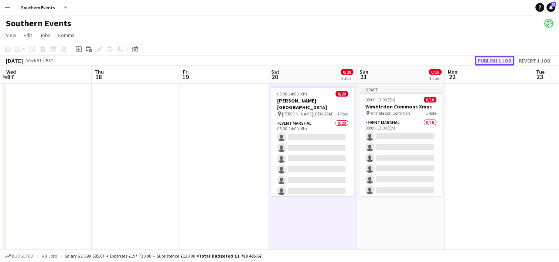
click at [493, 59] on button "Publish 1 job" at bounding box center [495, 61] width 40 height 10
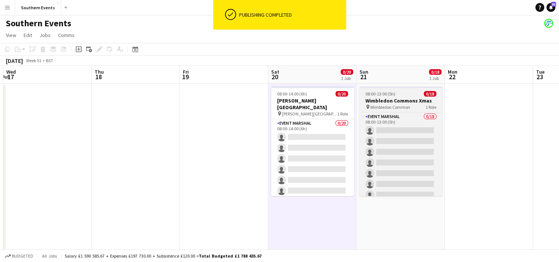
click at [396, 94] on div "08:00-13:00 (5h) 0/18" at bounding box center [401, 94] width 83 height 6
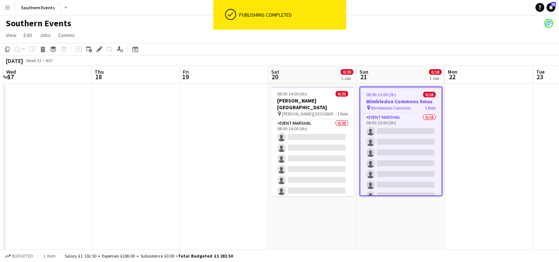
drag, startPoint x: 102, startPoint y: 52, endPoint x: 432, endPoint y: 109, distance: 335.3
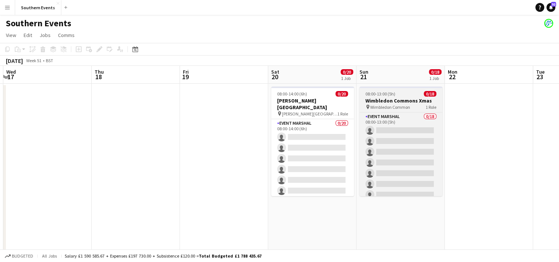
click at [389, 105] on span "Wimbledon Common" at bounding box center [390, 107] width 40 height 6
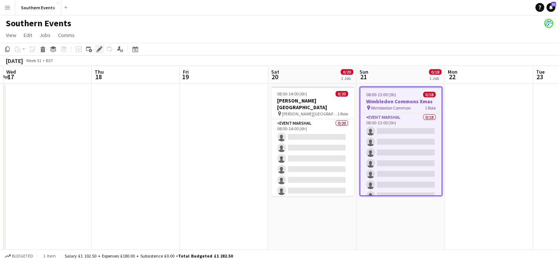
click at [98, 48] on icon "Edit" at bounding box center [99, 49] width 6 height 6
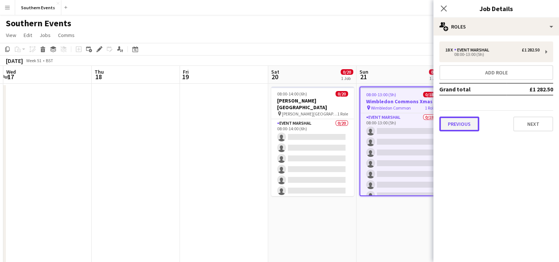
click at [463, 127] on button "Previous" at bounding box center [459, 123] width 40 height 15
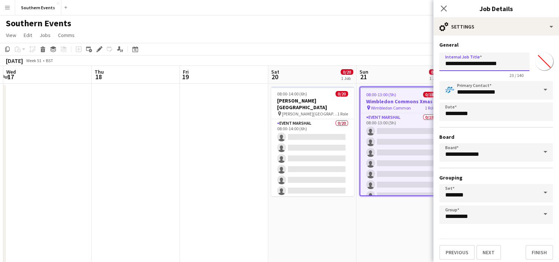
click at [482, 65] on input "**********" at bounding box center [484, 61] width 90 height 18
click at [493, 66] on input "**********" at bounding box center [484, 61] width 90 height 18
type input "**********"
click at [534, 249] on button "Finish" at bounding box center [539, 252] width 28 height 15
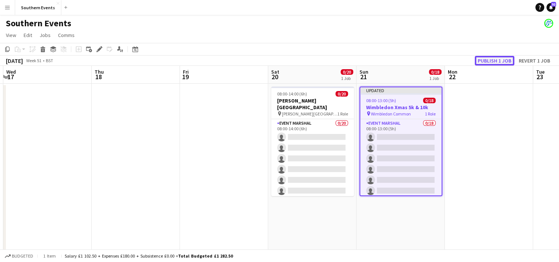
click at [488, 62] on button "Publish 1 job" at bounding box center [495, 61] width 40 height 10
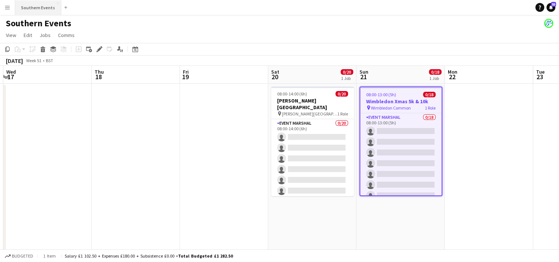
click at [39, 8] on button "Southern Events Close" at bounding box center [38, 7] width 46 height 14
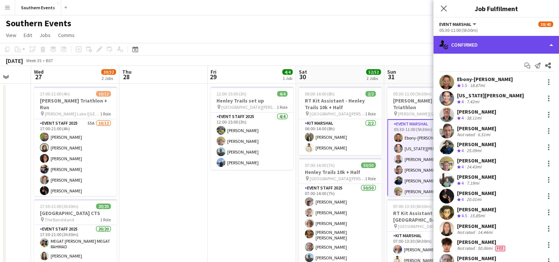
click at [502, 52] on div "single-neutral-actions-check-2 Confirmed" at bounding box center [496, 45] width 126 height 18
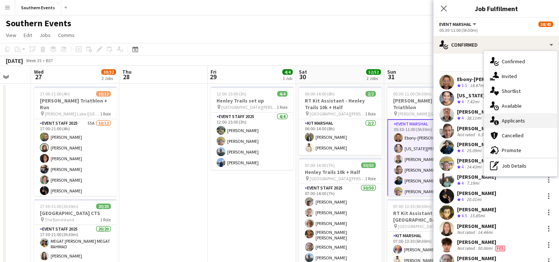
click at [509, 116] on div "single-neutral-actions-information Applicants" at bounding box center [520, 120] width 73 height 15
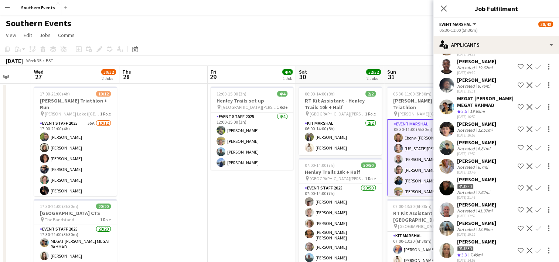
scroll to position [525, 0]
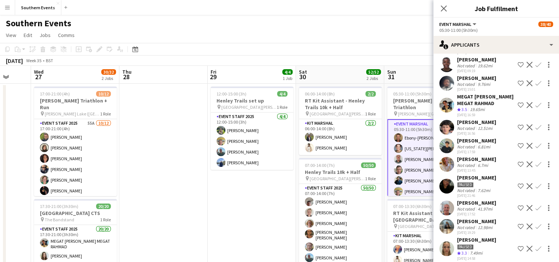
click at [535, 108] on app-icon "Confirm" at bounding box center [538, 105] width 6 height 6
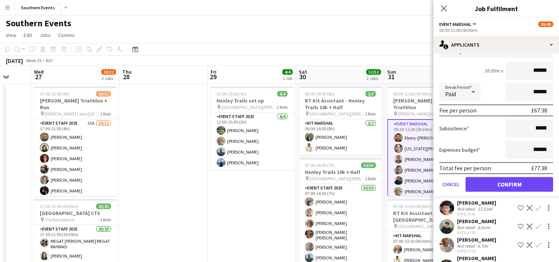
scroll to position [613, 0]
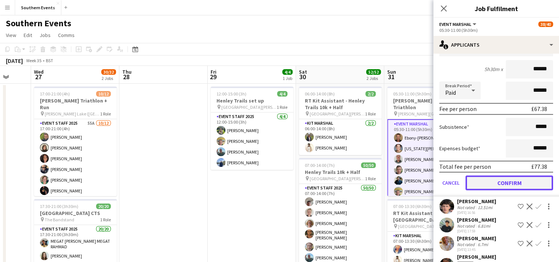
click at [488, 190] on button "Confirm" at bounding box center [510, 182] width 88 height 15
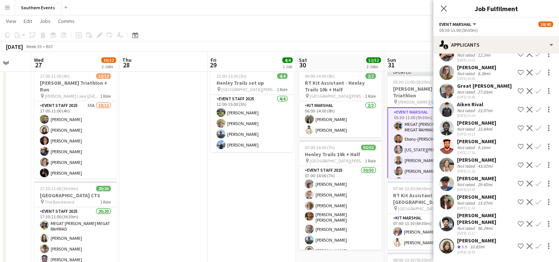
scroll to position [19, 0]
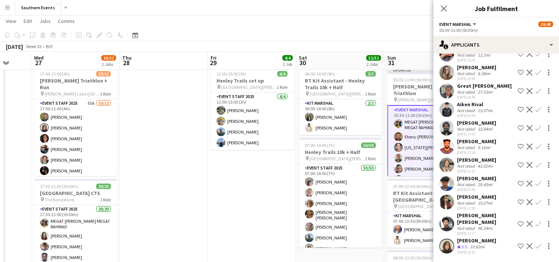
click at [535, 245] on app-icon "Confirm" at bounding box center [538, 246] width 6 height 6
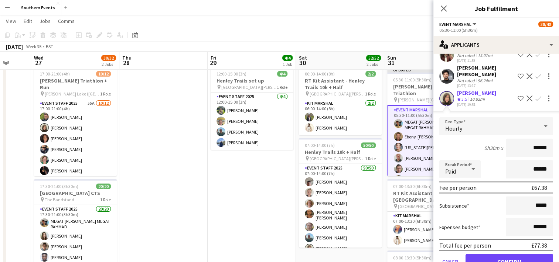
scroll to position [1418, 0]
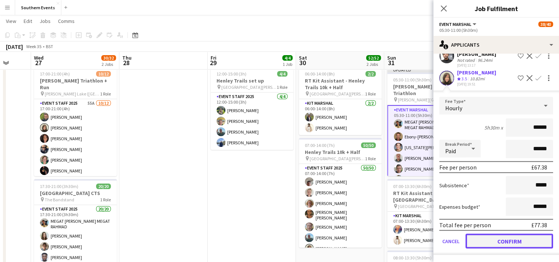
click at [491, 241] on button "Confirm" at bounding box center [510, 240] width 88 height 15
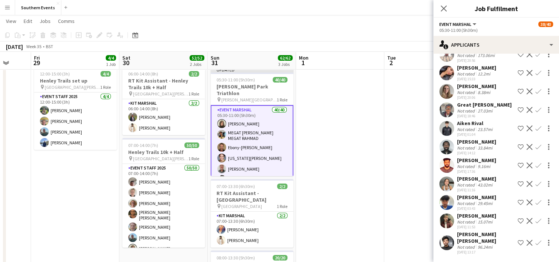
scroll to position [0, 275]
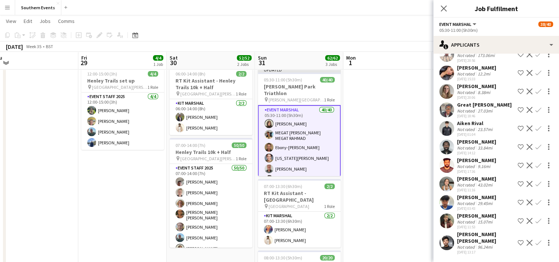
click at [401, 152] on app-date-cell at bounding box center [387, 255] width 88 height 383
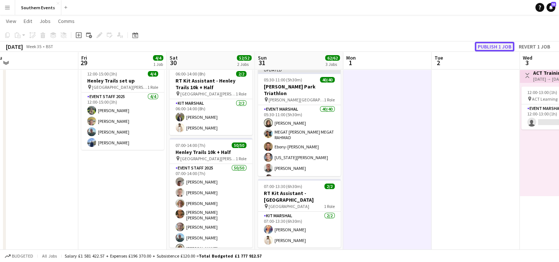
click at [491, 47] on button "Publish 1 job" at bounding box center [495, 47] width 40 height 10
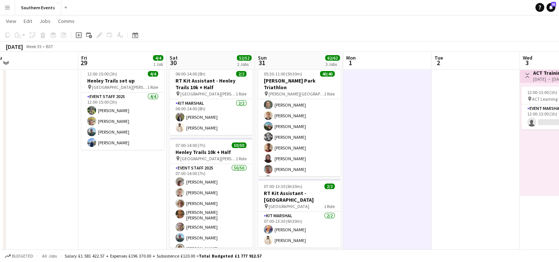
scroll to position [361, 0]
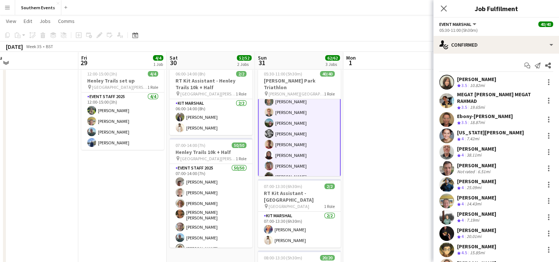
scroll to position [362, 0]
drag, startPoint x: 457, startPoint y: 80, endPoint x: 484, endPoint y: 100, distance: 33.8
copy div "[PERSON_NAME] Crew rating 3.5 10.82mi MEGAT [PERSON_NAME] MEGAT RAHMAD"
click at [396, 148] on app-date-cell at bounding box center [387, 255] width 88 height 383
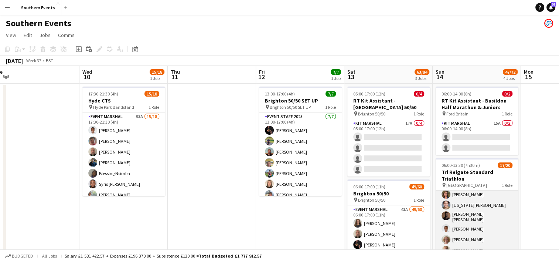
scroll to position [0, 0]
